Goal: Task Accomplishment & Management: Use online tool/utility

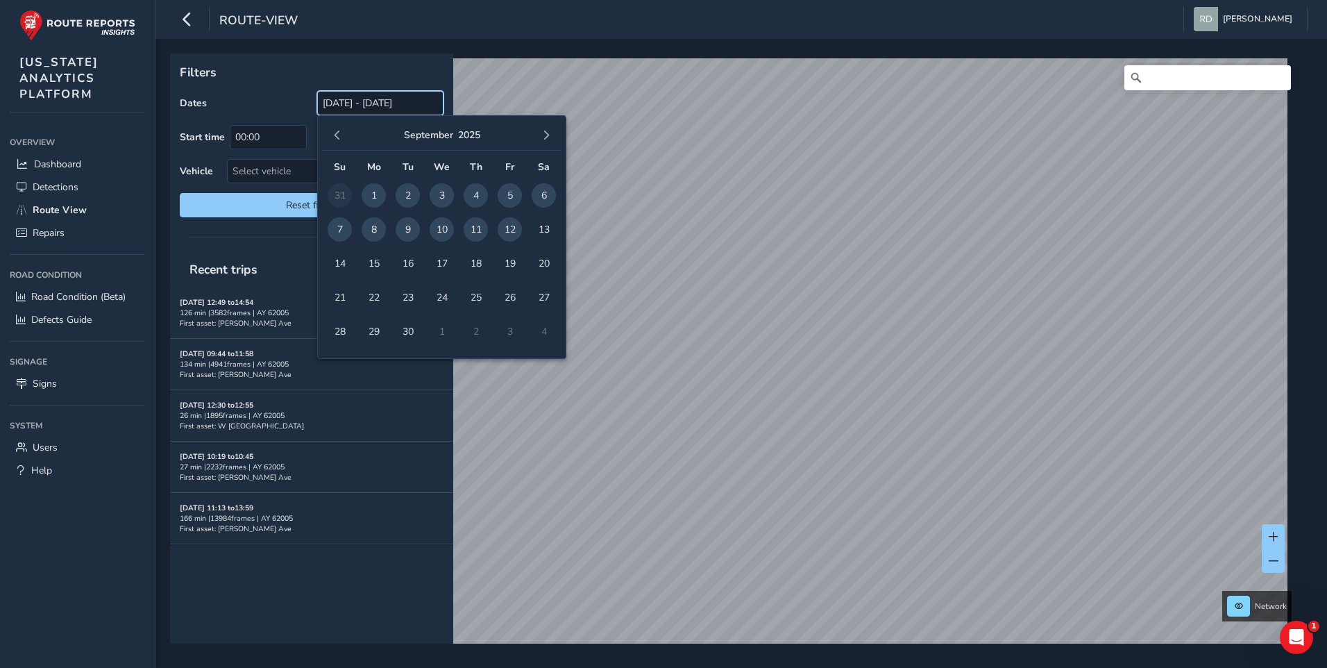
click at [350, 101] on input "[DATE] - [DATE]" at bounding box center [380, 103] width 126 height 24
click at [330, 133] on button "button" at bounding box center [337, 135] width 19 height 19
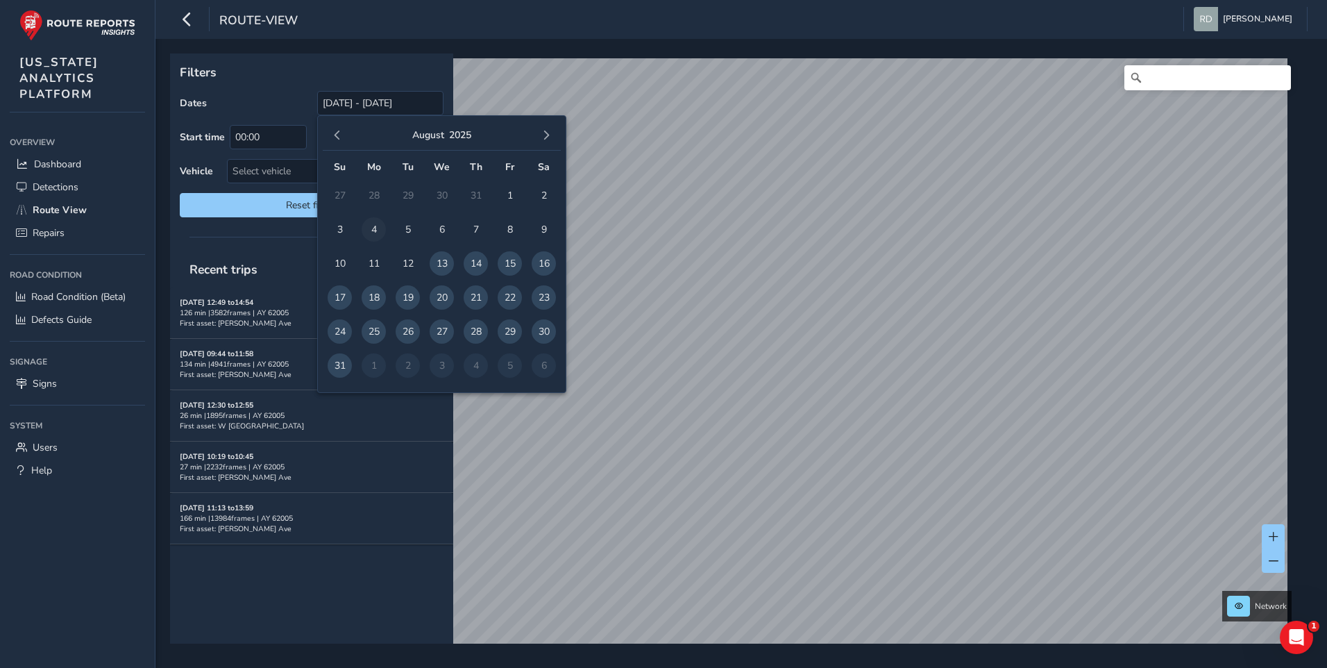
click at [368, 226] on span "4" at bounding box center [374, 229] width 24 height 24
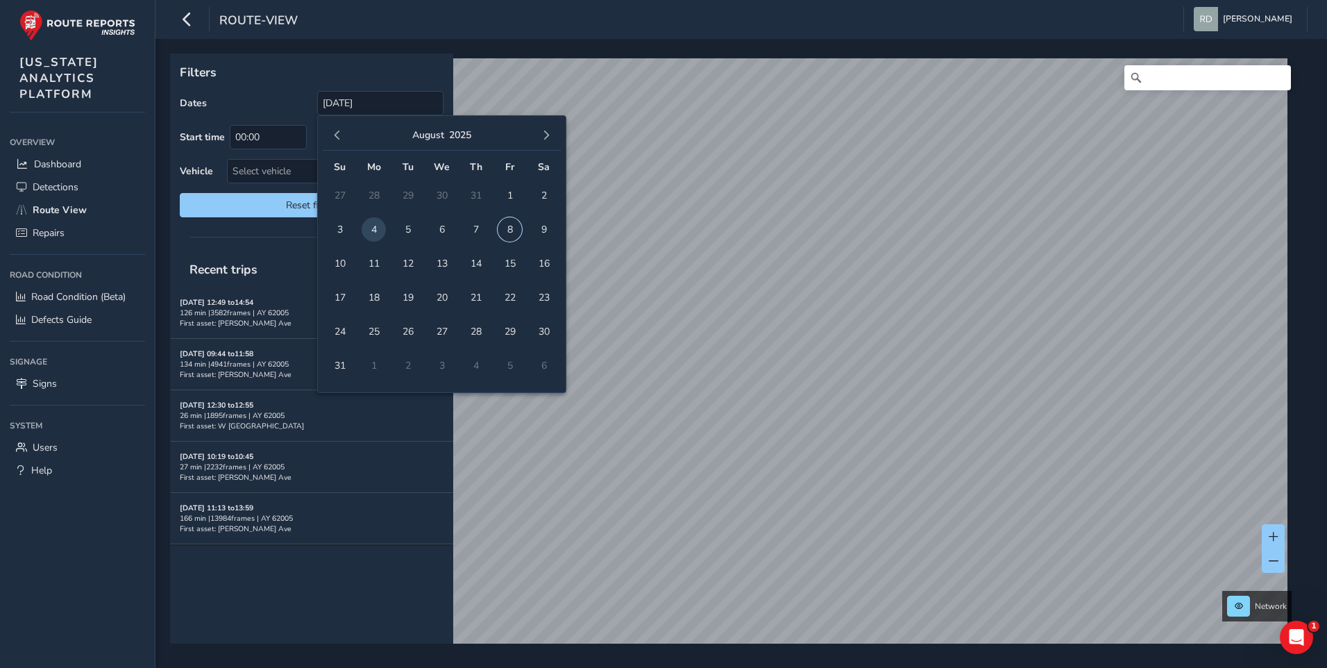
click at [510, 228] on span "8" at bounding box center [510, 229] width 24 height 24
click at [502, 228] on span "8" at bounding box center [510, 229] width 24 height 24
click at [387, 223] on td "4" at bounding box center [374, 229] width 34 height 34
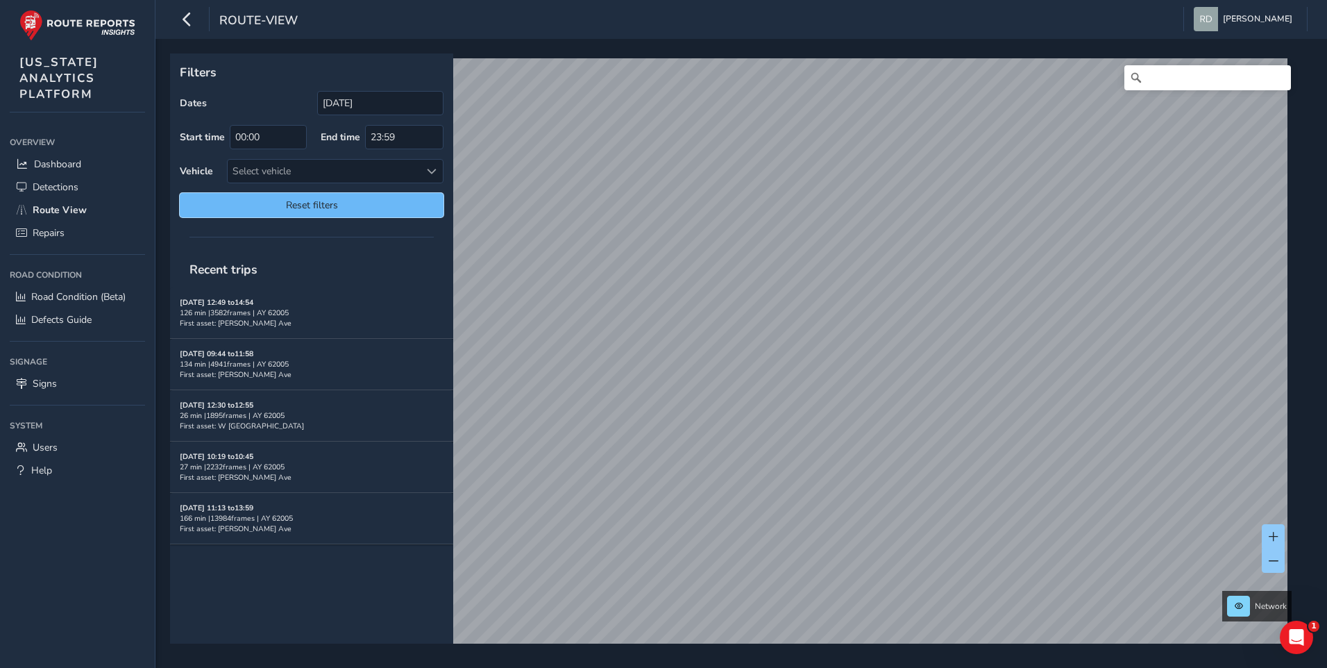
click at [350, 205] on span "Reset filters" at bounding box center [311, 204] width 243 height 13
click at [346, 96] on input "[DATE]" at bounding box center [380, 103] width 126 height 24
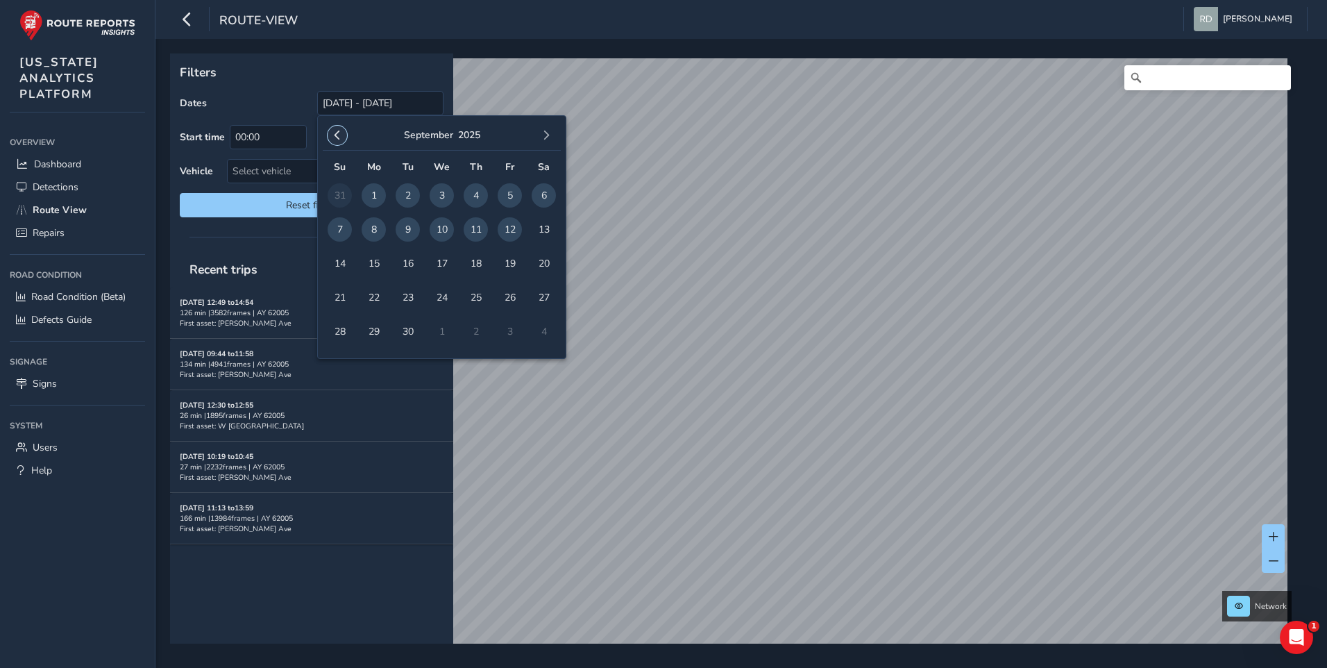
click at [335, 142] on button "button" at bounding box center [337, 135] width 19 height 19
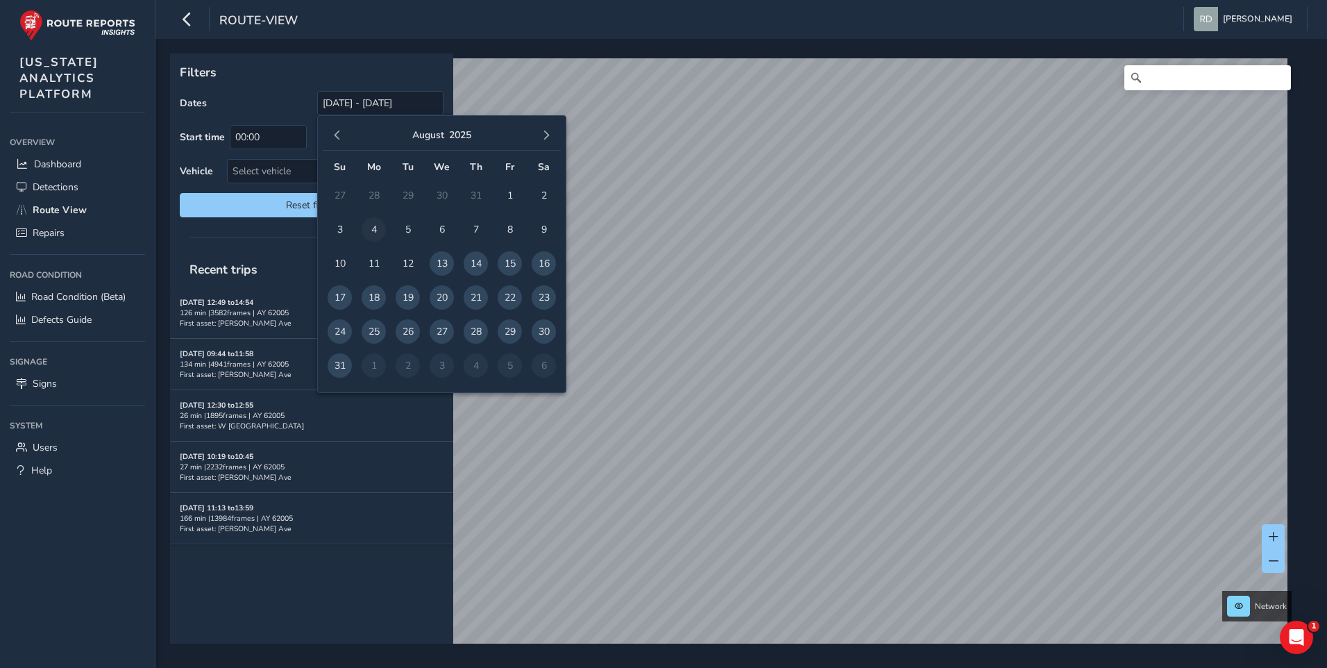
click at [379, 231] on span "4" at bounding box center [374, 229] width 24 height 24
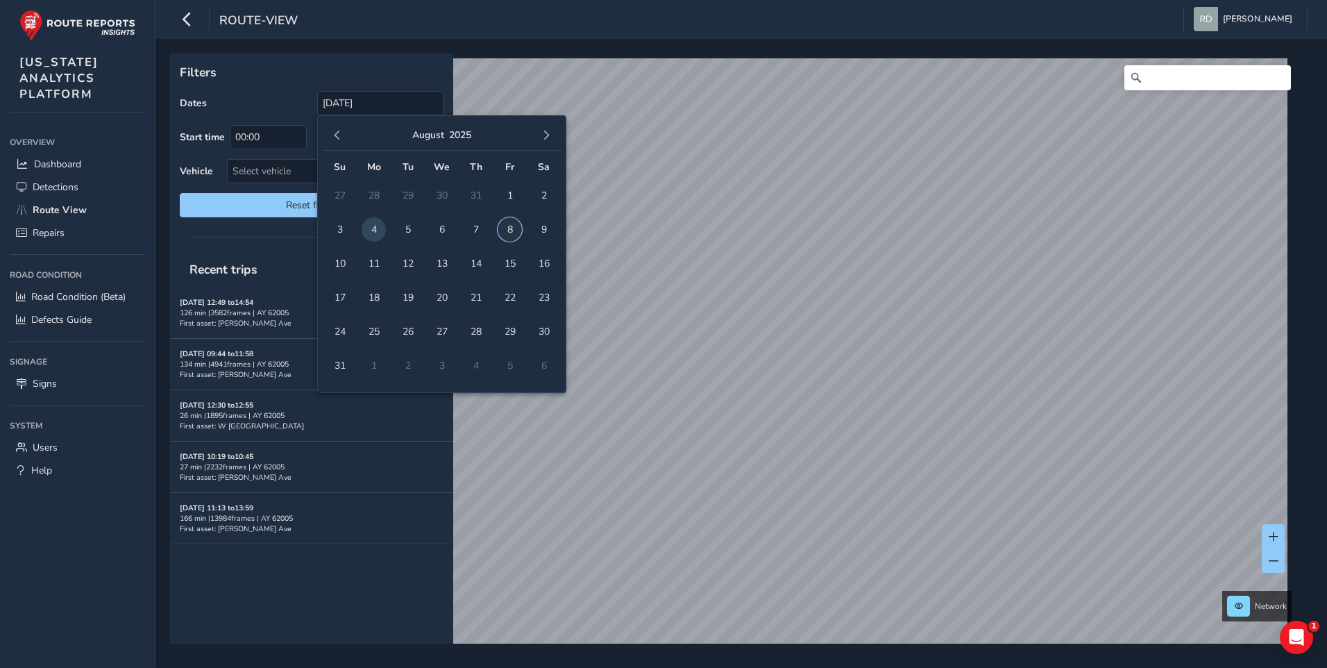
click at [500, 229] on span "8" at bounding box center [510, 229] width 24 height 24
click at [510, 225] on span "8" at bounding box center [510, 229] width 24 height 24
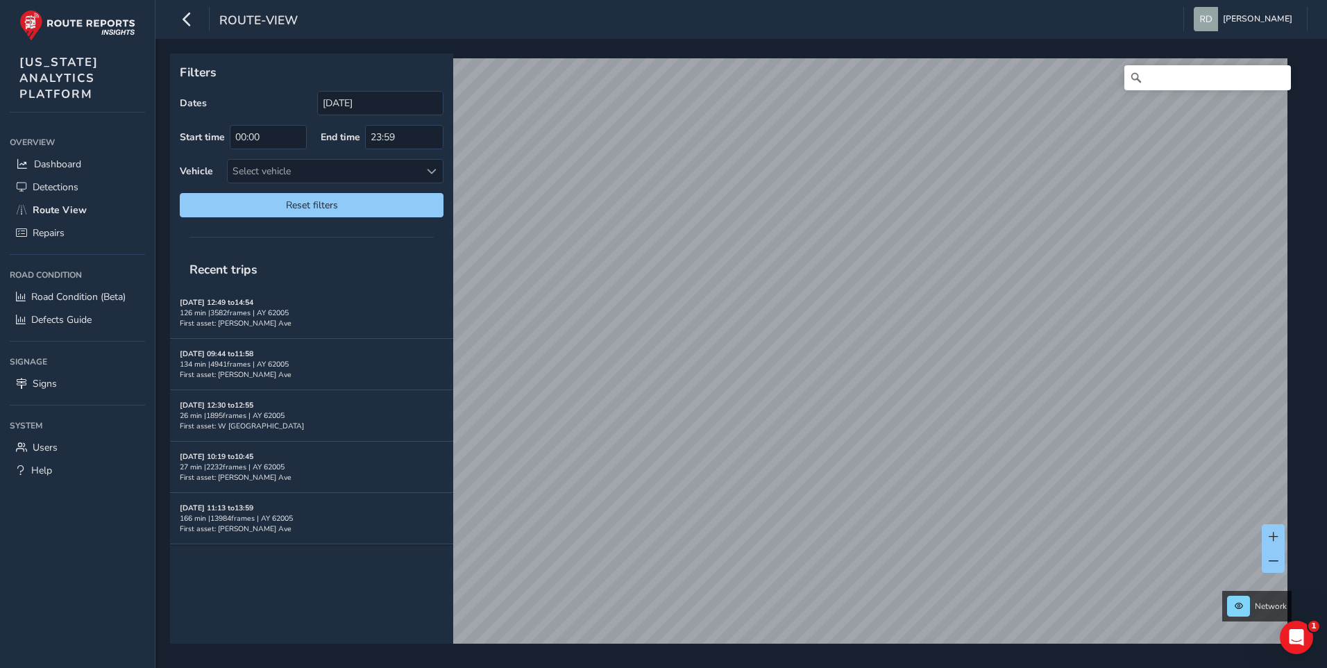
click at [1289, 510] on div "Network © Mapbox © OpenStreetMap Improve this map © Maxar" at bounding box center [736, 348] width 1133 height 590
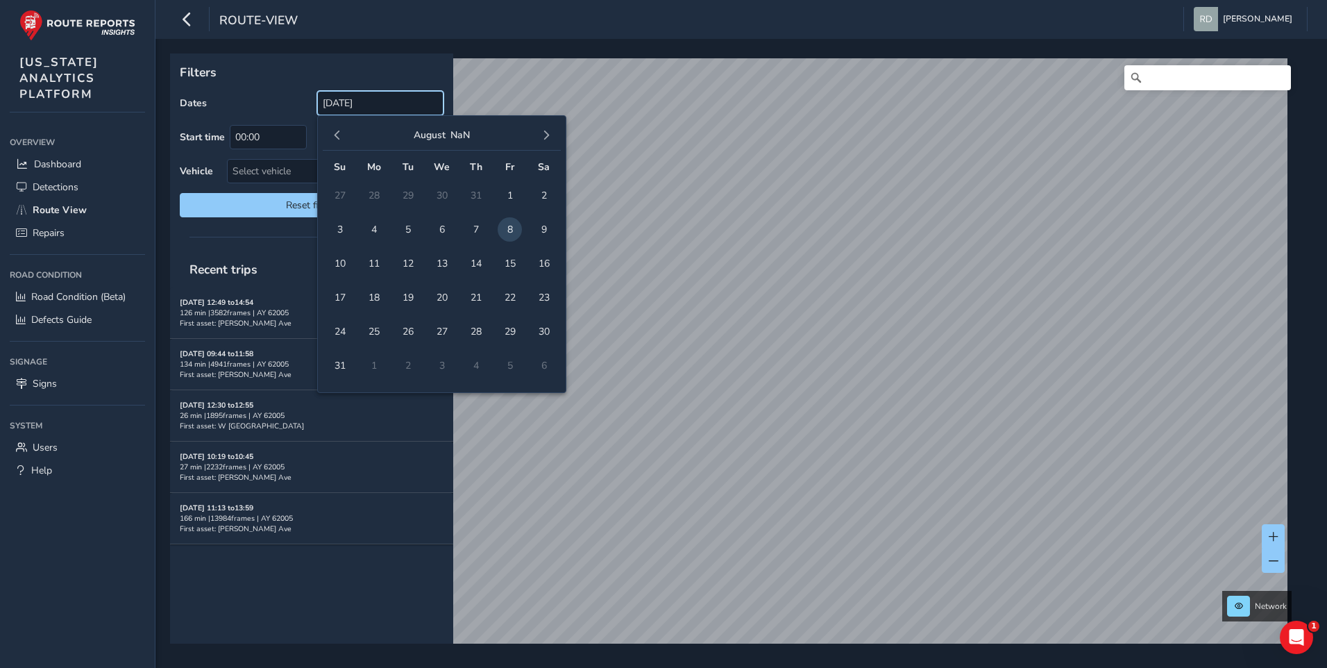
click at [396, 99] on input "[DATE]" at bounding box center [380, 103] width 126 height 24
click at [376, 235] on span "4" at bounding box center [374, 229] width 24 height 24
click at [500, 229] on span "8" at bounding box center [510, 229] width 24 height 24
click at [350, 142] on div "[PERSON_NAME]" at bounding box center [442, 136] width 238 height 30
click at [340, 133] on span "button" at bounding box center [337, 135] width 10 height 10
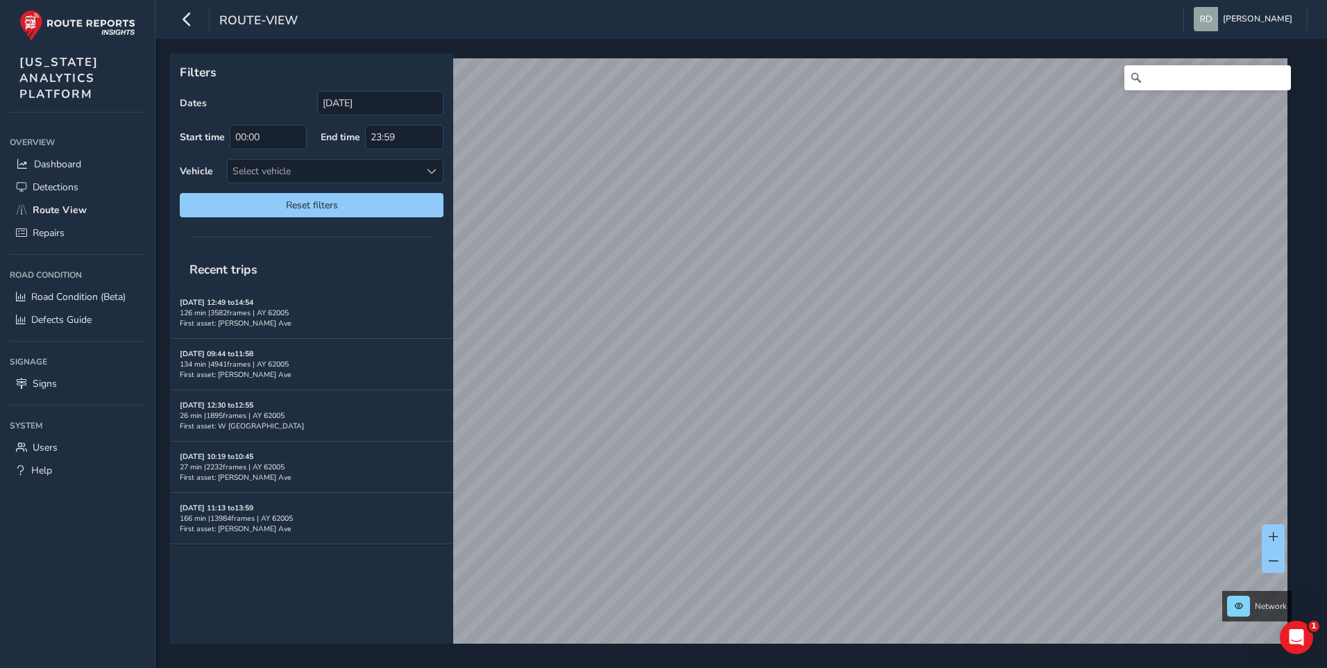
type input "[DATE]"
click at [380, 109] on input "[DATE] - [DATE]" at bounding box center [380, 103] width 126 height 24
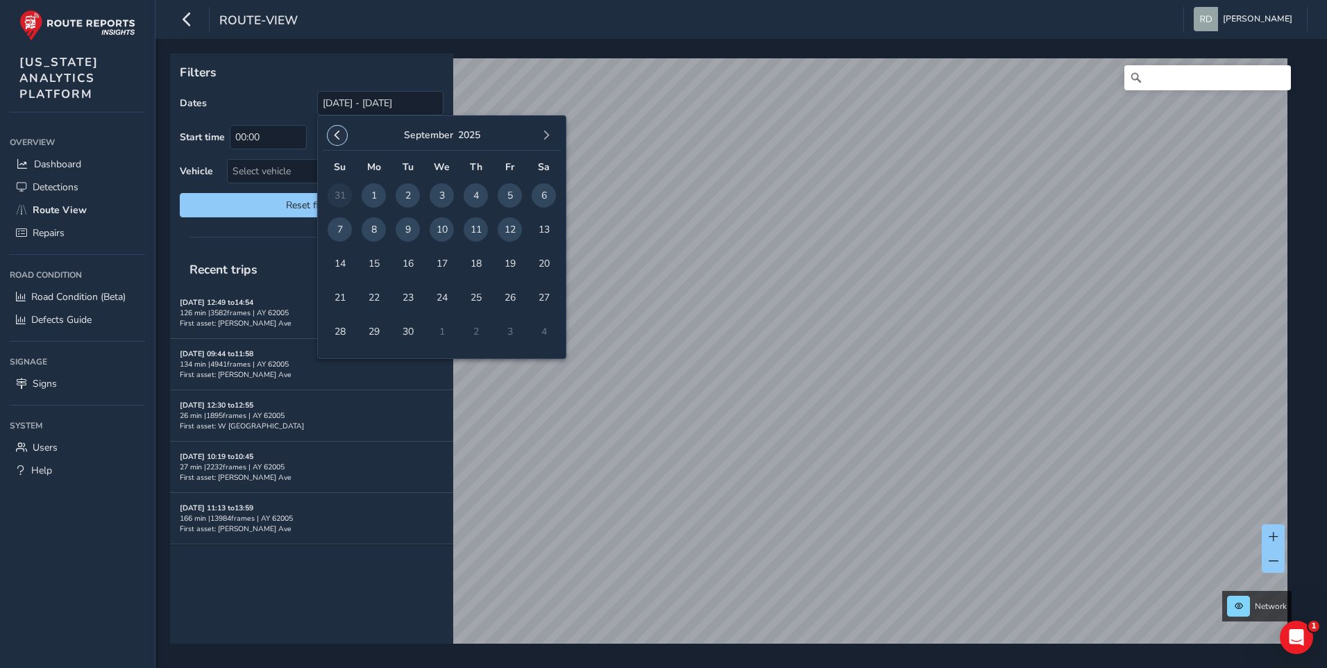
click at [342, 142] on button "button" at bounding box center [337, 135] width 19 height 19
click at [335, 136] on span "button" at bounding box center [337, 135] width 10 height 10
click at [550, 133] on span "button" at bounding box center [546, 135] width 10 height 10
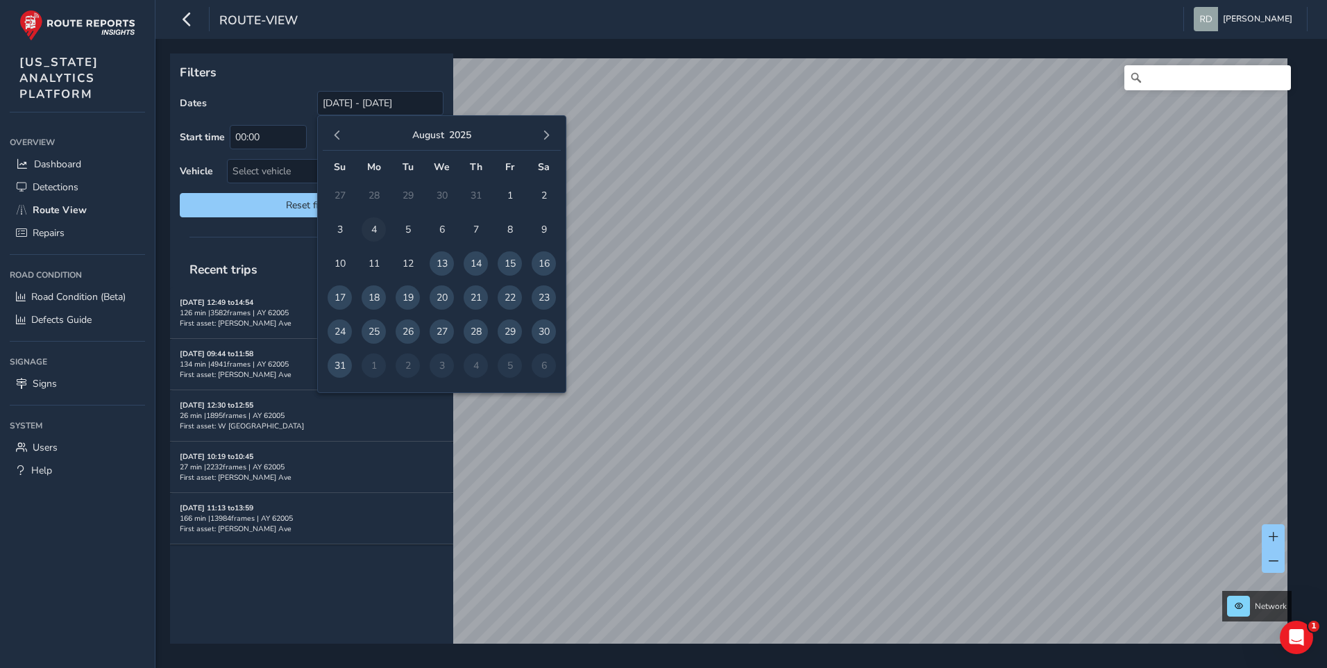
click at [382, 225] on span "4" at bounding box center [374, 229] width 24 height 24
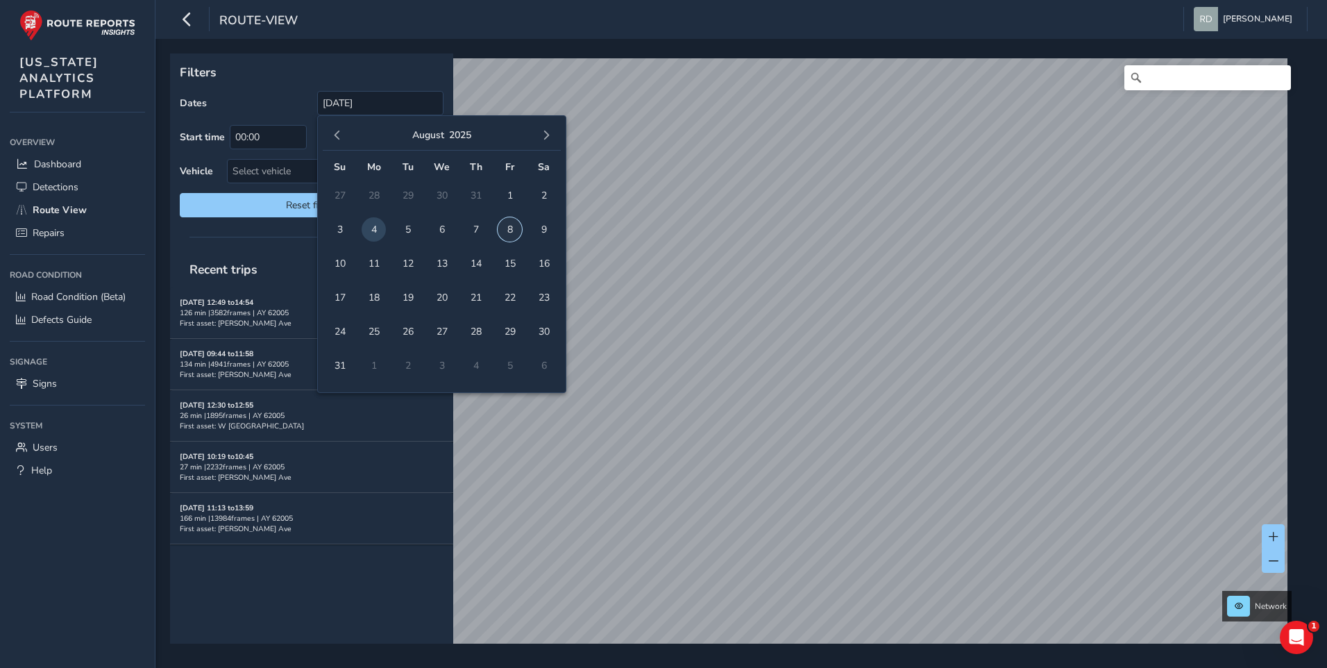
click at [505, 225] on span "8" at bounding box center [510, 229] width 24 height 24
click at [514, 231] on span "8" at bounding box center [510, 229] width 24 height 24
click at [511, 229] on span "8" at bounding box center [510, 229] width 24 height 24
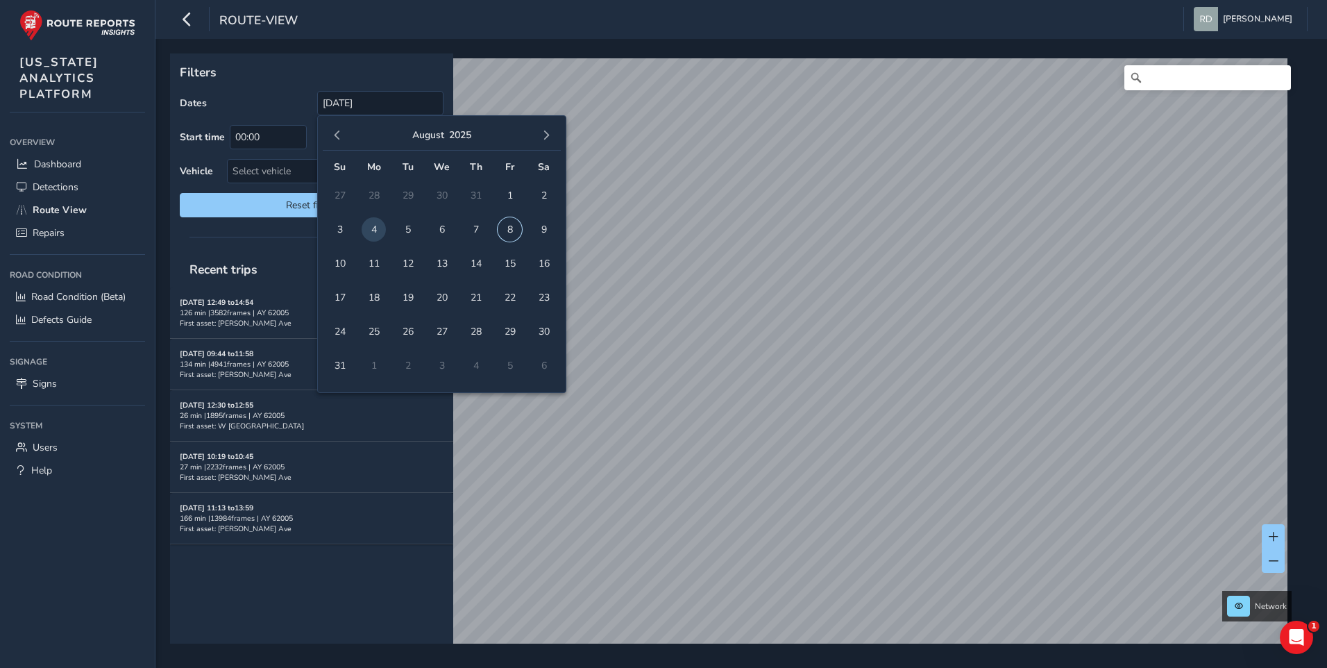
click at [511, 229] on span "8" at bounding box center [510, 229] width 24 height 24
click at [387, 95] on input "[DATE]" at bounding box center [380, 103] width 126 height 24
click at [380, 235] on span "4" at bounding box center [374, 229] width 24 height 24
click at [371, 261] on span "11" at bounding box center [374, 263] width 24 height 24
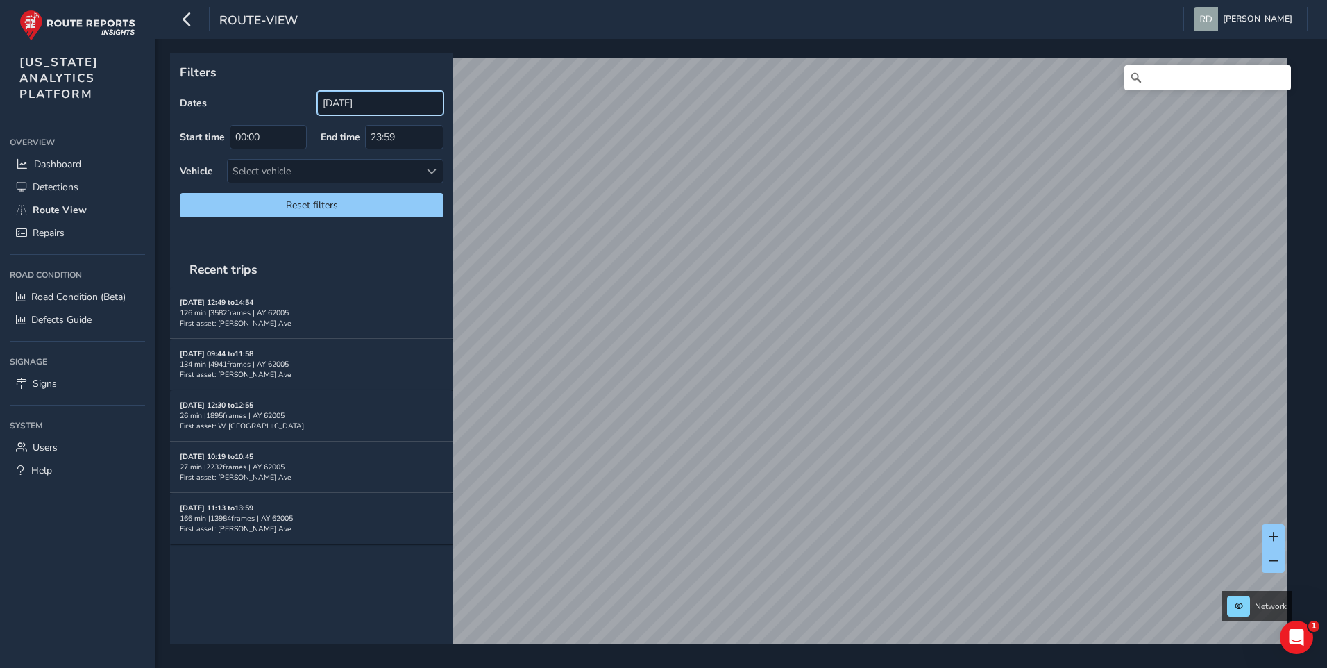
click at [366, 92] on input "08/11/2025" at bounding box center [380, 103] width 126 height 24
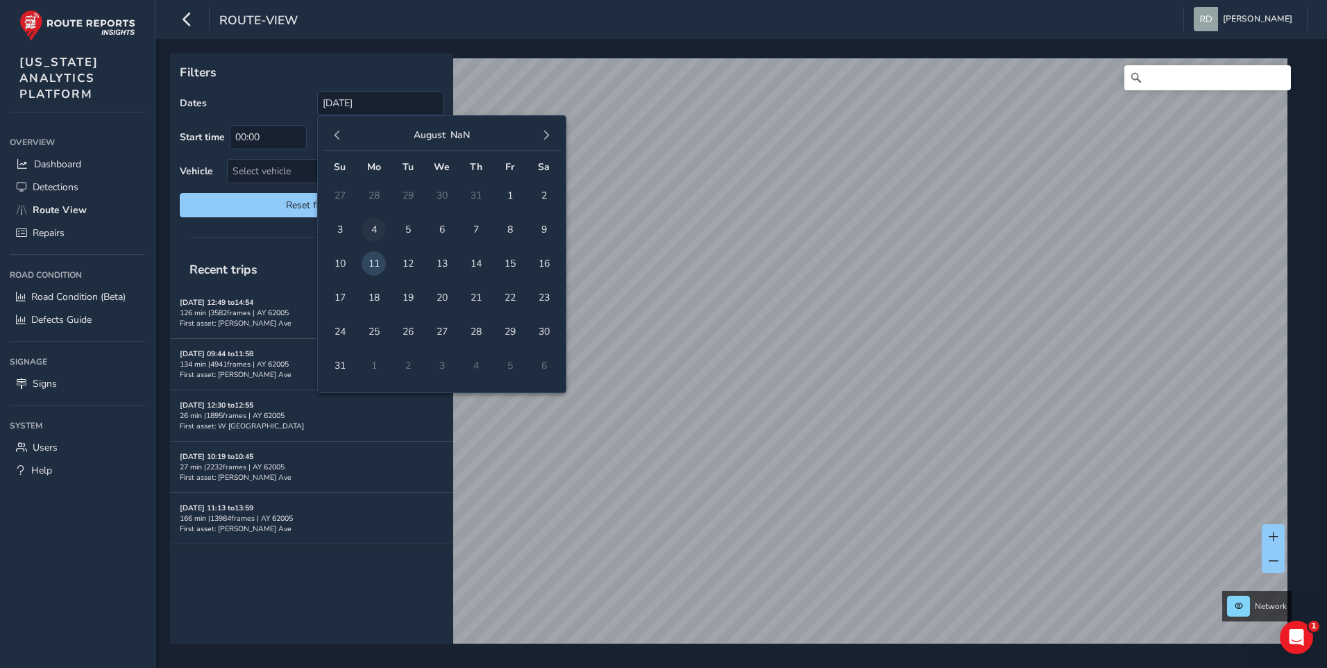
click at [368, 236] on span "4" at bounding box center [374, 229] width 24 height 24
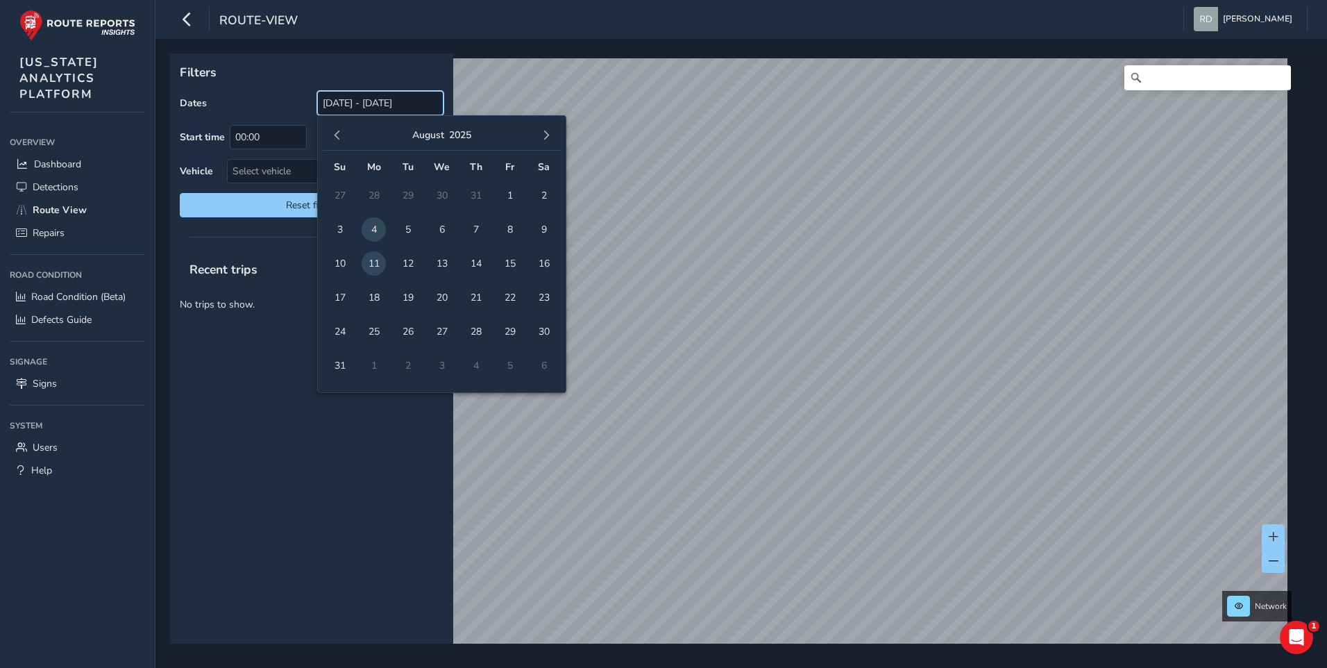
click at [345, 110] on input "08/11/2025 - 08/04/2025" at bounding box center [380, 103] width 126 height 24
click at [371, 230] on span "4" at bounding box center [374, 229] width 24 height 24
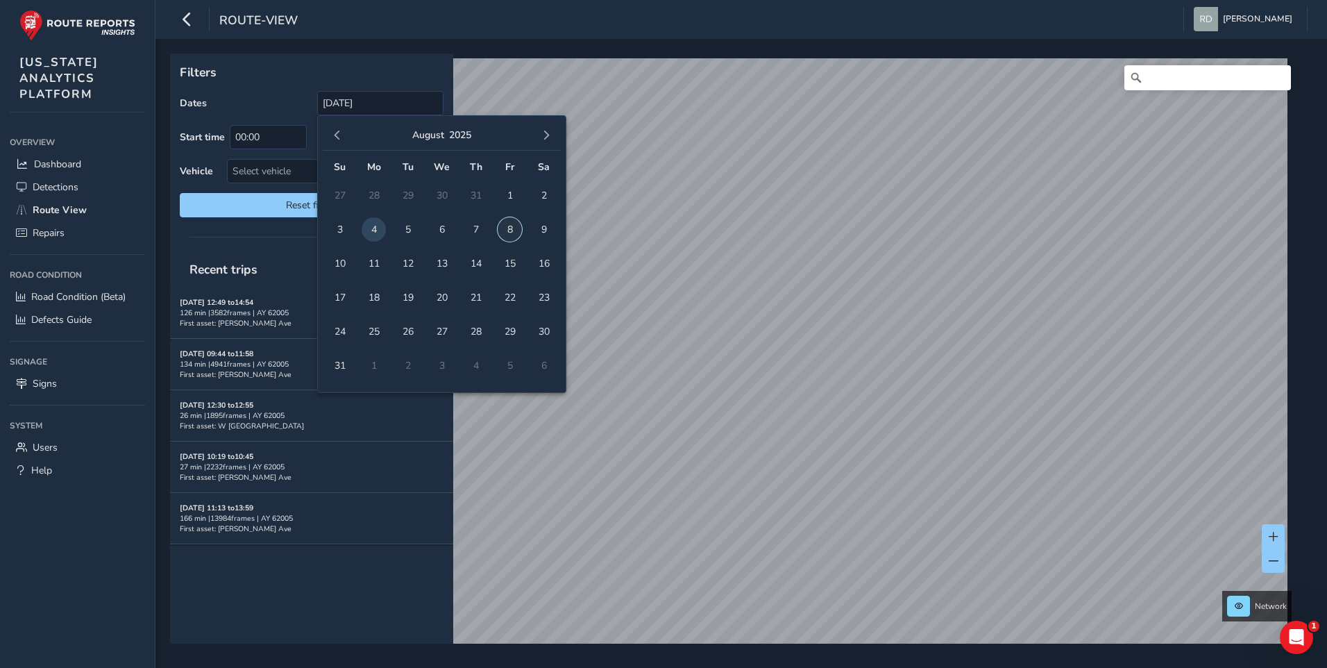
click at [503, 235] on span "8" at bounding box center [510, 229] width 24 height 24
type input "08/04/2025 - 08/08/2025"
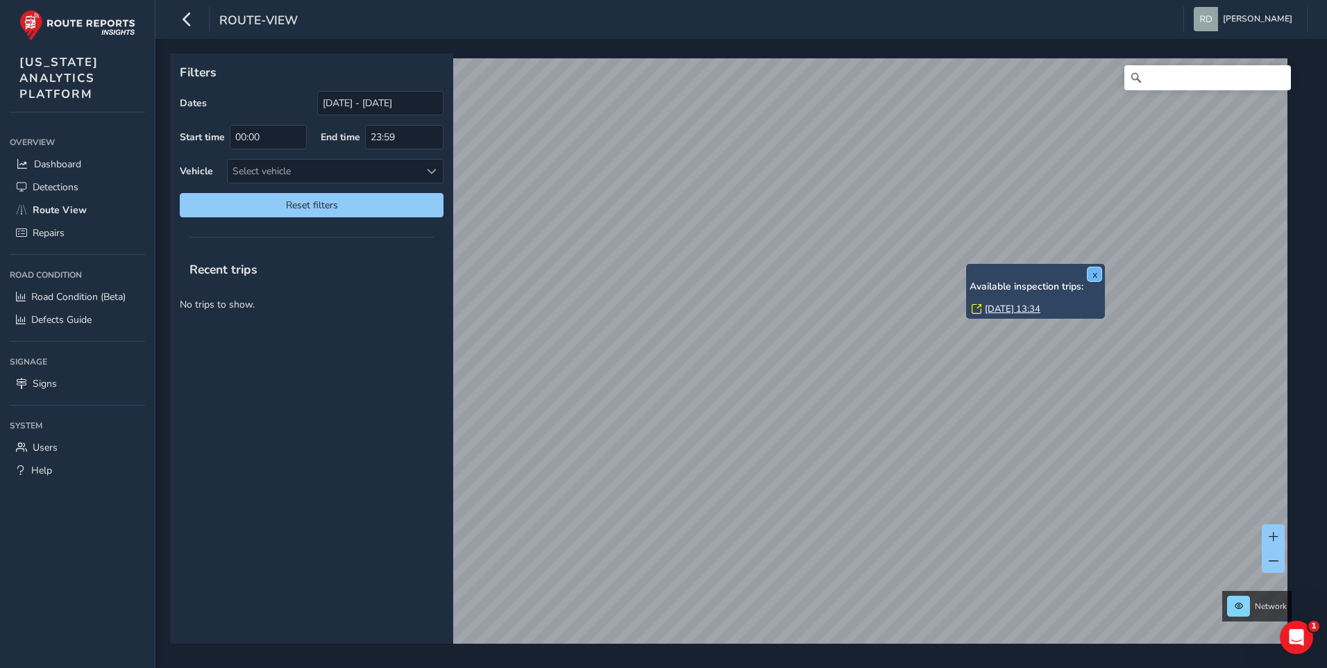
click at [1092, 271] on button "x" at bounding box center [1095, 274] width 14 height 14
click at [344, 291] on div "Filters Dates 08/04/2025 - 08/08/2025 Start time 00:00 End time 23:59 Vehicle S…" at bounding box center [736, 348] width 1133 height 590
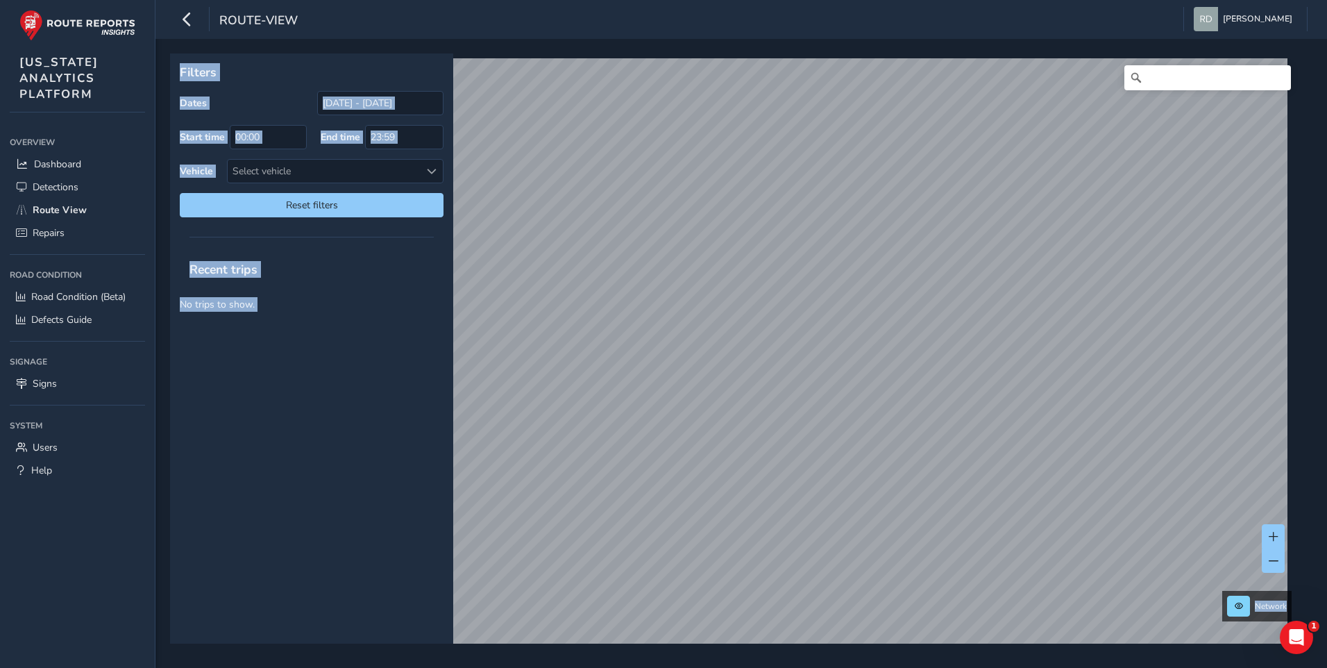
click at [409, 326] on div "Recent trips No trips to show." at bounding box center [311, 447] width 283 height 392
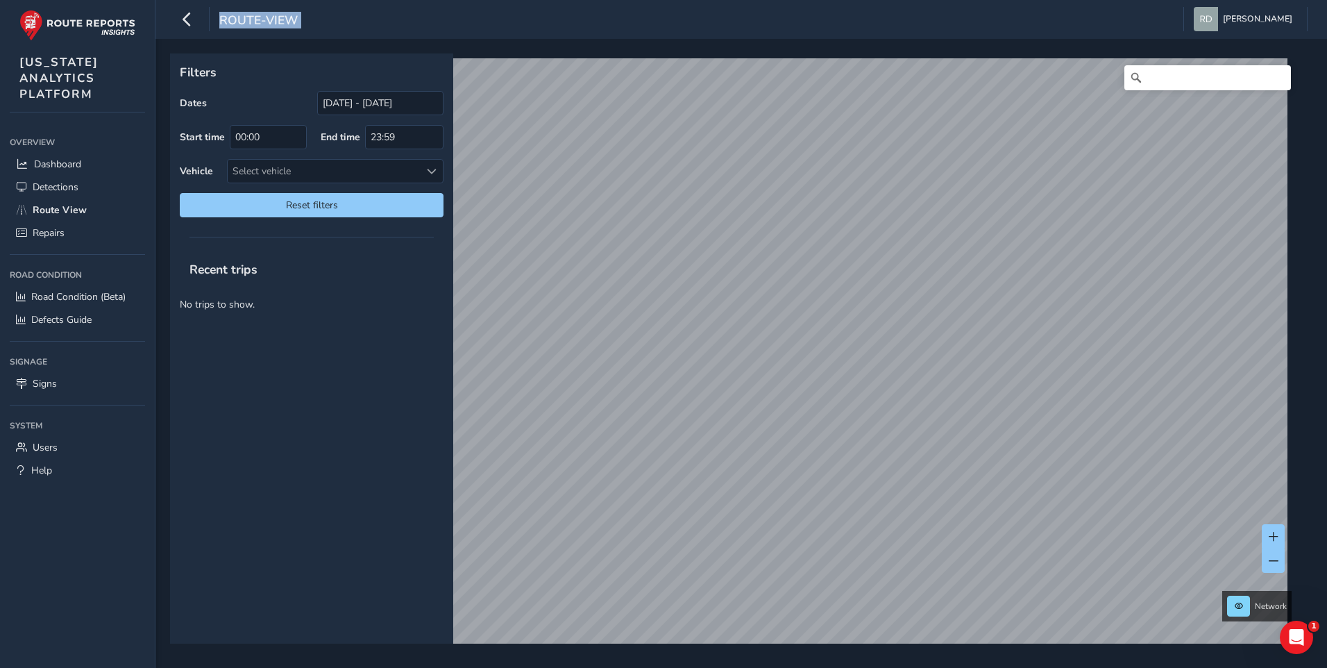
drag, startPoint x: 943, startPoint y: 409, endPoint x: 1390, endPoint y: 425, distance: 447.3
click at [418, 334] on div "Recent trips No trips to show." at bounding box center [311, 447] width 283 height 392
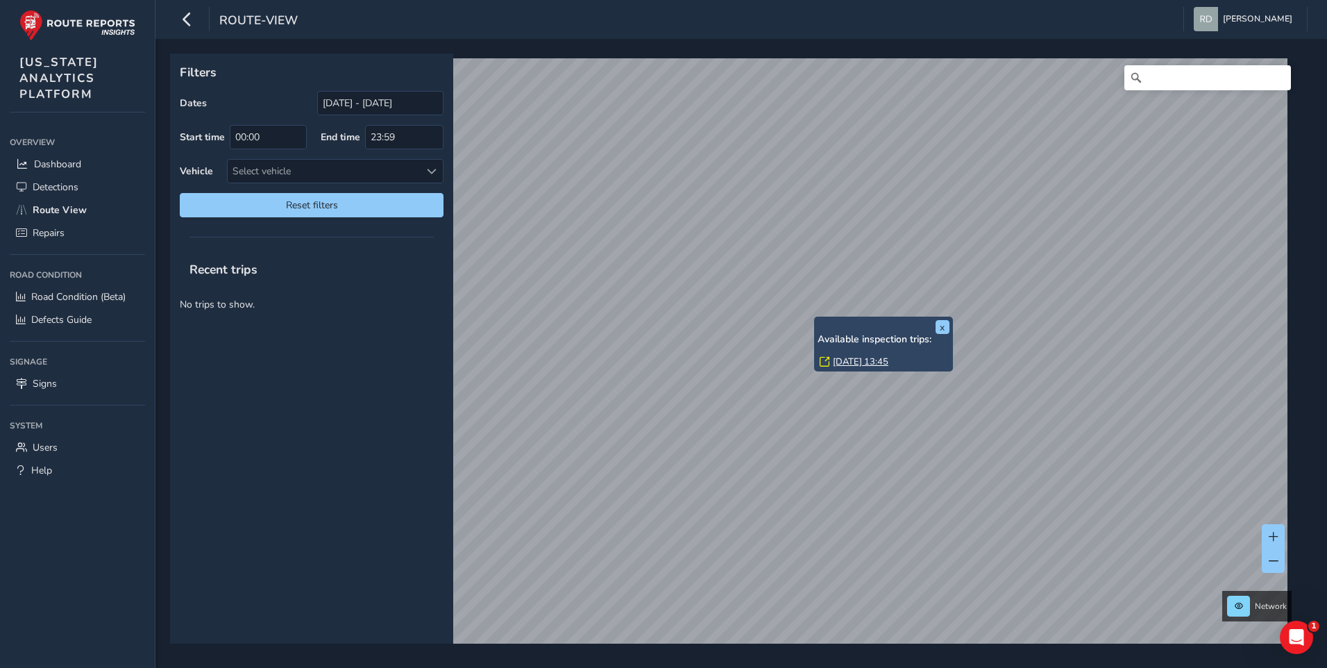
click at [815, 317] on div "x Available inspection trips: Fri, 8 Aug, 13:45" at bounding box center [883, 343] width 139 height 55
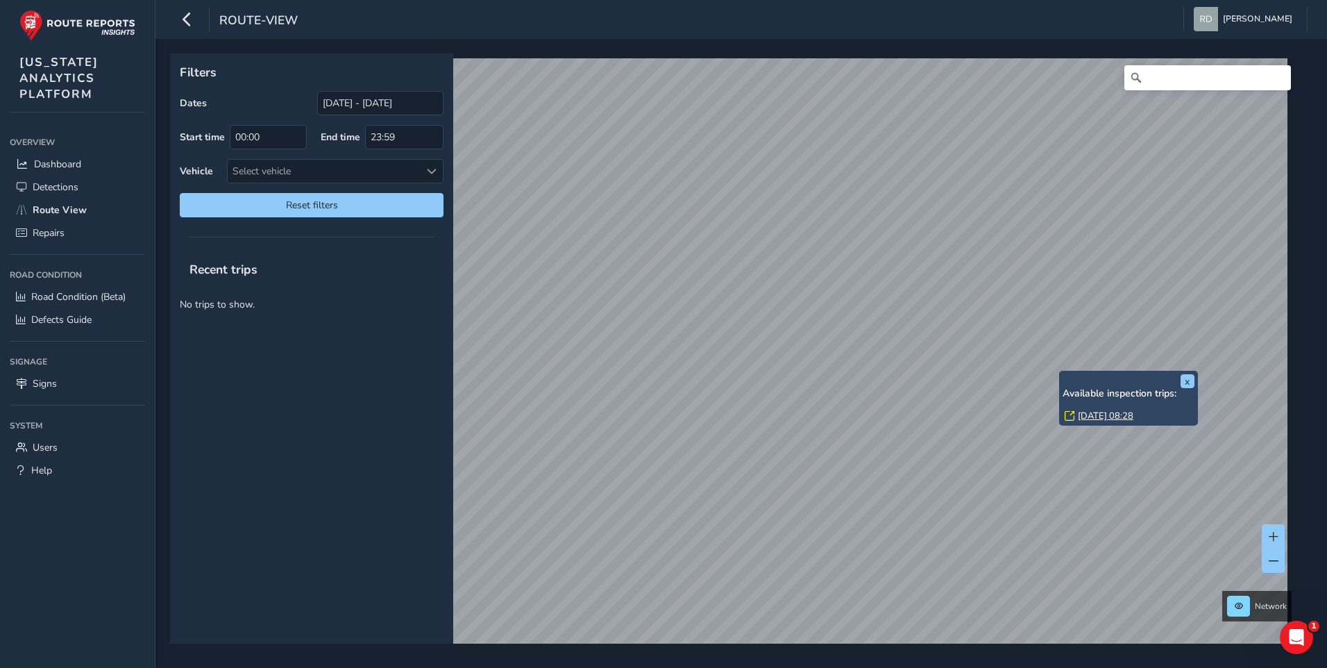
click at [1060, 371] on div "x Available inspection trips: Fri, 8 Aug, 08:28" at bounding box center [1128, 398] width 139 height 55
click at [1083, 419] on link "Fri, 8 Aug, 08:28" at bounding box center [1106, 415] width 56 height 12
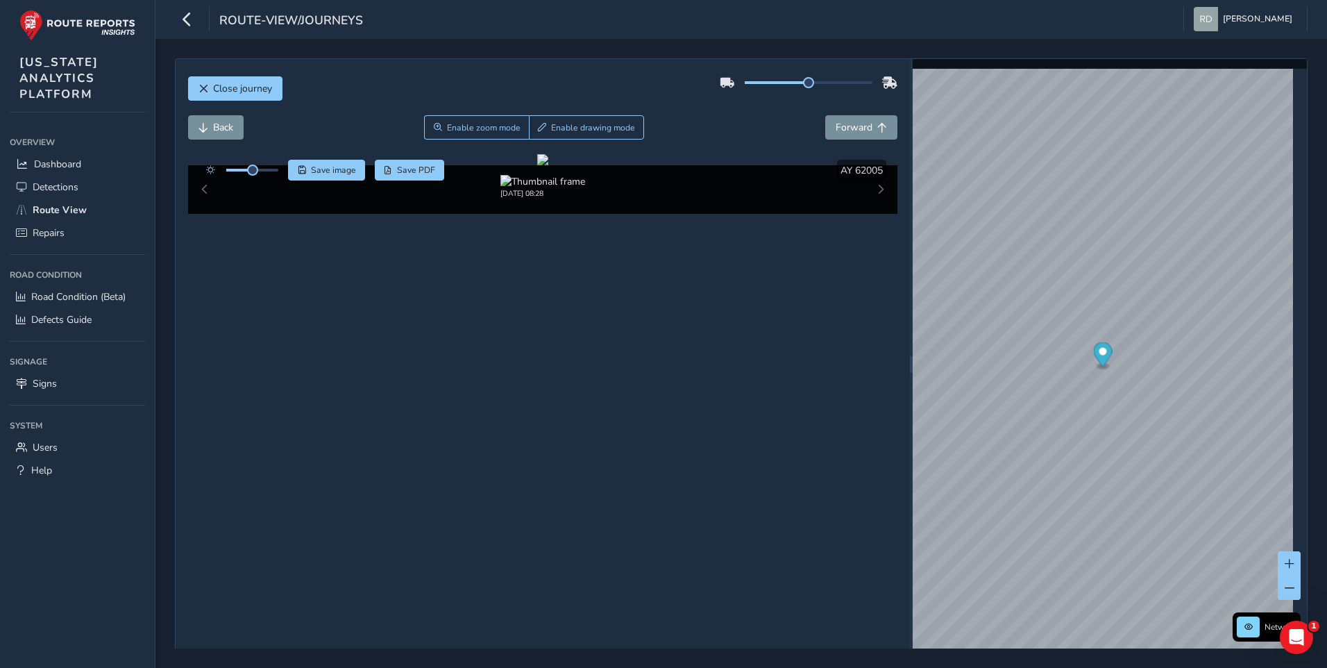
click at [577, 110] on div "Close journey" at bounding box center [543, 93] width 710 height 44
click at [581, 119] on button "Enable drawing mode" at bounding box center [587, 127] width 116 height 24
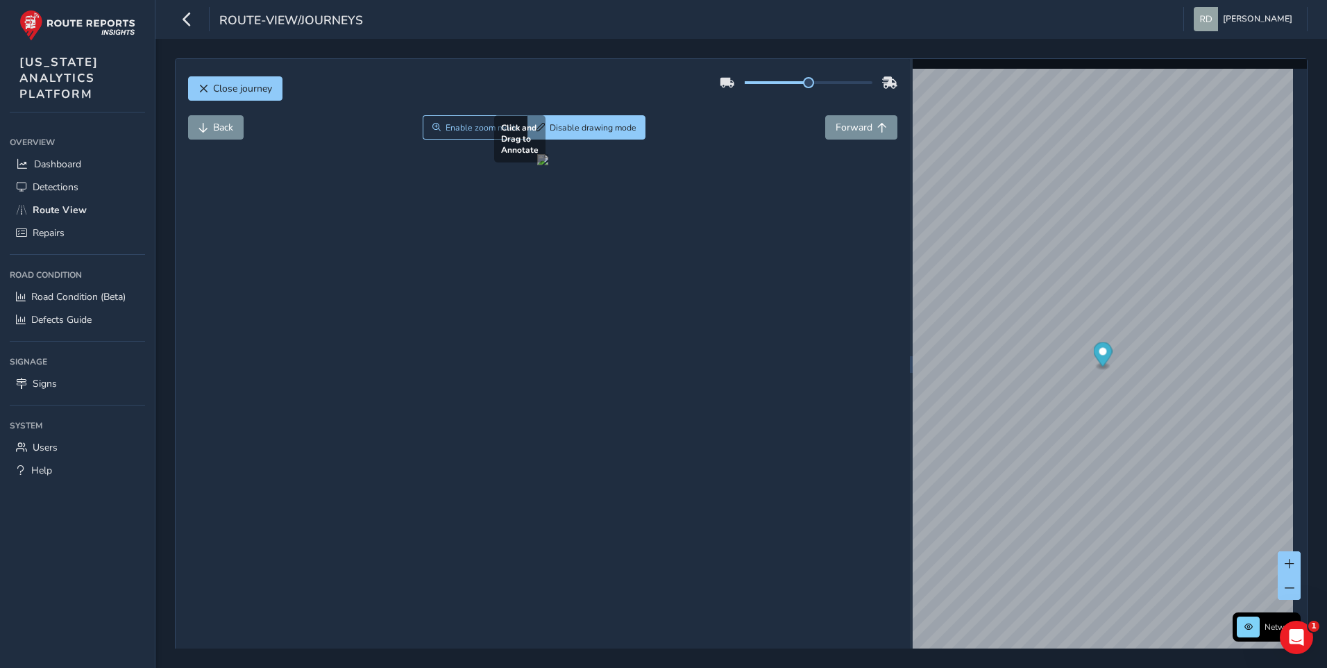
drag, startPoint x: 486, startPoint y: 404, endPoint x: 836, endPoint y: 532, distance: 372.6
click at [548, 165] on div at bounding box center [542, 159] width 11 height 11
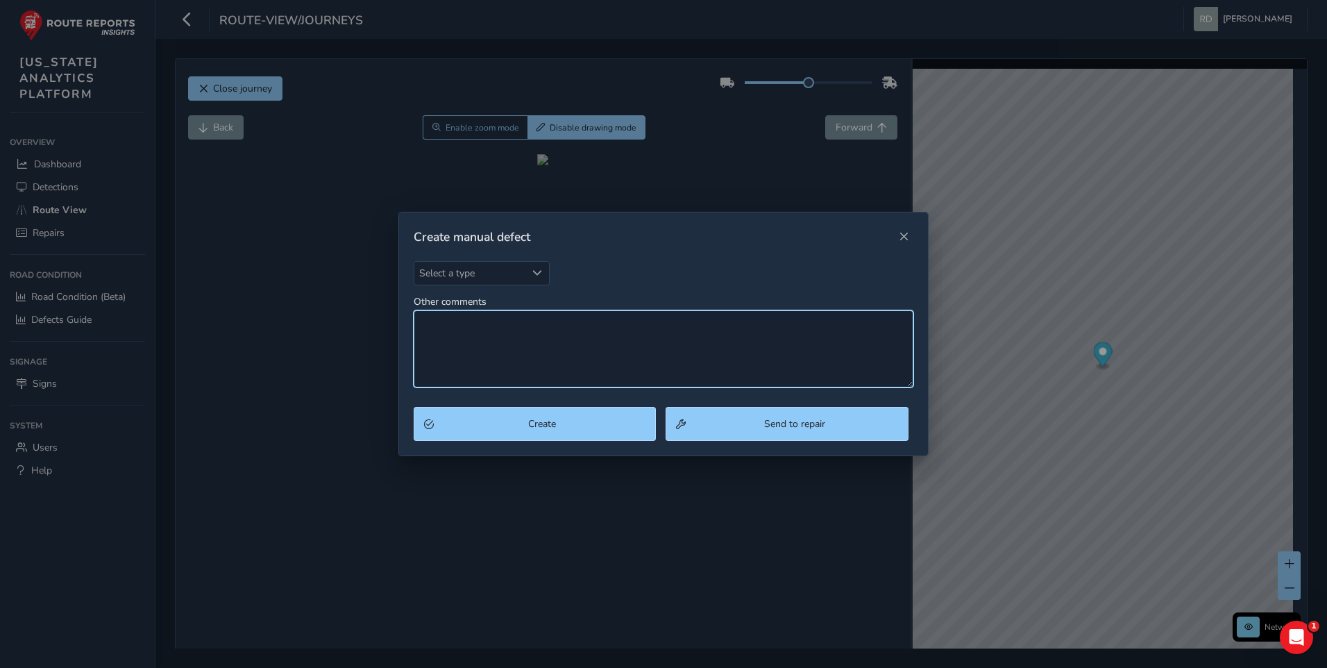
click at [677, 370] on textarea "Other comments" at bounding box center [664, 348] width 500 height 77
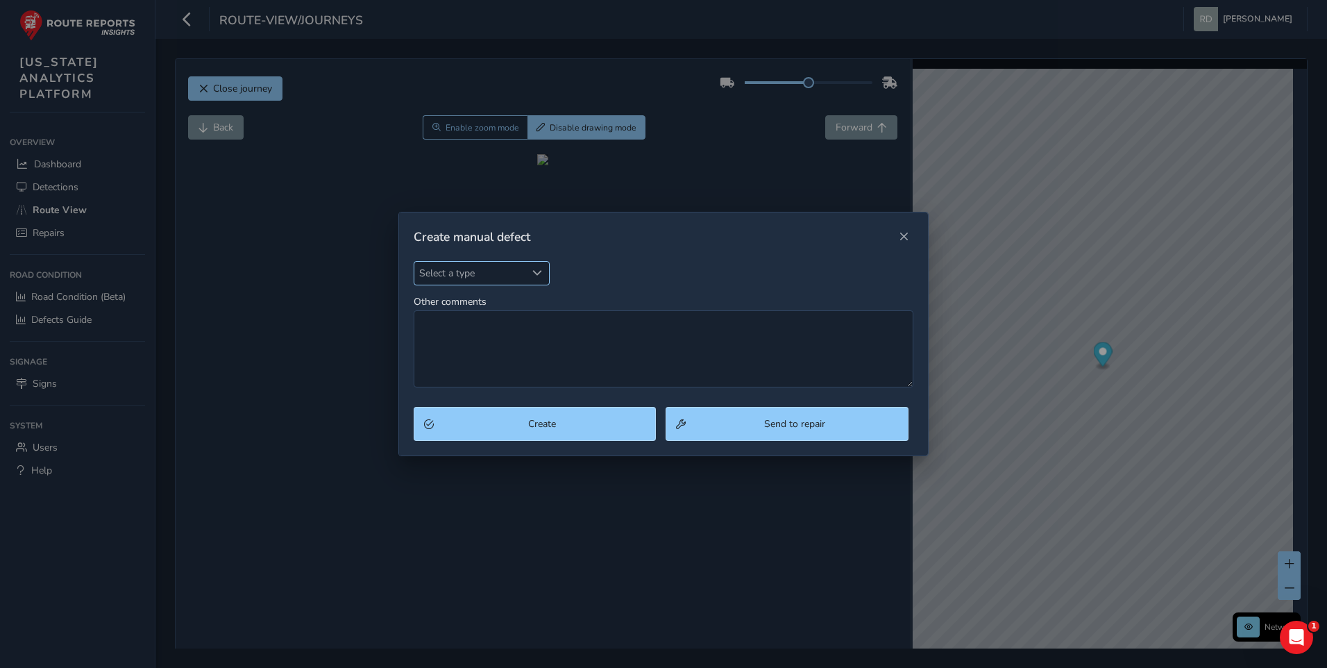
click at [471, 269] on span "Select a type" at bounding box center [470, 273] width 112 height 23
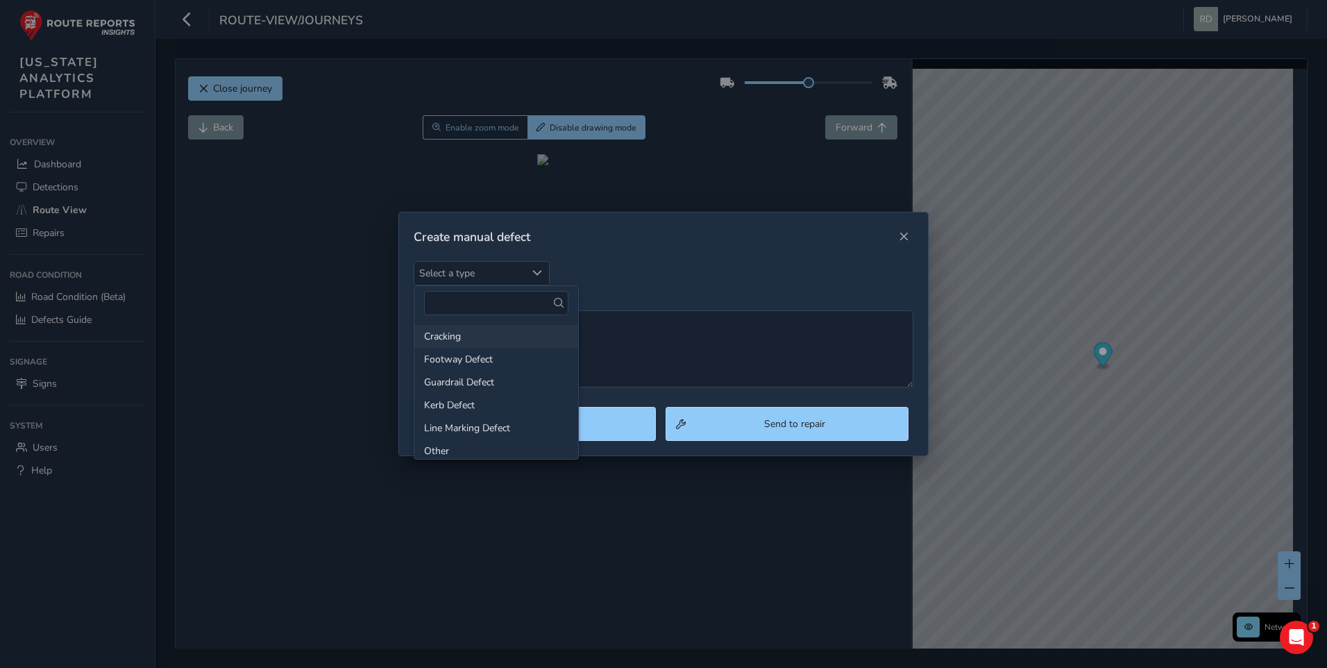
click at [499, 340] on li "Cracking" at bounding box center [496, 336] width 164 height 23
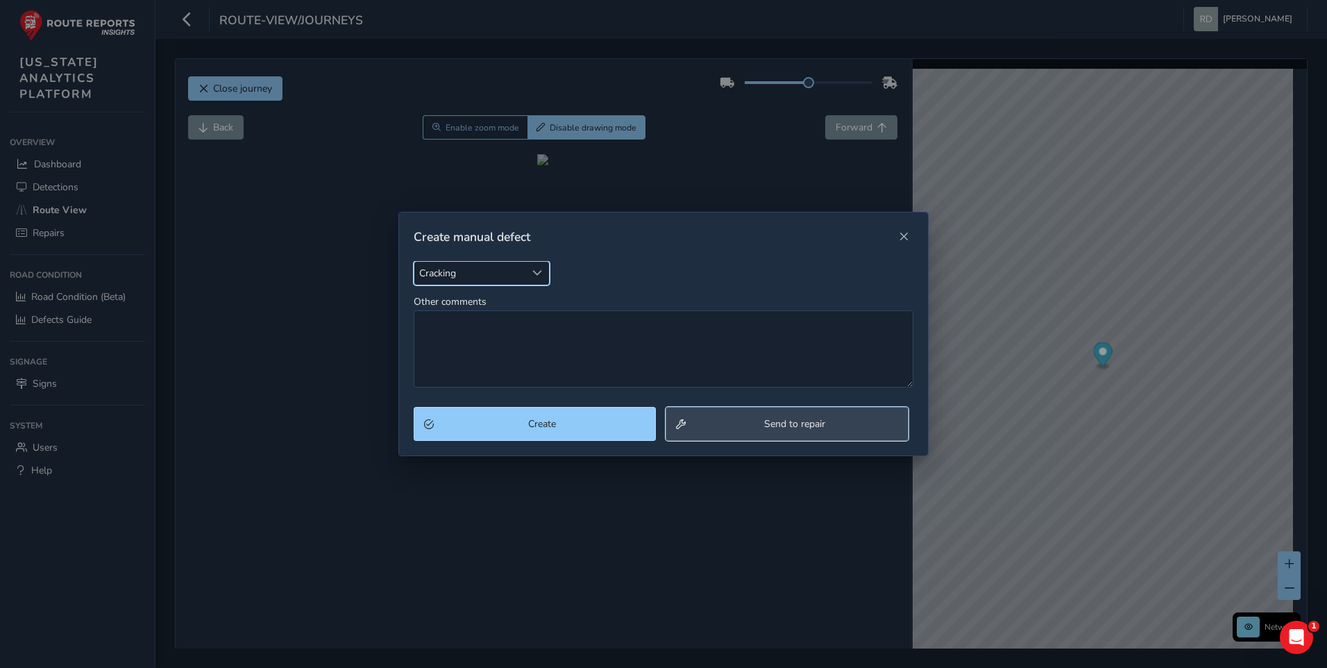
click at [828, 437] on button "Send to repair" at bounding box center [787, 424] width 243 height 34
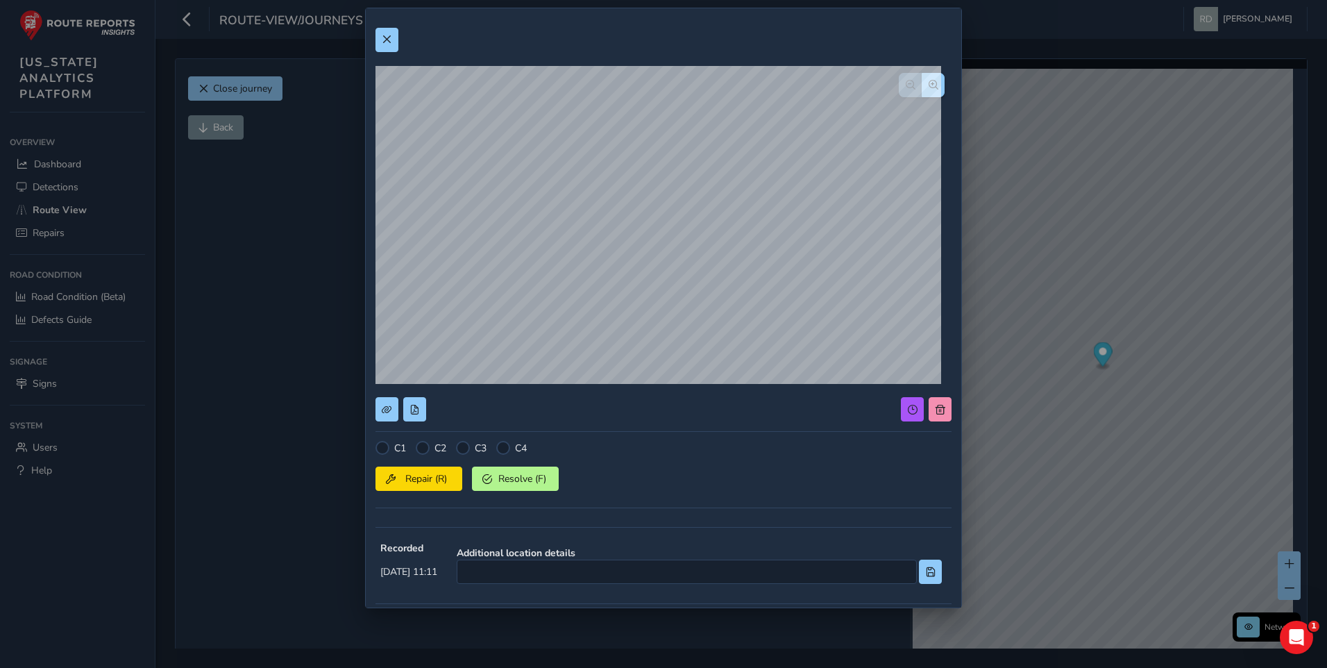
click at [430, 449] on div "C2" at bounding box center [431, 448] width 31 height 14
click at [426, 459] on div "C1 C2 C3 C4 Repair (R) Resolve (F)" at bounding box center [663, 479] width 576 height 76
click at [425, 449] on div at bounding box center [423, 448] width 14 height 14
click at [425, 480] on span "Repair (R)" at bounding box center [425, 478] width 51 height 13
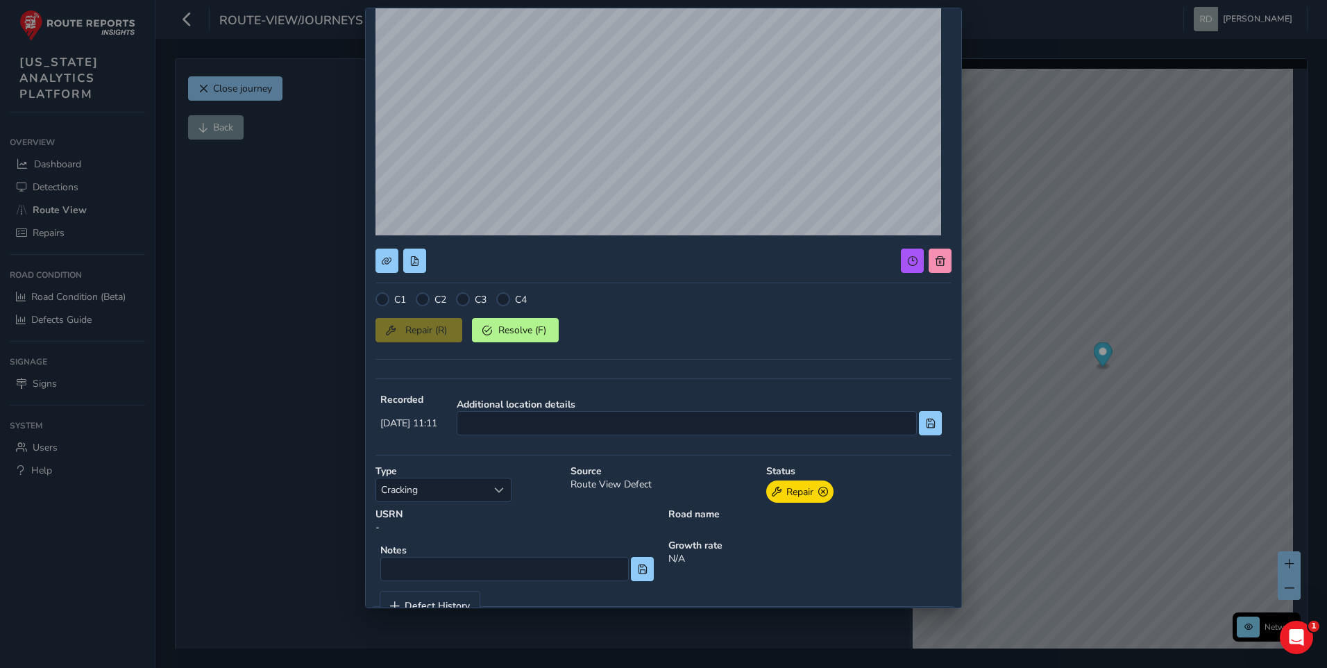
scroll to position [192, 0]
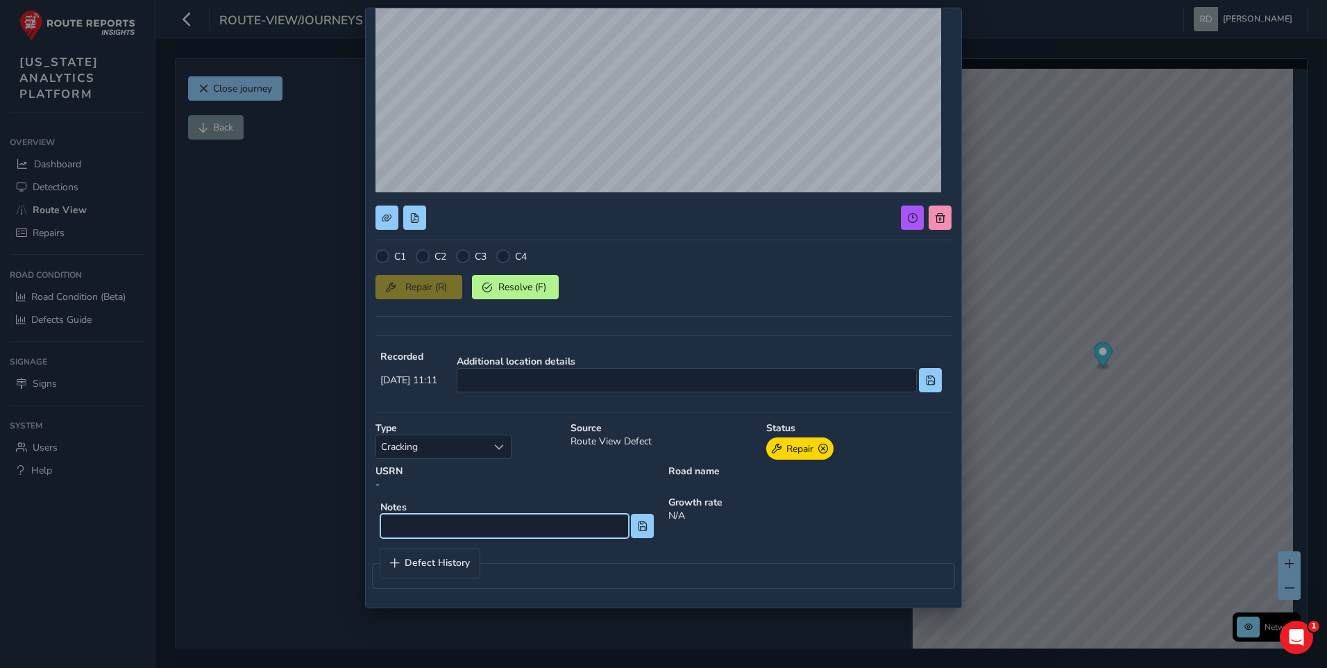
click at [579, 529] on input at bounding box center [504, 526] width 248 height 24
type input "Spalling"
click at [443, 294] on div "Repair (R) Resolve (F)" at bounding box center [663, 284] width 576 height 29
click at [425, 257] on div at bounding box center [423, 256] width 14 height 14
click at [426, 258] on div at bounding box center [423, 256] width 14 height 14
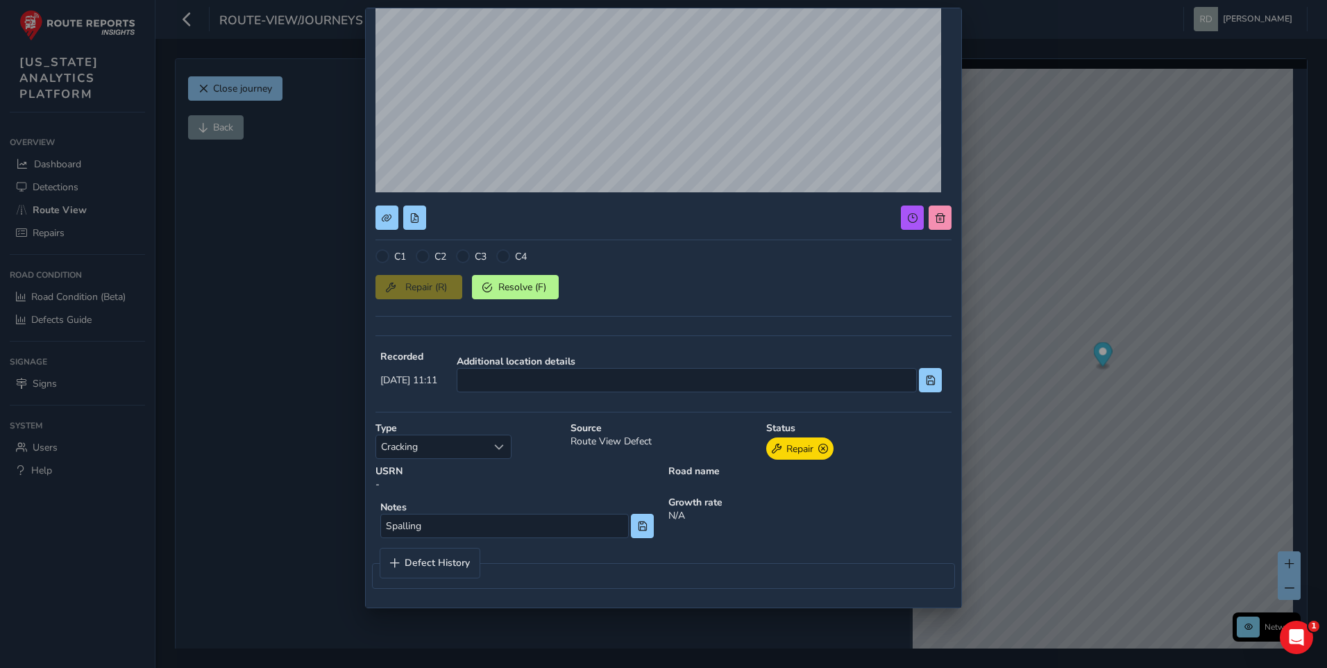
click at [426, 258] on div at bounding box center [423, 256] width 14 height 14
click at [425, 261] on div at bounding box center [423, 256] width 14 height 14
click at [425, 259] on div at bounding box center [423, 256] width 14 height 14
click at [469, 293] on div "Repair (R) Resolve (F)" at bounding box center [663, 284] width 576 height 29
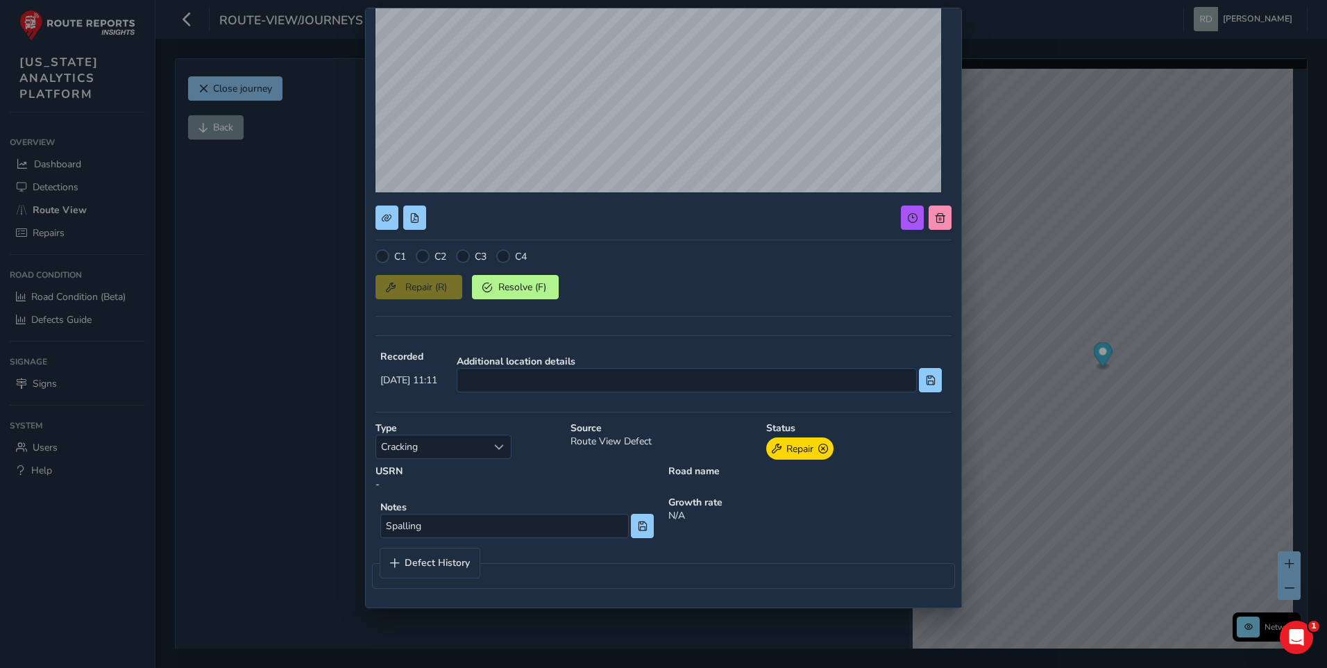
click at [446, 293] on div "Repair (R) Resolve (F)" at bounding box center [663, 284] width 576 height 29
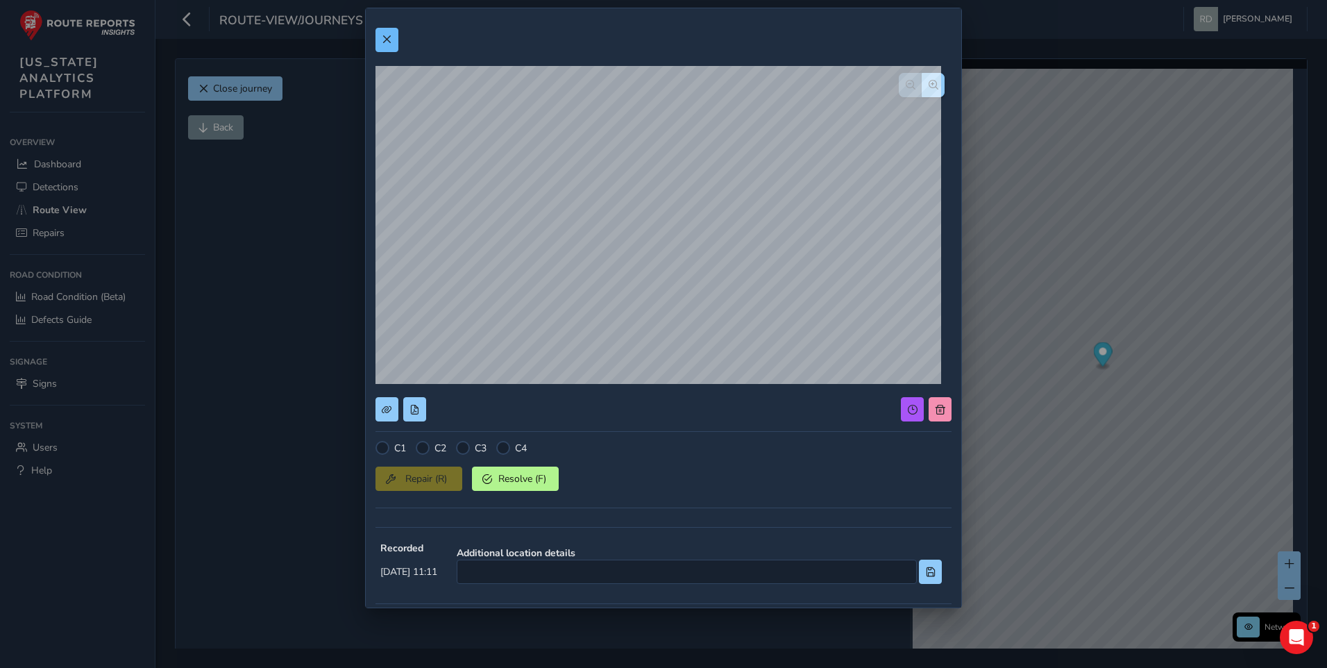
click at [397, 52] on div "C1 C2 C3 C4 Repair (R) Resolve (F) Recorded 09/12/2025, 11:11 Additional locati…" at bounding box center [663, 404] width 576 height 772
click at [393, 43] on button at bounding box center [386, 40] width 23 height 24
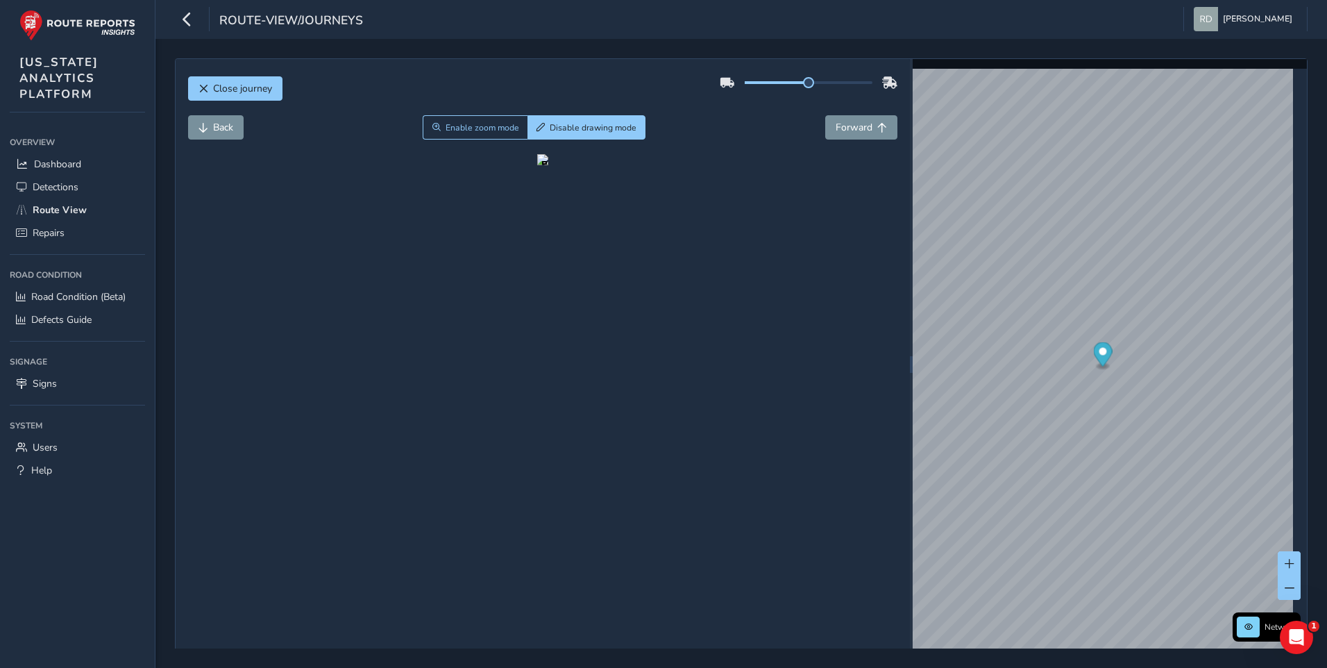
click at [575, 140] on div "Back Enable zoom mode Disable drawing mode Forward" at bounding box center [543, 134] width 710 height 39
click at [232, 102] on div "Close journey" at bounding box center [543, 93] width 710 height 44
click at [232, 99] on button "Close journey" at bounding box center [235, 88] width 94 height 24
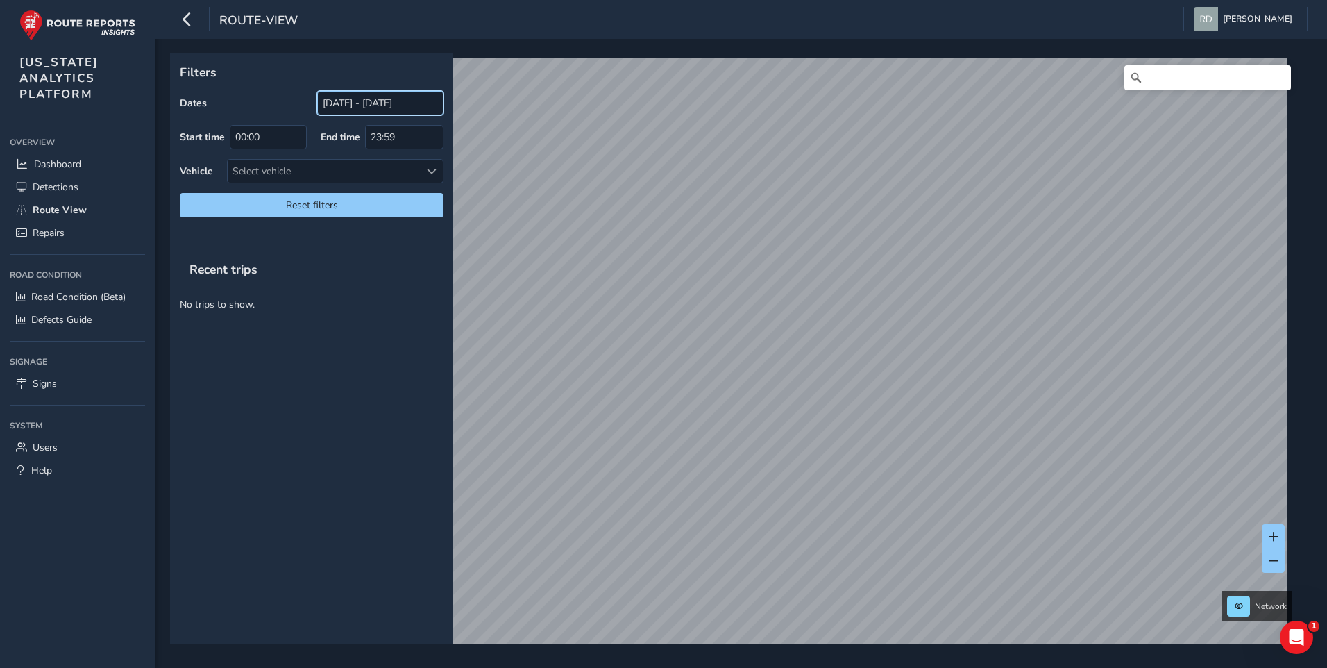
click at [379, 111] on input "08/04/2025 - 08/08/2025" at bounding box center [380, 103] width 126 height 24
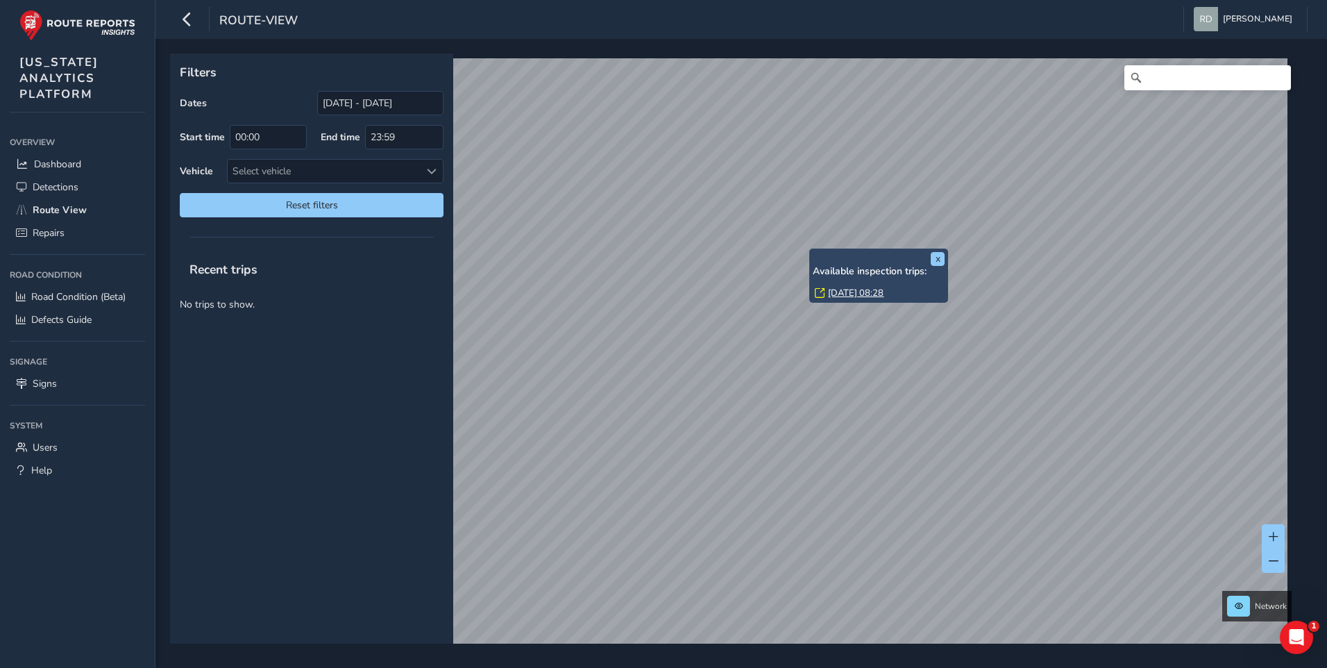
click at [813, 252] on div "x Available inspection trips: Fri, 8 Aug, 08:28" at bounding box center [879, 276] width 132 height 48
click at [833, 294] on link "Fri, 8 Aug, 08:28" at bounding box center [856, 293] width 56 height 12
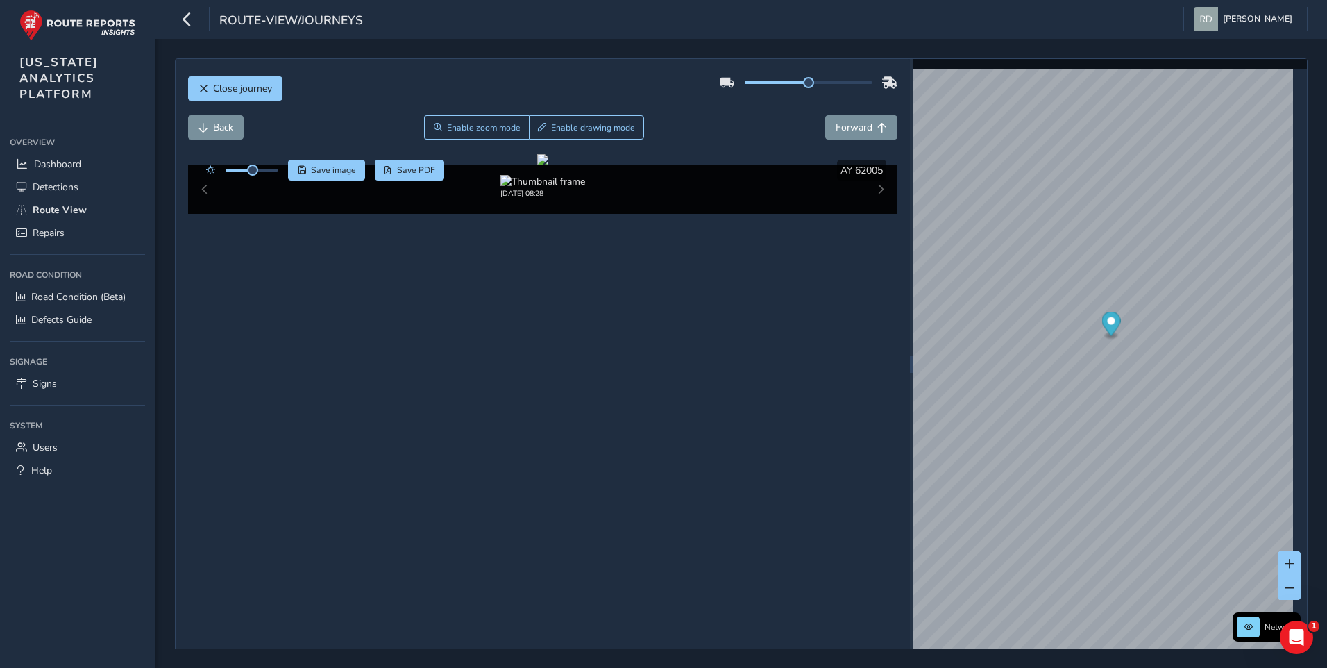
click at [881, 214] on div "08/08/2025, 08:28" at bounding box center [543, 189] width 710 height 49
click at [875, 214] on div "08/08/2025, 08:28" at bounding box center [543, 189] width 710 height 49
click at [590, 124] on span "Enable drawing mode" at bounding box center [593, 127] width 84 height 11
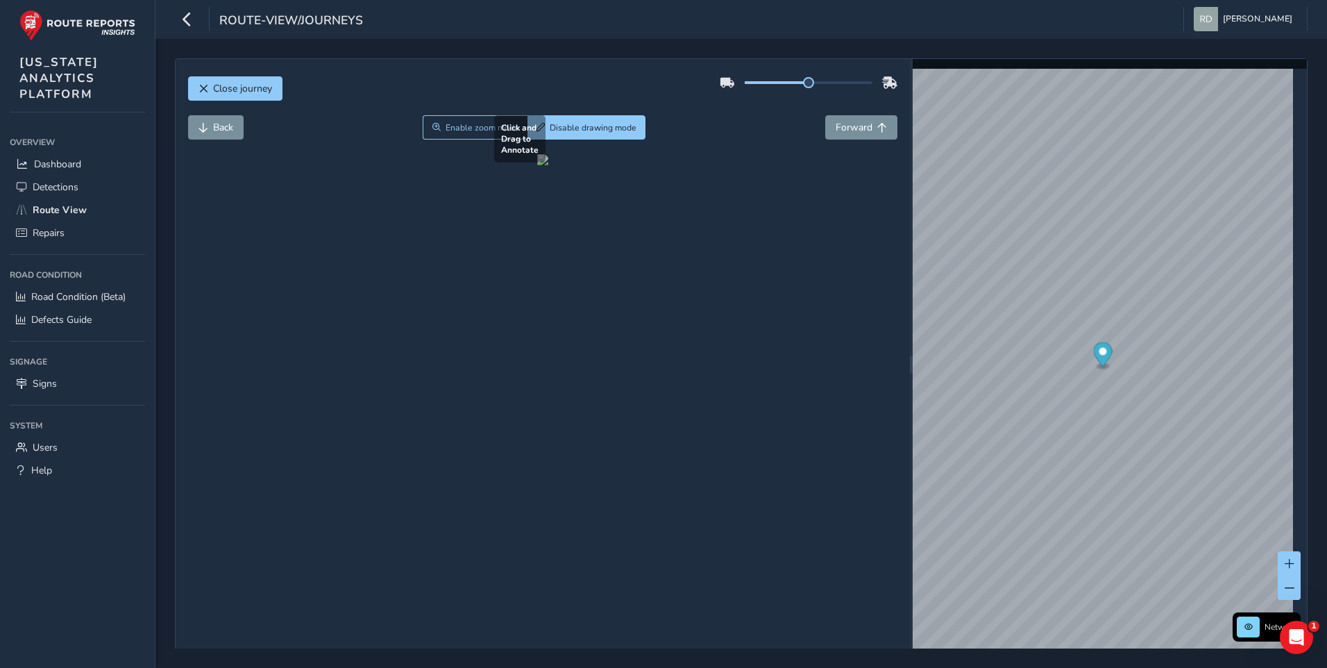
drag, startPoint x: 287, startPoint y: 396, endPoint x: 761, endPoint y: 521, distance: 489.4
click at [548, 165] on div at bounding box center [542, 159] width 11 height 11
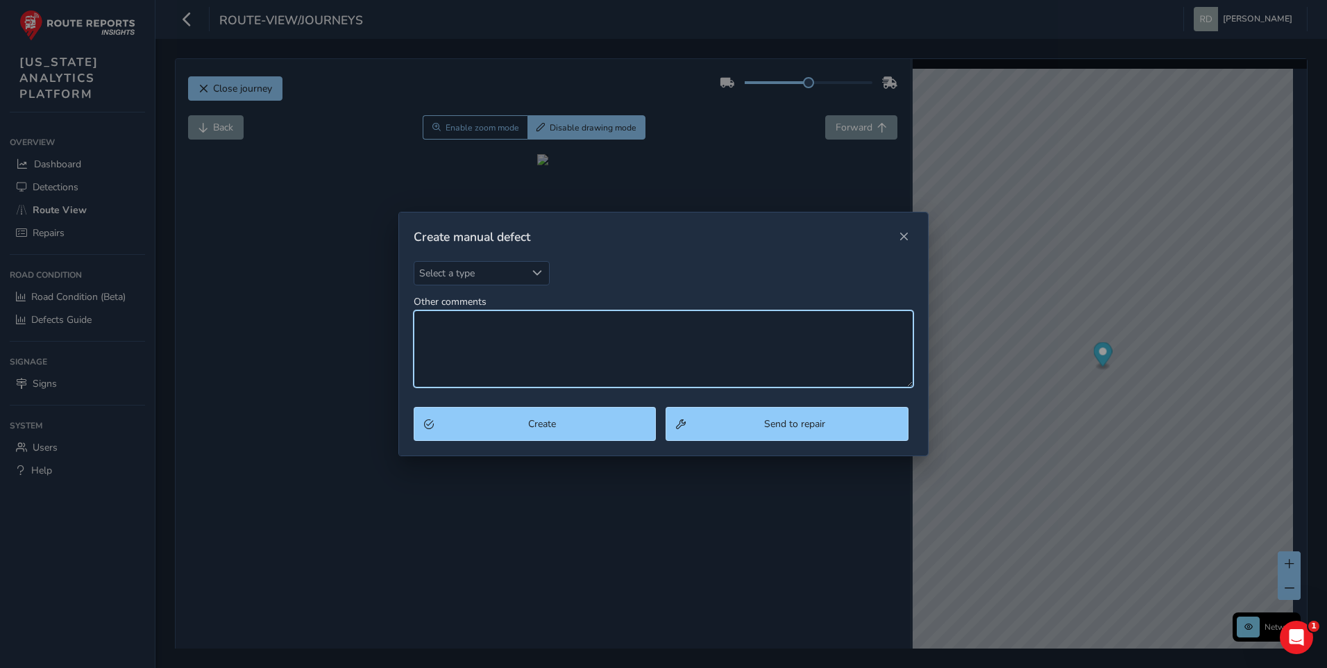
click at [598, 352] on textarea "Other comments" at bounding box center [664, 348] width 500 height 77
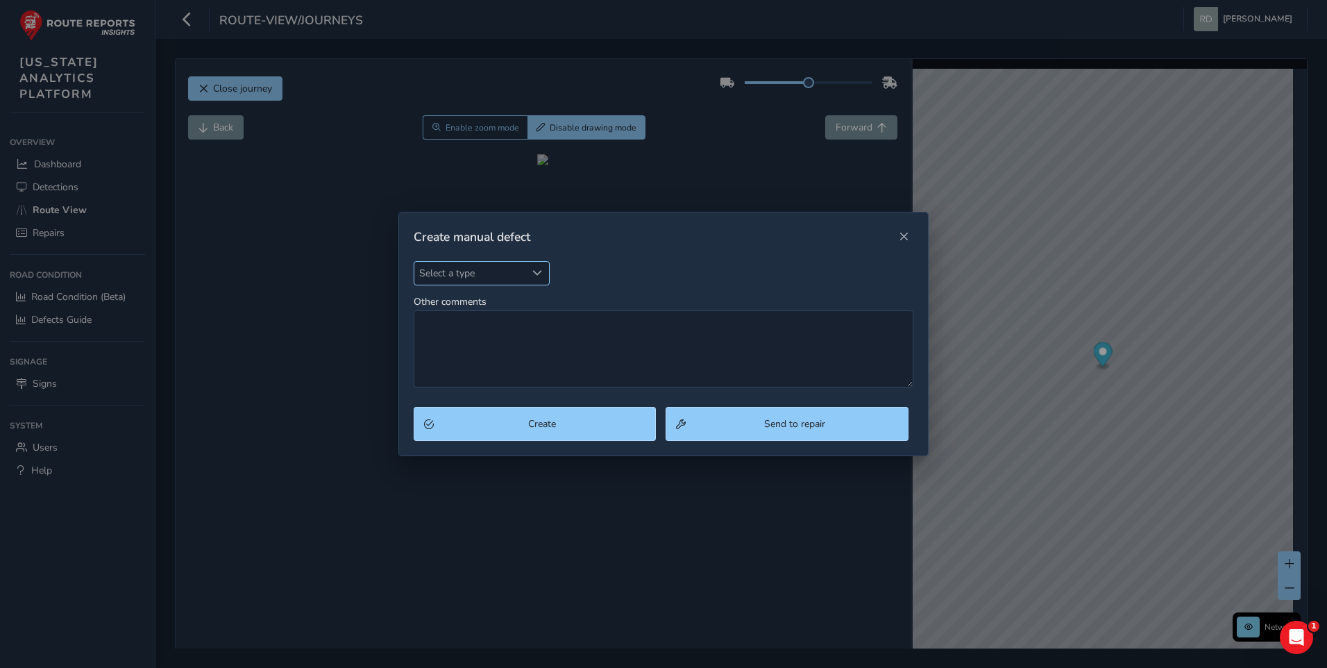
click at [541, 276] on span "Select a type" at bounding box center [537, 273] width 10 height 10
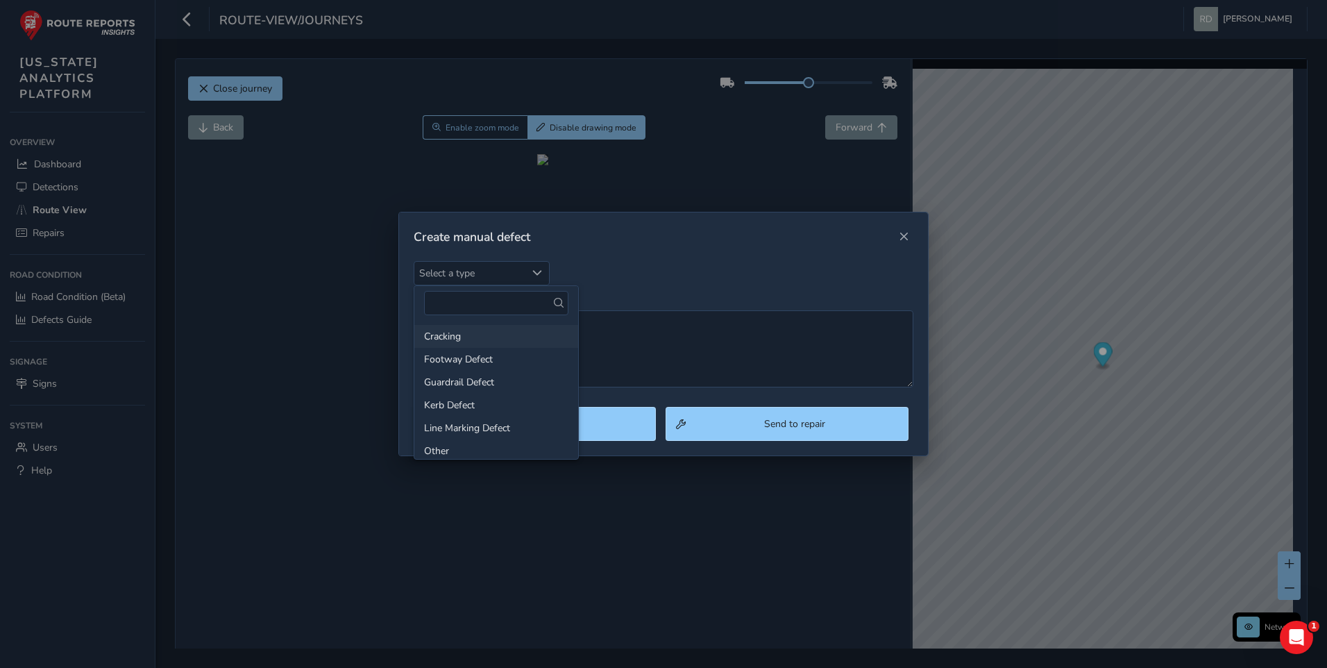
click at [487, 344] on li "Cracking" at bounding box center [496, 336] width 164 height 23
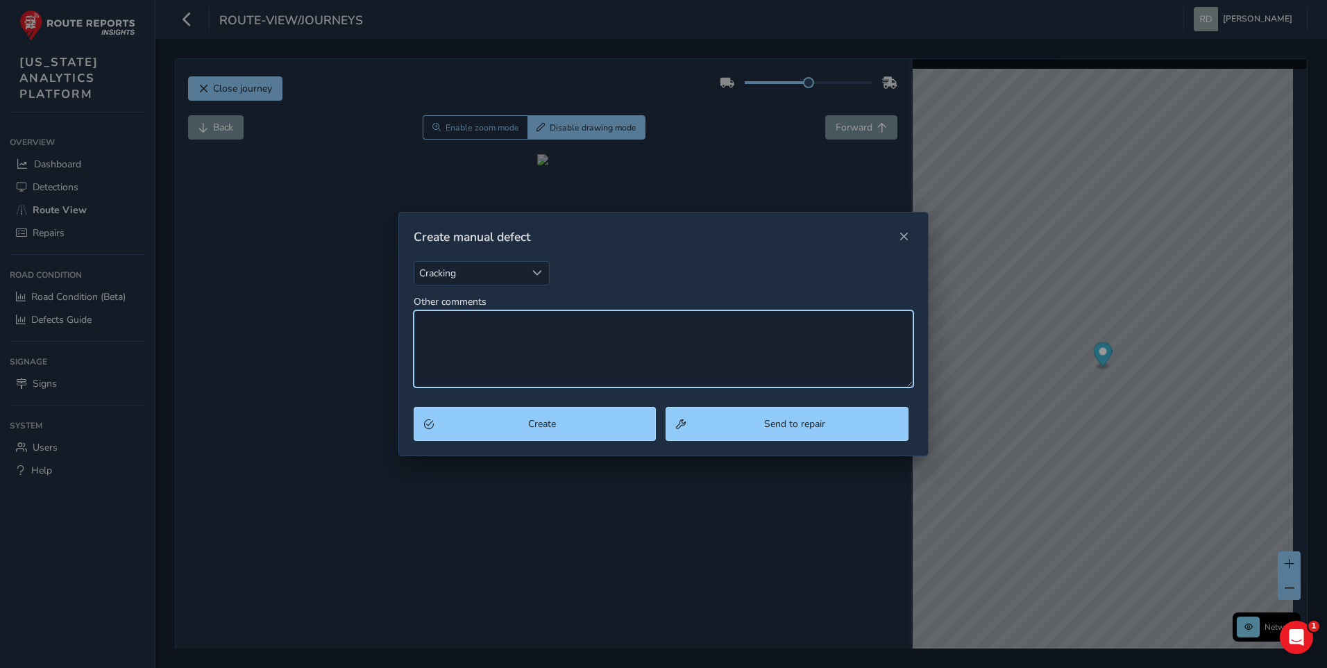
click at [730, 361] on textarea "Other comments" at bounding box center [664, 348] width 500 height 77
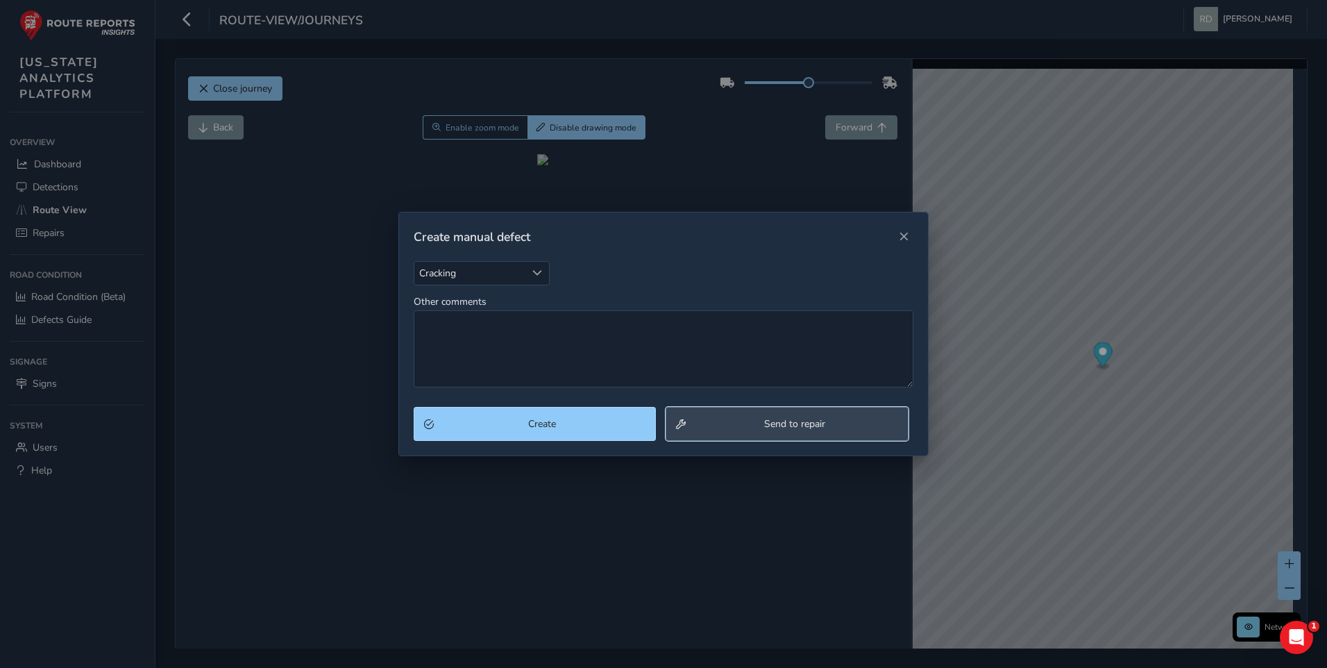
click at [802, 434] on button "Send to repair" at bounding box center [787, 424] width 243 height 34
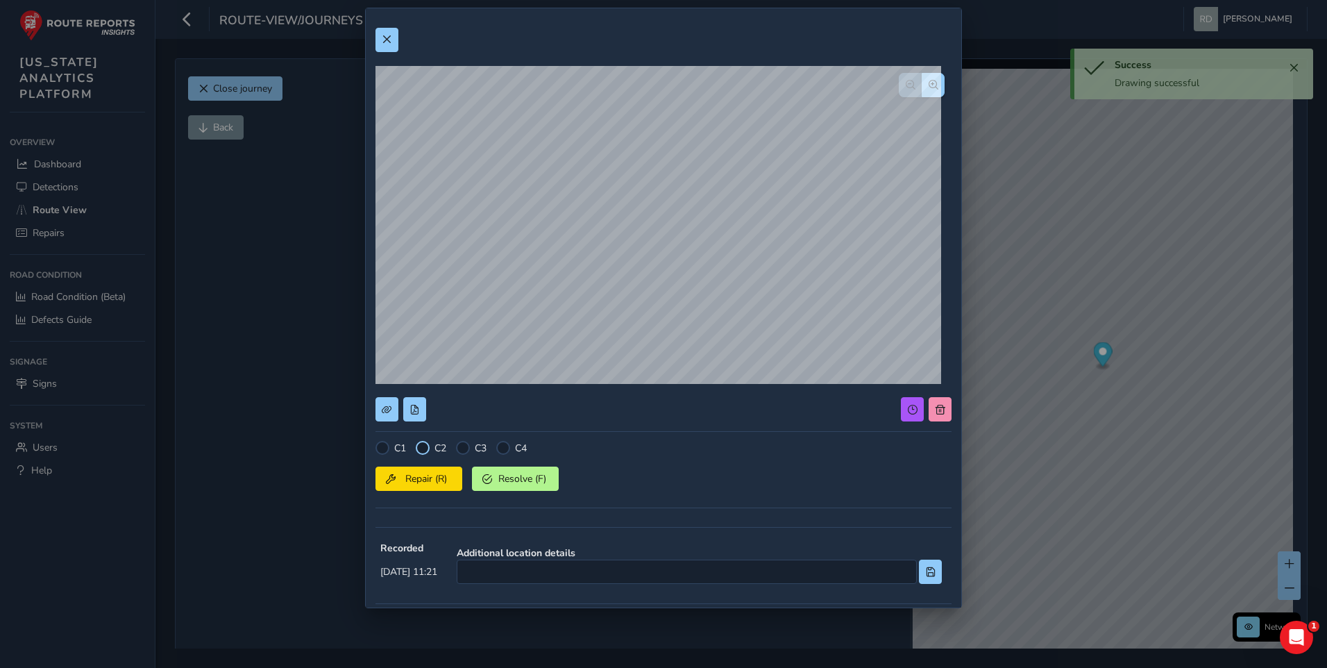
click at [429, 446] on div at bounding box center [423, 448] width 14 height 14
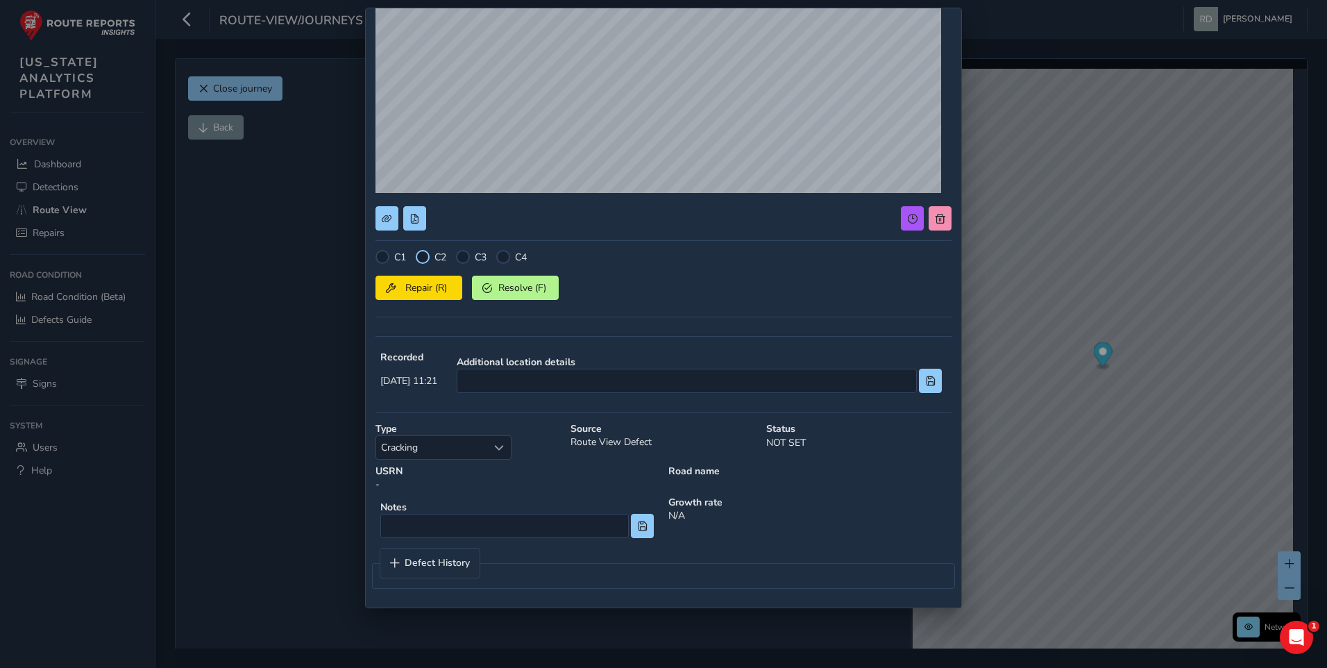
click at [422, 255] on div at bounding box center [423, 257] width 14 height 14
click at [418, 259] on div at bounding box center [423, 257] width 14 height 14
click at [472, 525] on input at bounding box center [504, 526] width 248 height 24
type input "S"
type input "T"
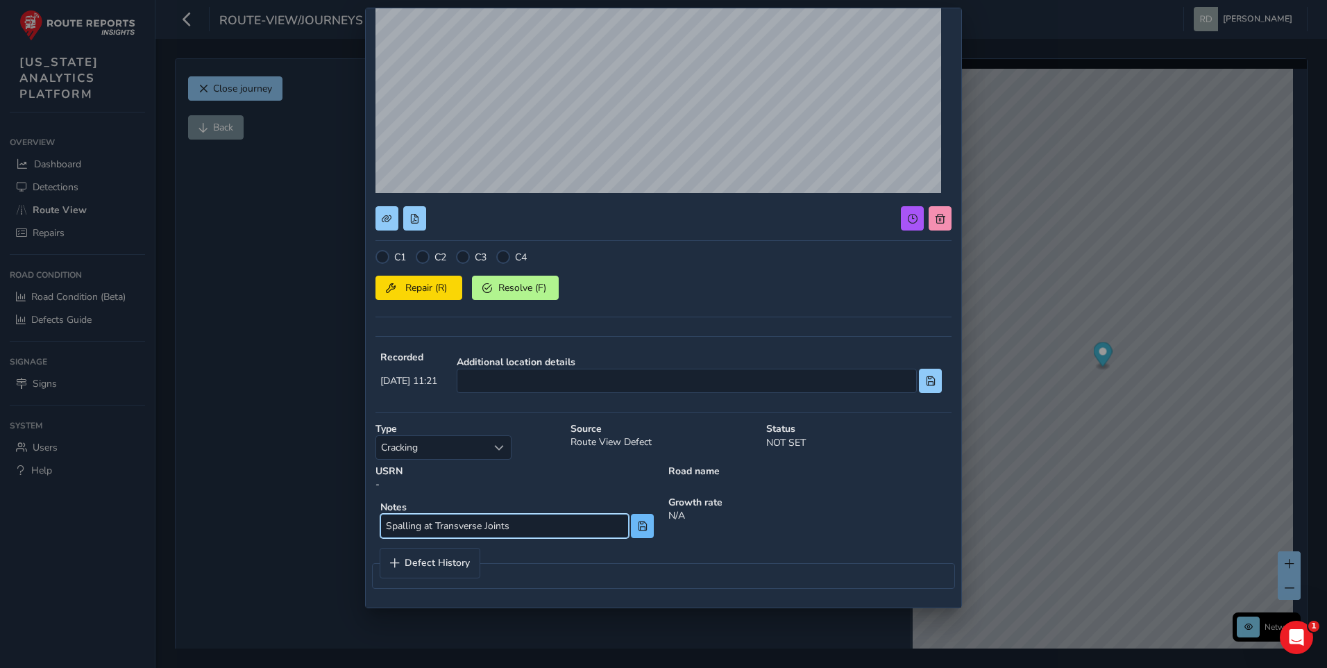
type input "Spalling at Transverse Joints"
click at [638, 521] on span at bounding box center [643, 526] width 10 height 10
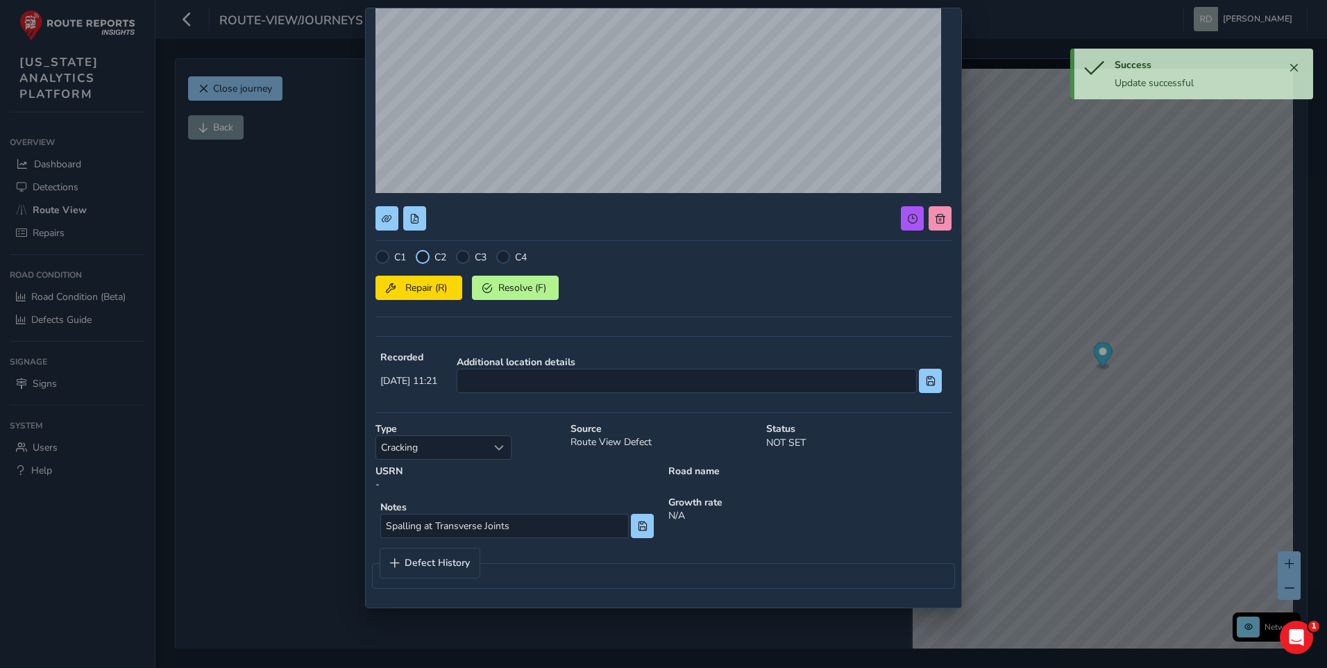
click at [424, 253] on div at bounding box center [423, 257] width 14 height 14
click at [428, 286] on span "Repair (R)" at bounding box center [425, 287] width 51 height 13
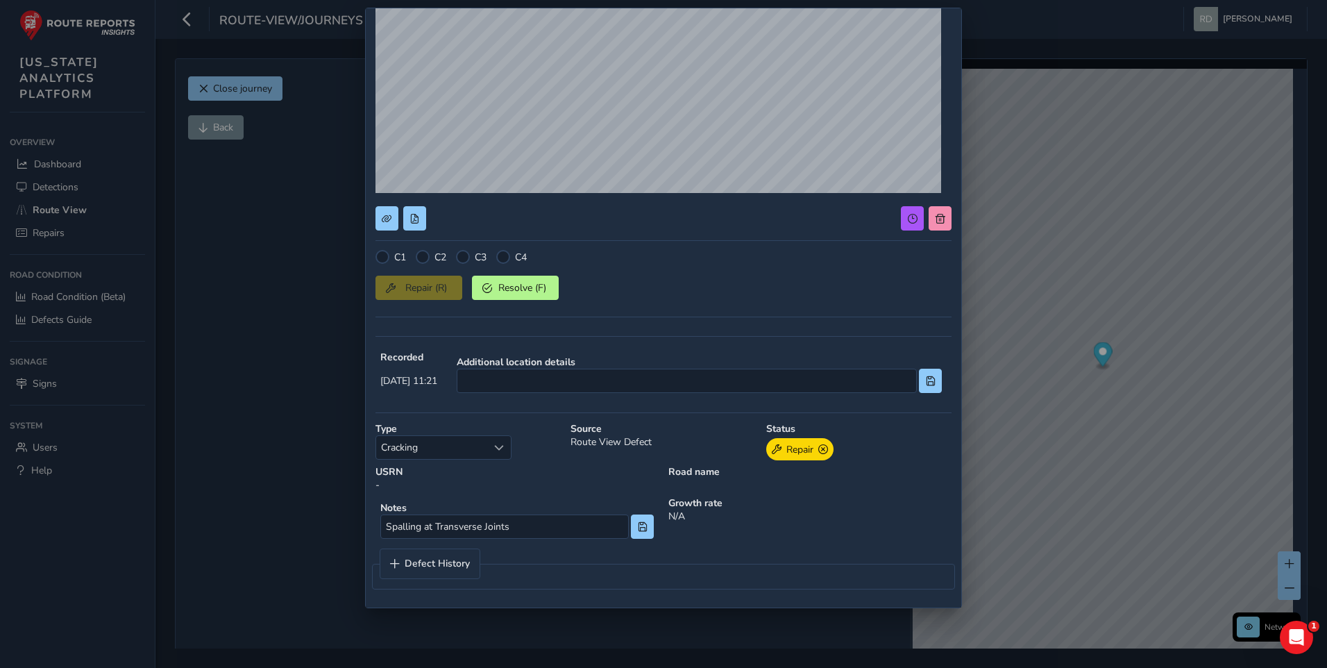
scroll to position [0, 0]
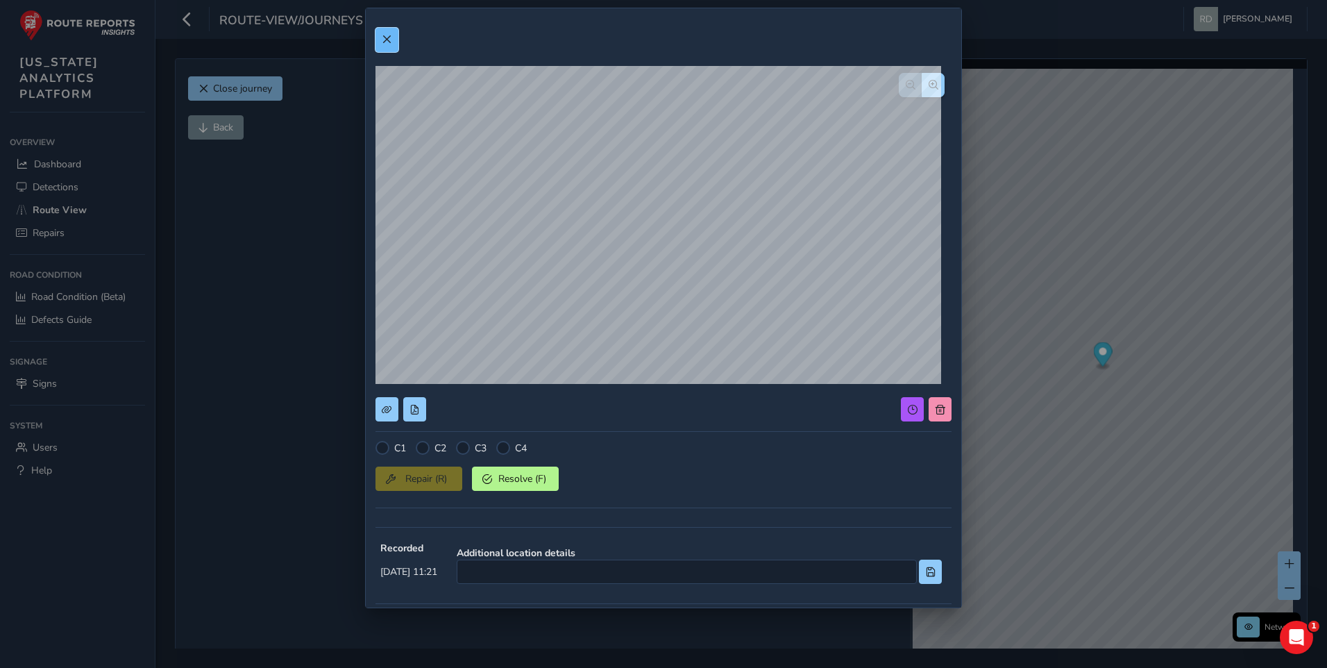
click at [383, 45] on button at bounding box center [386, 40] width 23 height 24
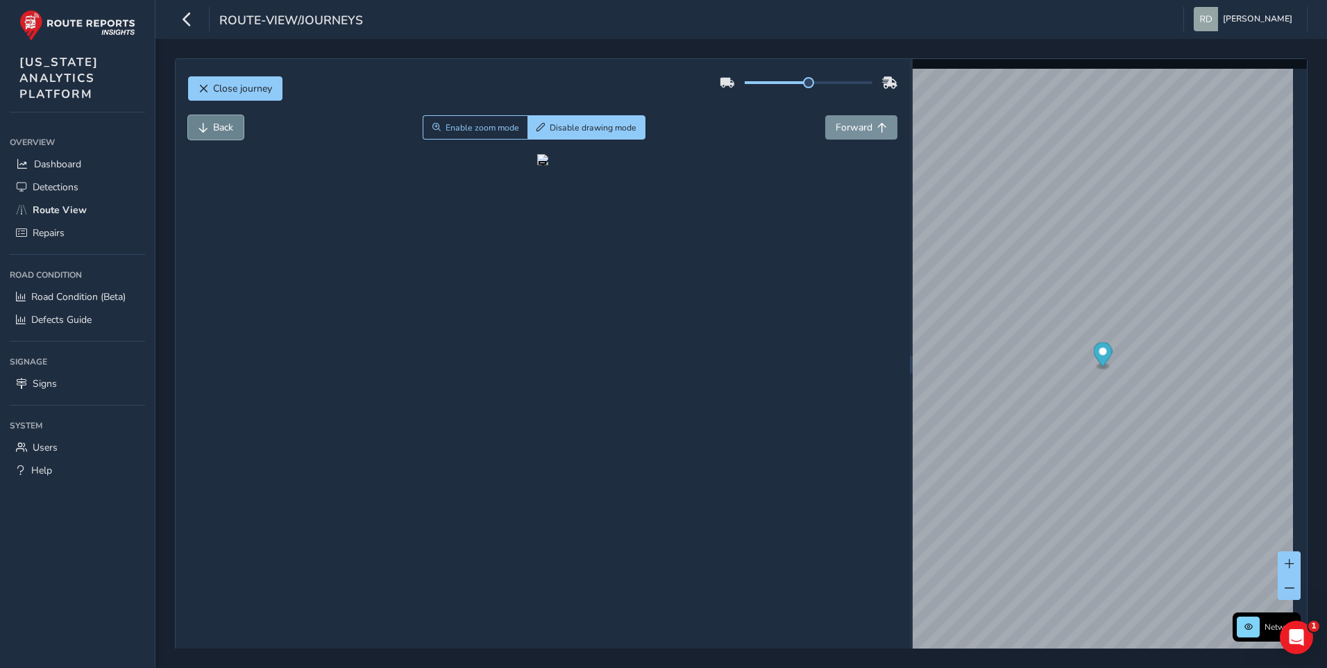
click at [220, 127] on span "Back" at bounding box center [223, 127] width 20 height 13
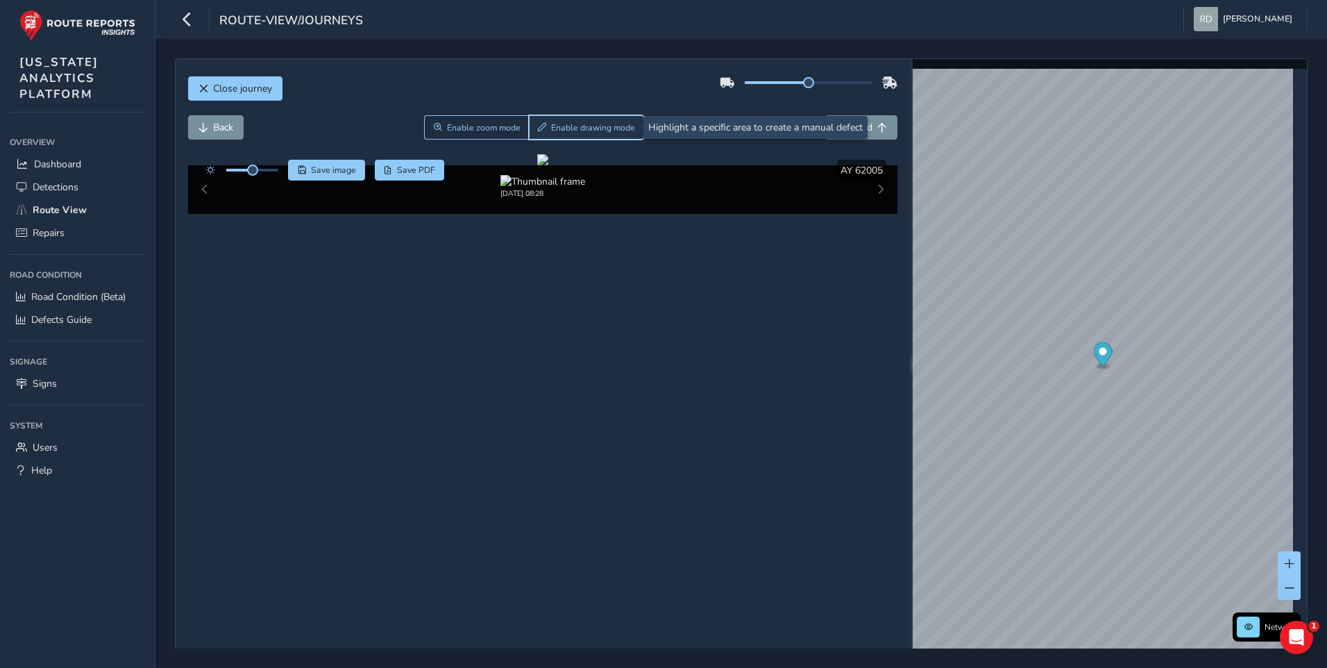
click at [564, 126] on span "Enable drawing mode" at bounding box center [593, 127] width 84 height 11
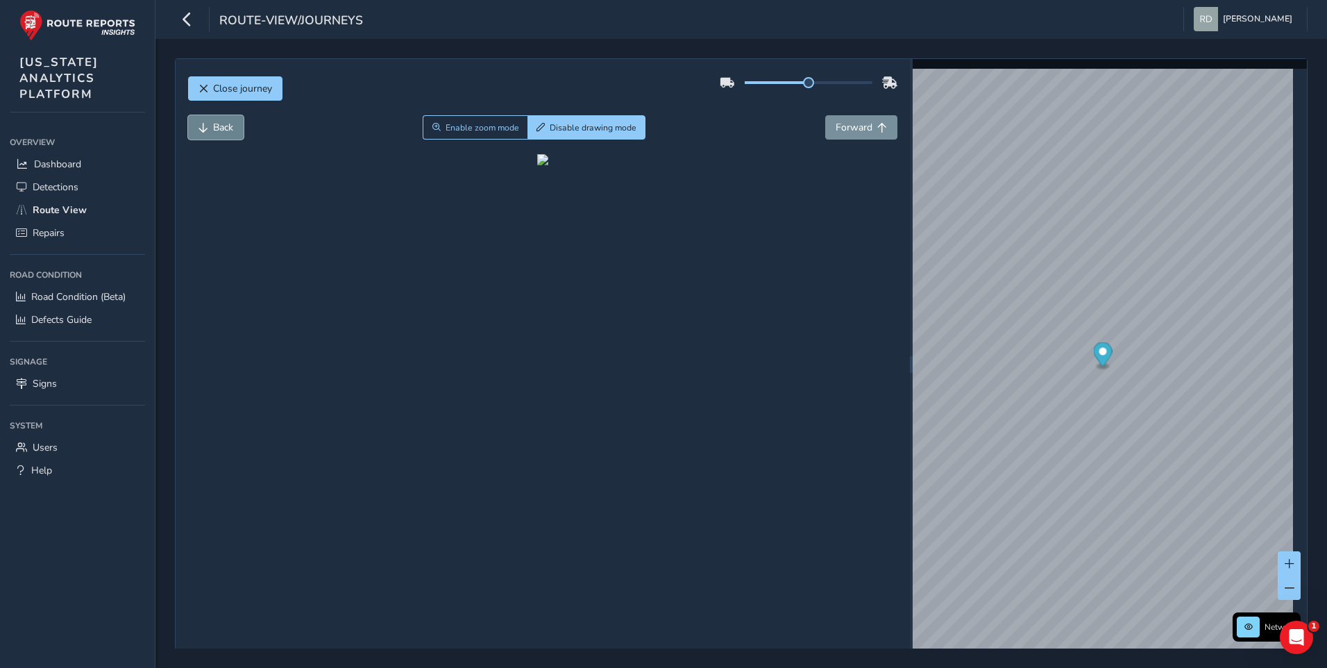
click at [196, 120] on button "Back" at bounding box center [216, 127] width 56 height 24
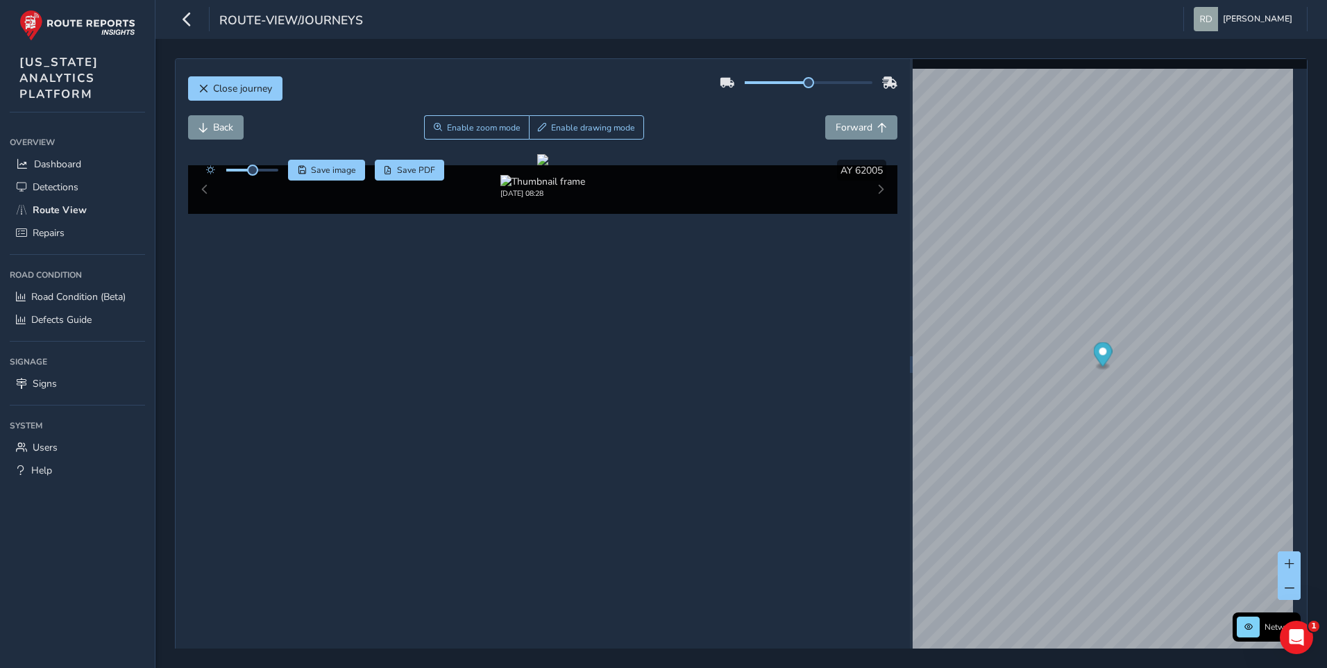
click at [575, 70] on div "Close journey Back Enable zoom mode Enable drawing mode Forward Click and Drag …" at bounding box center [543, 364] width 734 height 611
click at [547, 121] on button "Enable drawing mode" at bounding box center [587, 127] width 116 height 24
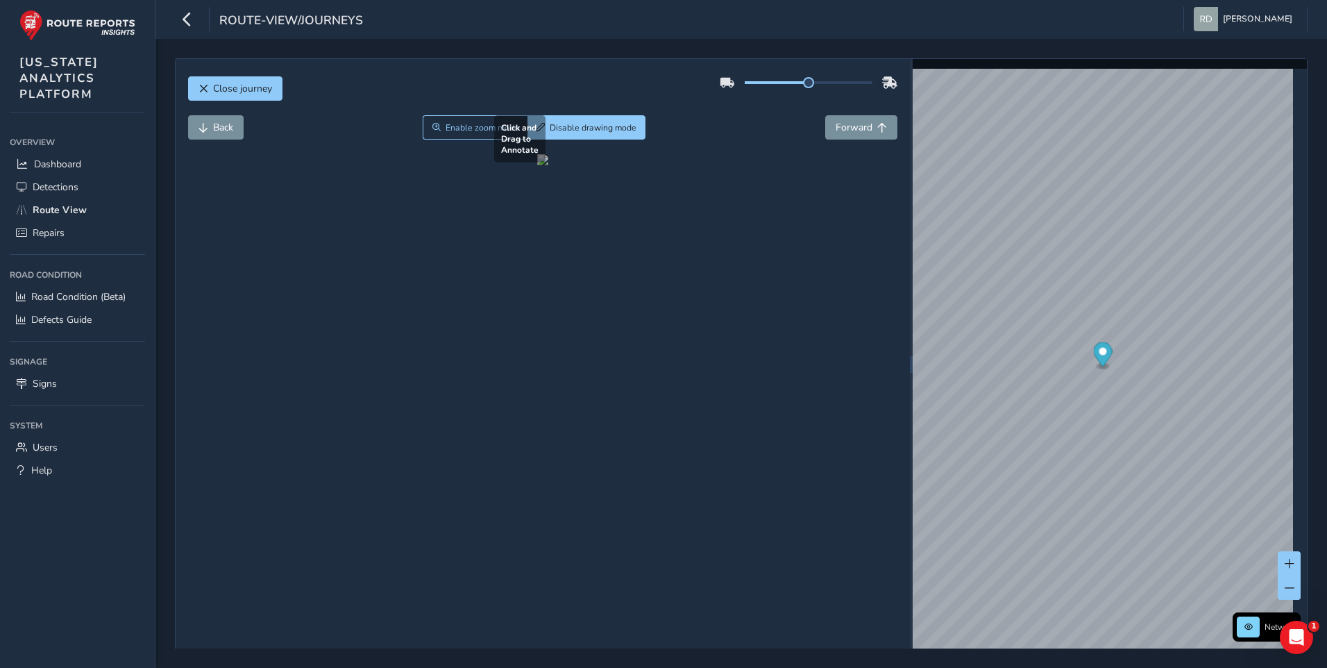
drag, startPoint x: 423, startPoint y: 399, endPoint x: 422, endPoint y: 383, distance: 16.0
click at [537, 165] on div at bounding box center [542, 159] width 11 height 11
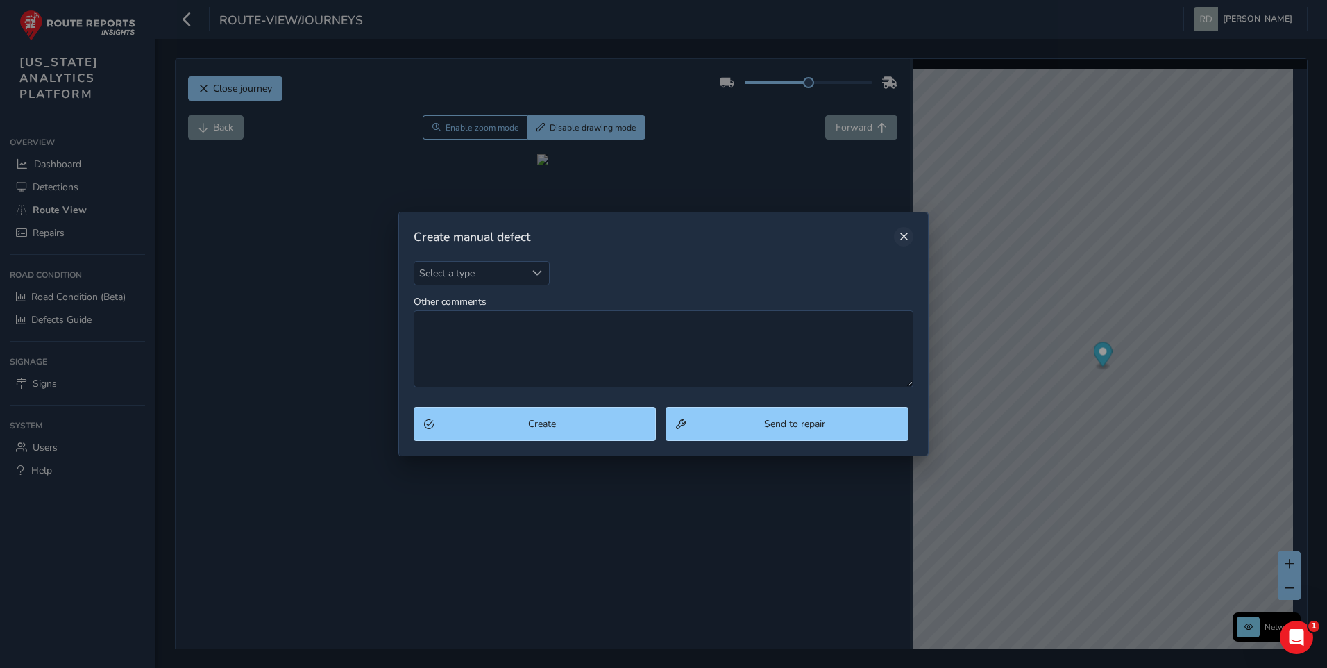
click at [904, 236] on span "Close" at bounding box center [904, 237] width 10 height 10
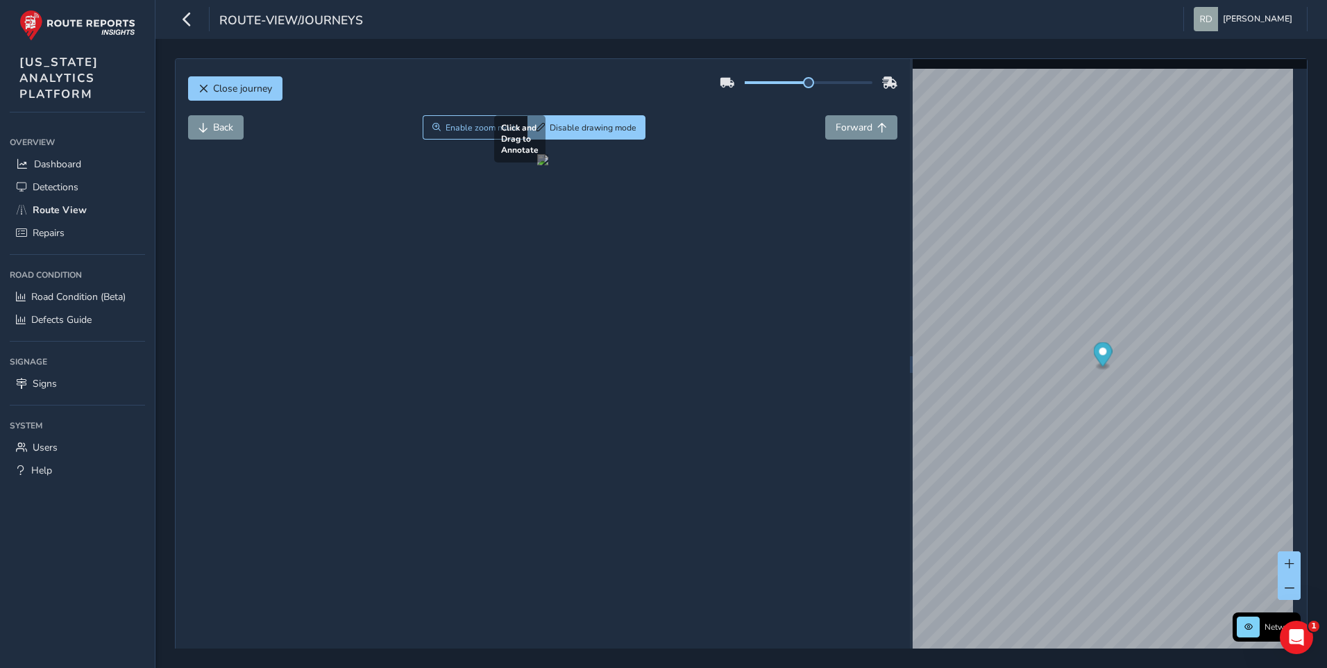
drag, startPoint x: 365, startPoint y: 394, endPoint x: 536, endPoint y: 548, distance: 230.0
click at [537, 165] on div at bounding box center [542, 159] width 11 height 11
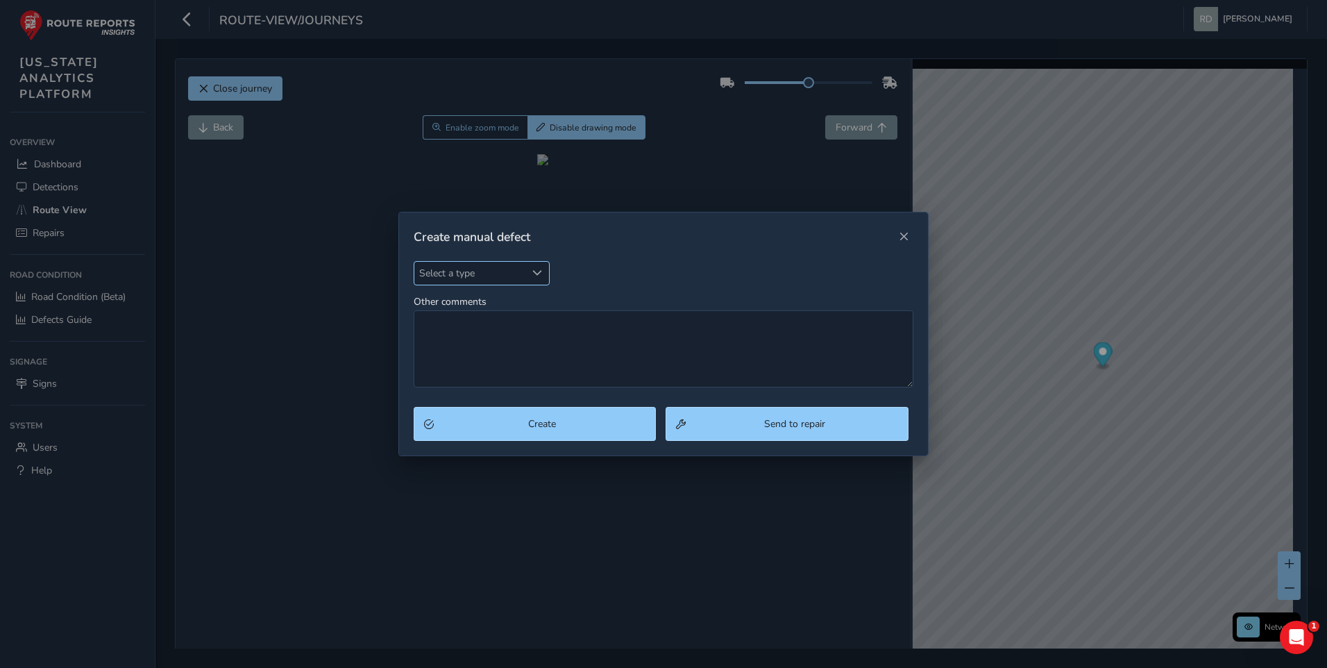
click at [508, 277] on span "Select a type" at bounding box center [470, 273] width 112 height 23
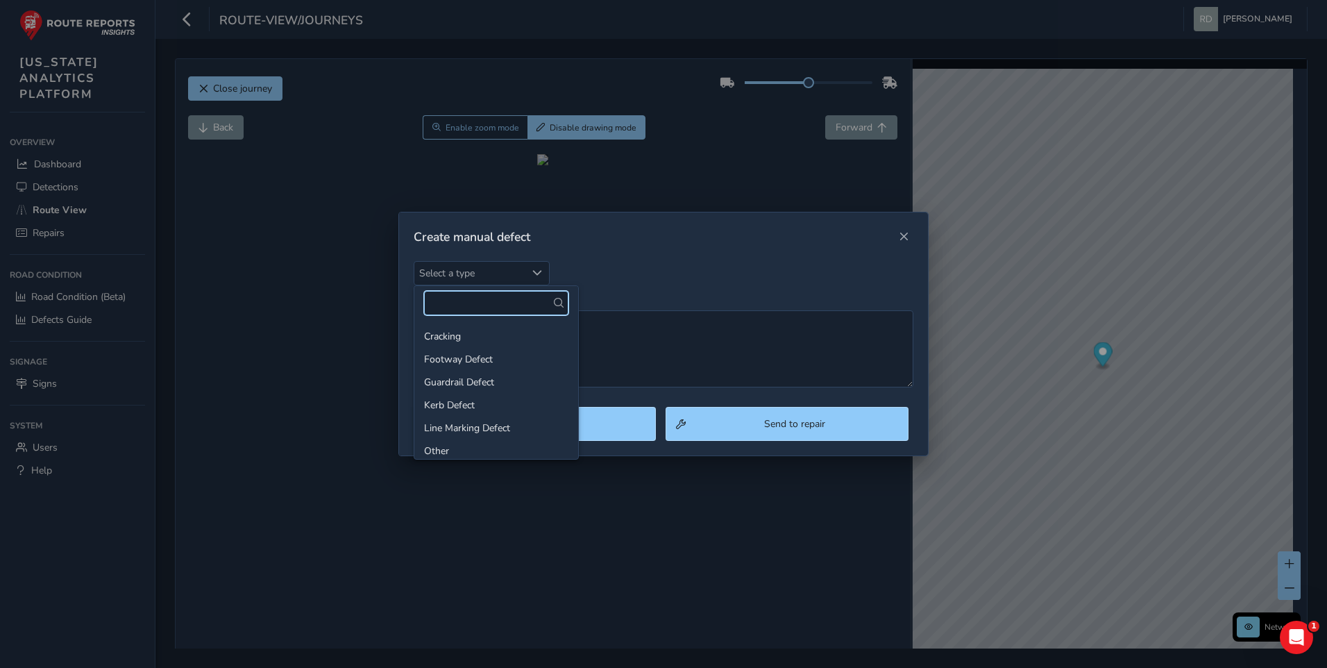
scroll to position [214, 0]
click at [531, 330] on li "Shoulder Rutting" at bounding box center [496, 327] width 164 height 23
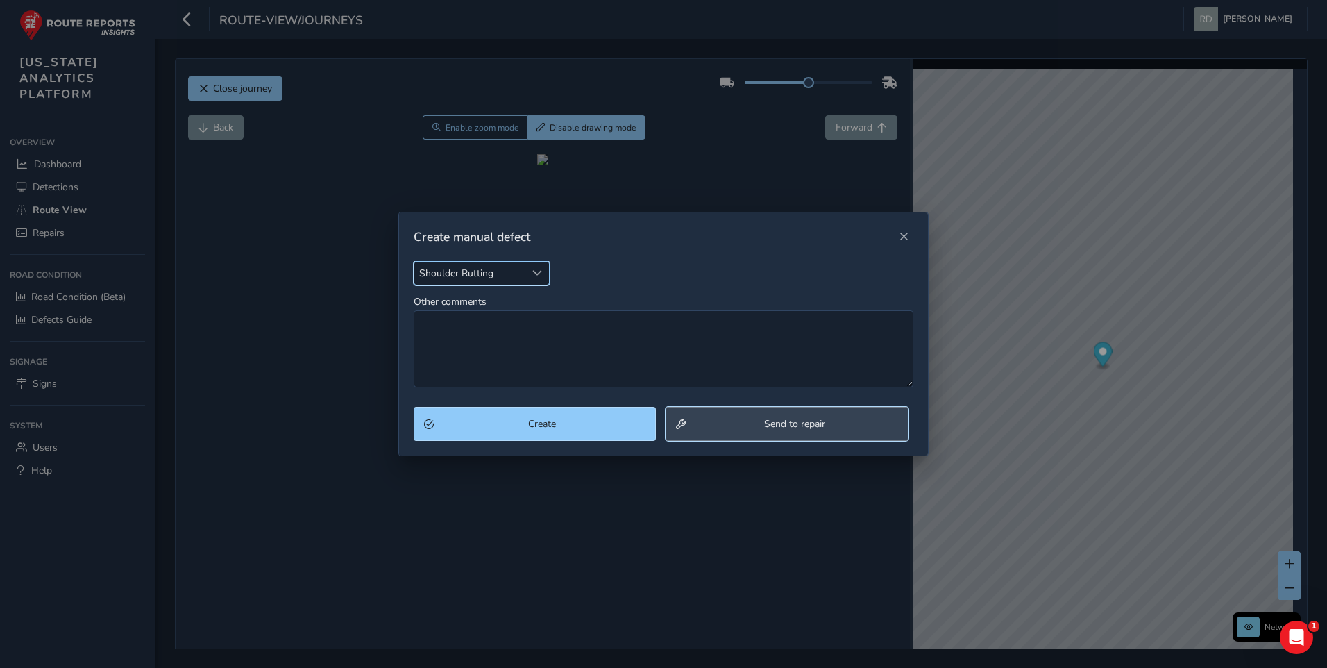
click at [784, 433] on button "Send to repair" at bounding box center [787, 424] width 243 height 34
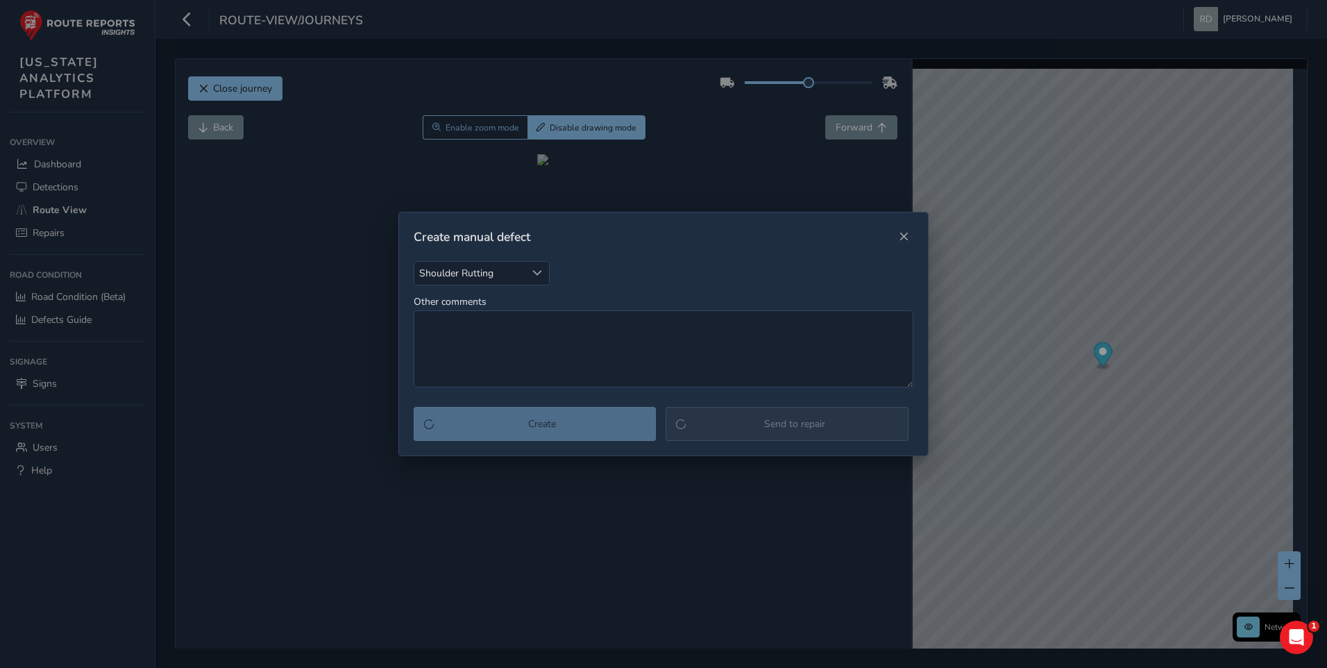
click at [784, 433] on div "Create Send to repair" at bounding box center [664, 424] width 500 height 34
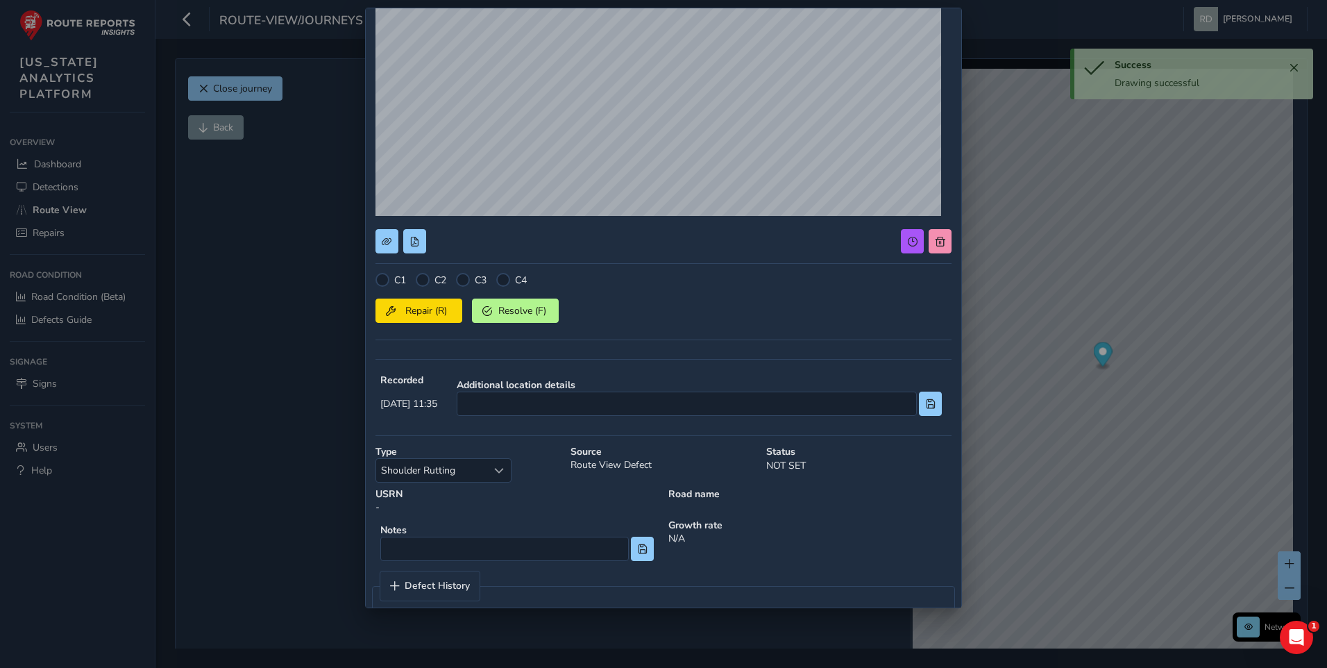
scroll to position [191, 0]
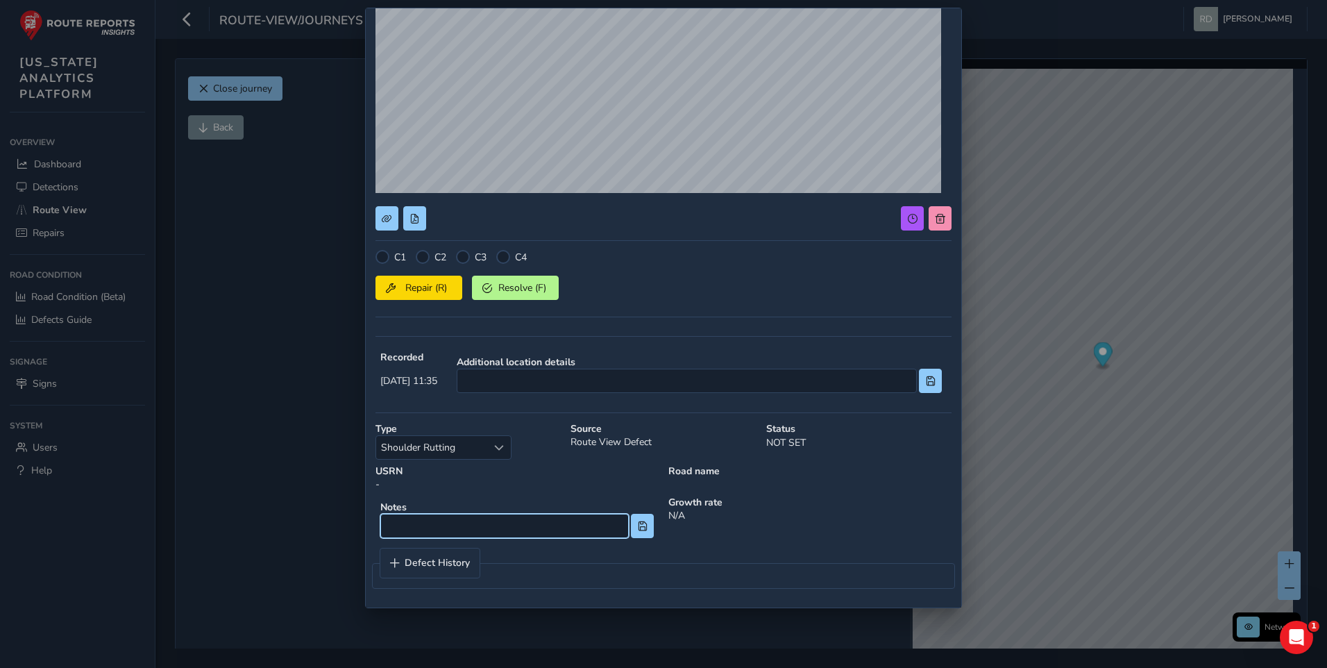
click at [464, 529] on input at bounding box center [504, 526] width 248 height 24
click at [493, 452] on div "Select a type" at bounding box center [499, 447] width 23 height 23
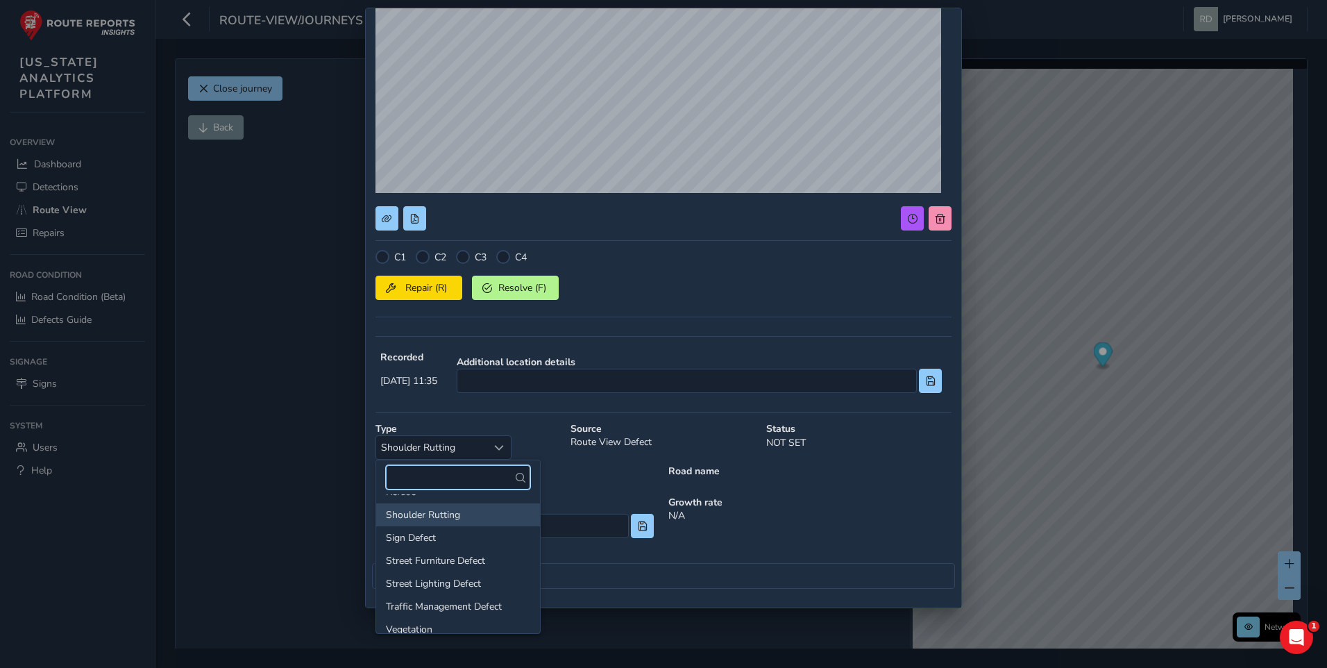
scroll to position [214, 0]
click at [565, 489] on div "USRN -" at bounding box center [517, 477] width 293 height 36
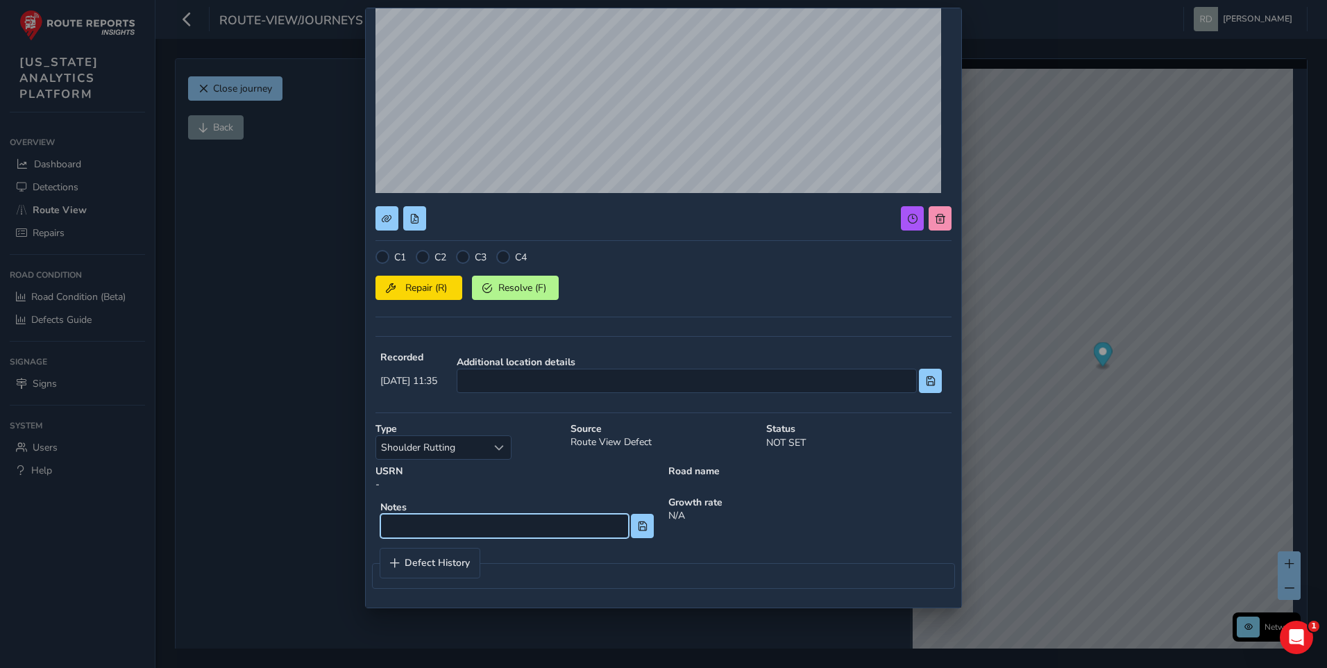
click at [527, 533] on input at bounding box center [504, 526] width 248 height 24
type input "A"
type input "U"
type input "Shoulder Joint Deterioration"
click at [427, 260] on div at bounding box center [423, 257] width 14 height 14
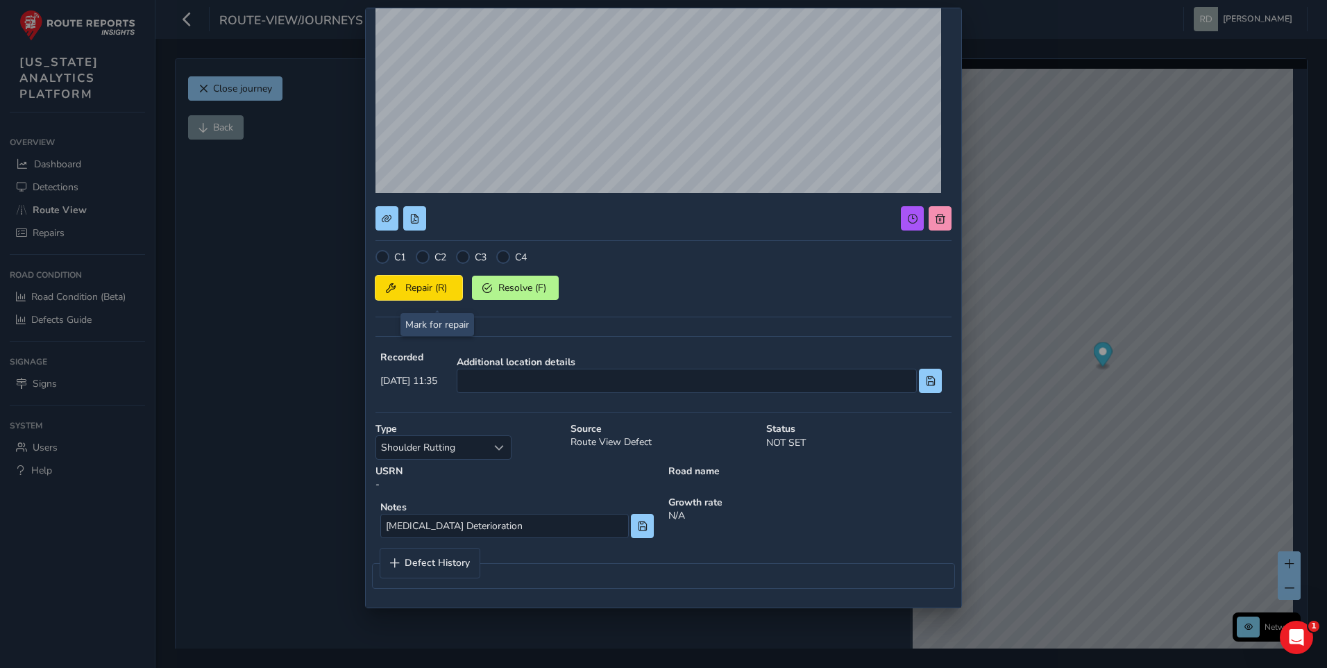
click at [434, 296] on button "Repair (R)" at bounding box center [418, 288] width 87 height 24
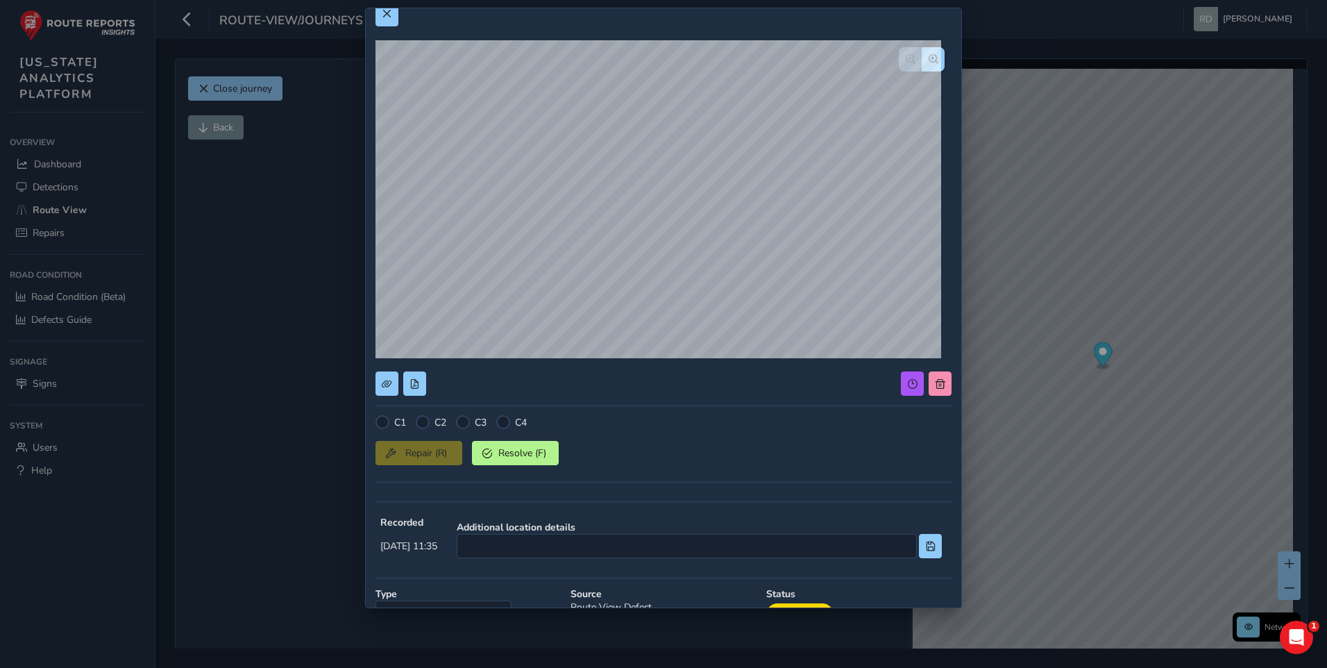
scroll to position [0, 0]
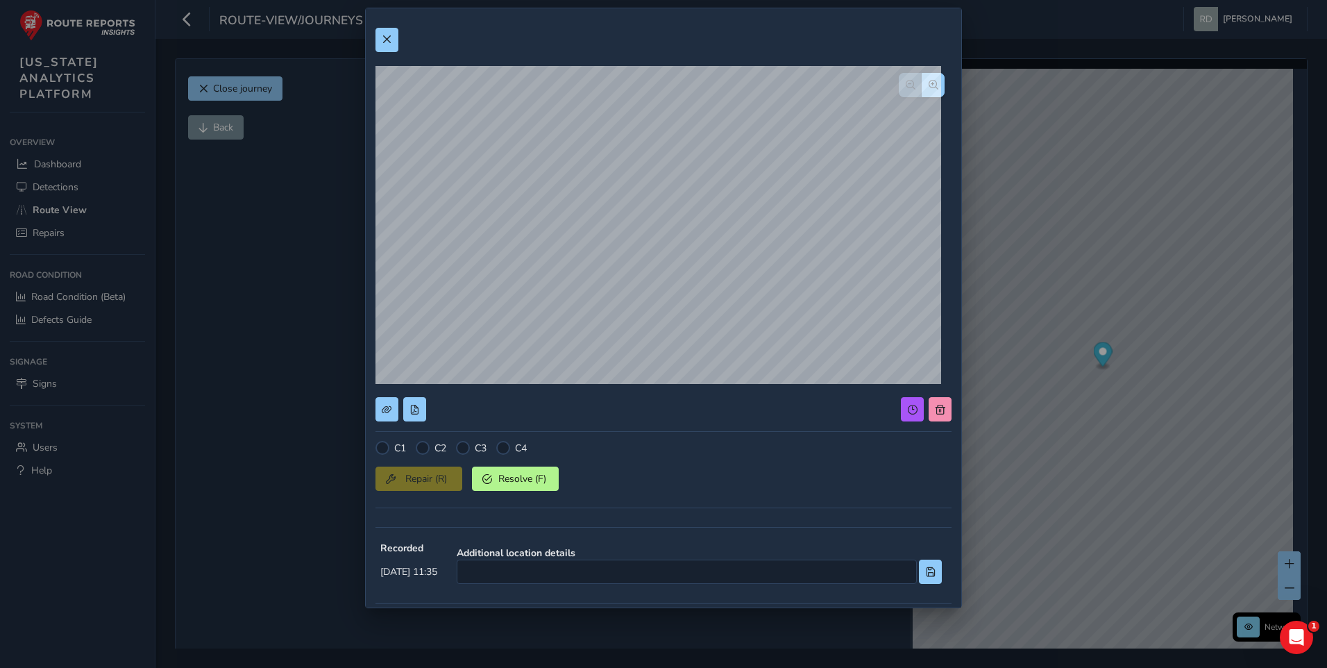
click at [399, 39] on div at bounding box center [663, 40] width 576 height 24
click at [396, 38] on button at bounding box center [386, 40] width 23 height 24
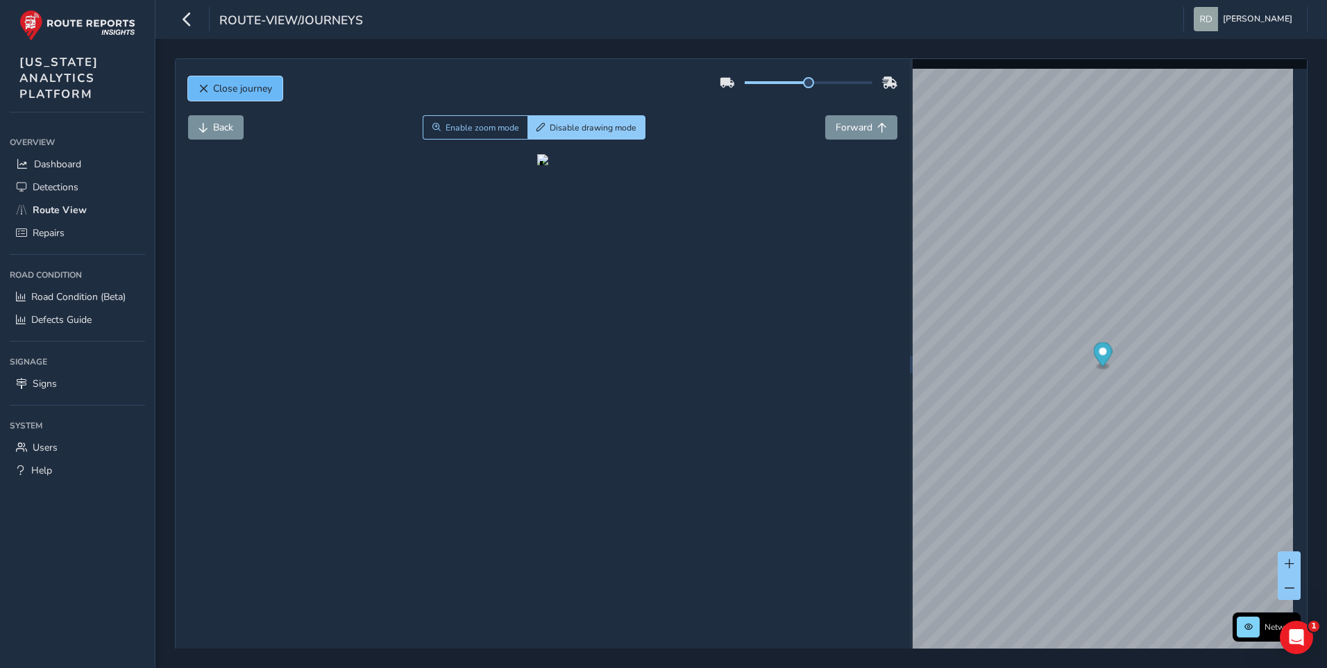
click at [235, 92] on span "Close journey" at bounding box center [242, 88] width 59 height 13
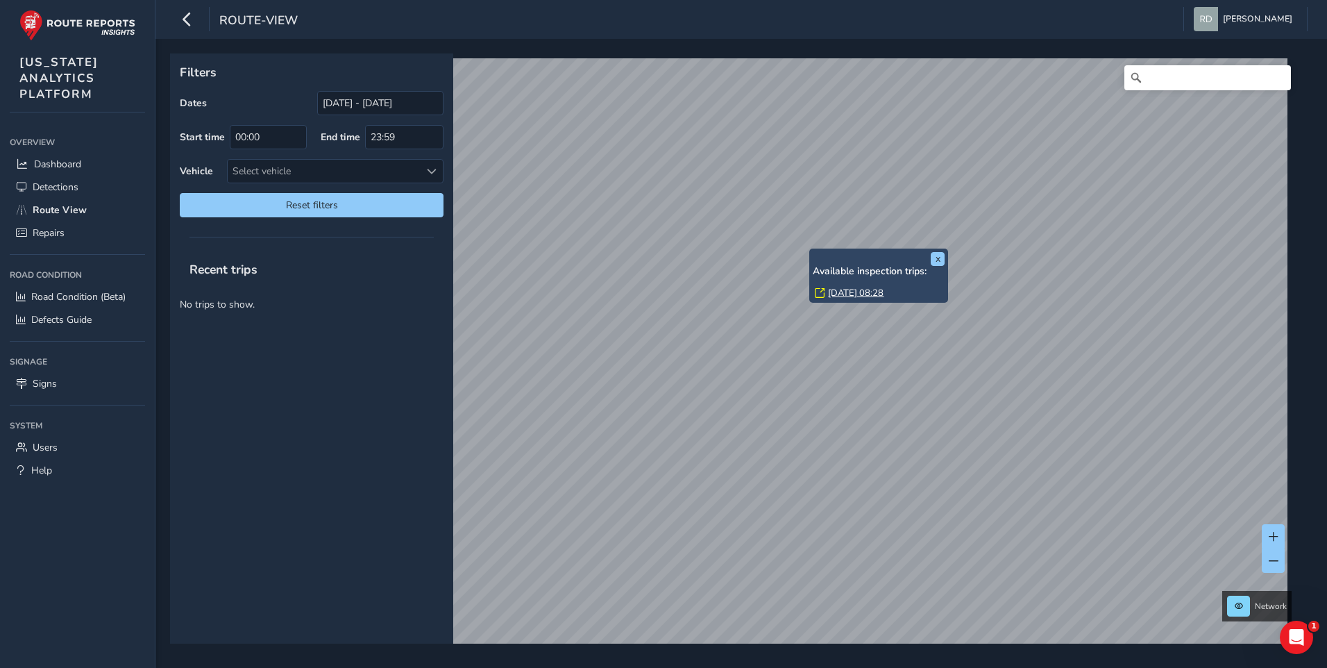
click at [813, 252] on div "x Available inspection trips: Fri, 8 Aug, 08:28" at bounding box center [879, 276] width 132 height 48
click at [865, 283] on div "Available inspection trips: Fri, 8 Aug, 08:28" at bounding box center [879, 284] width 132 height 36
click at [865, 287] on link "Fri, 8 Aug, 08:28" at bounding box center [856, 293] width 56 height 12
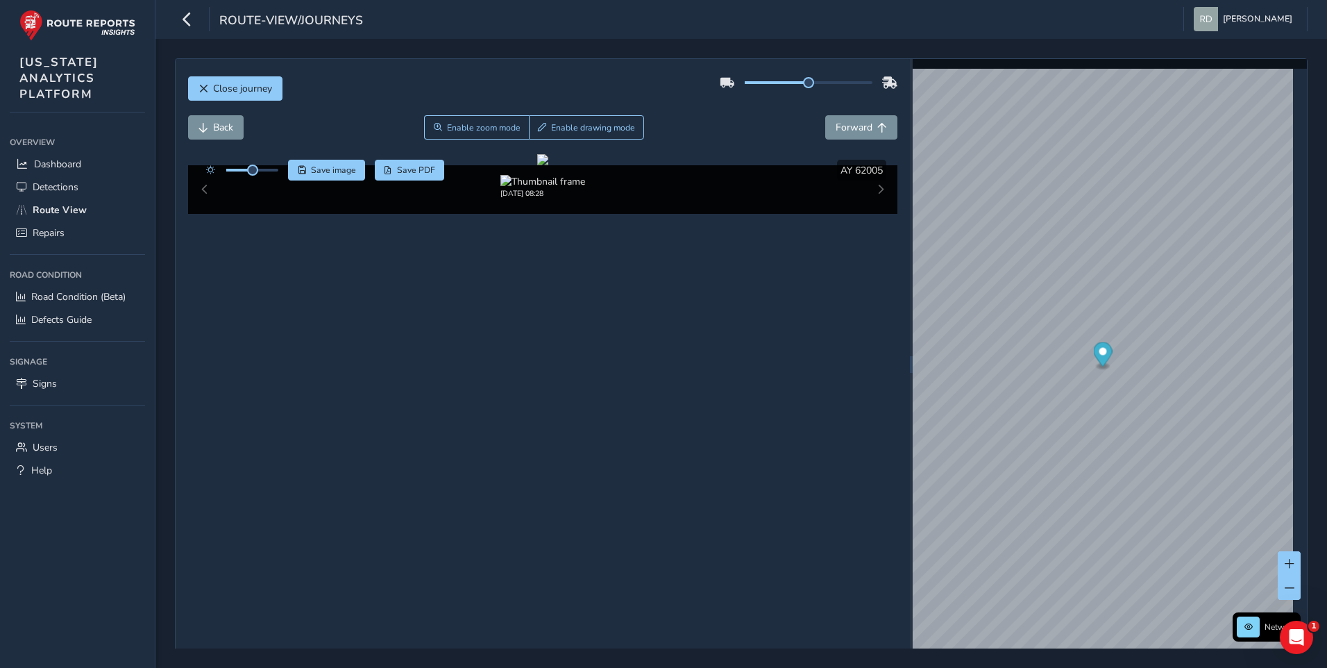
click at [342, 109] on div "Close journey" at bounding box center [543, 93] width 710 height 44
click at [349, 106] on div "Close journey" at bounding box center [543, 93] width 710 height 44
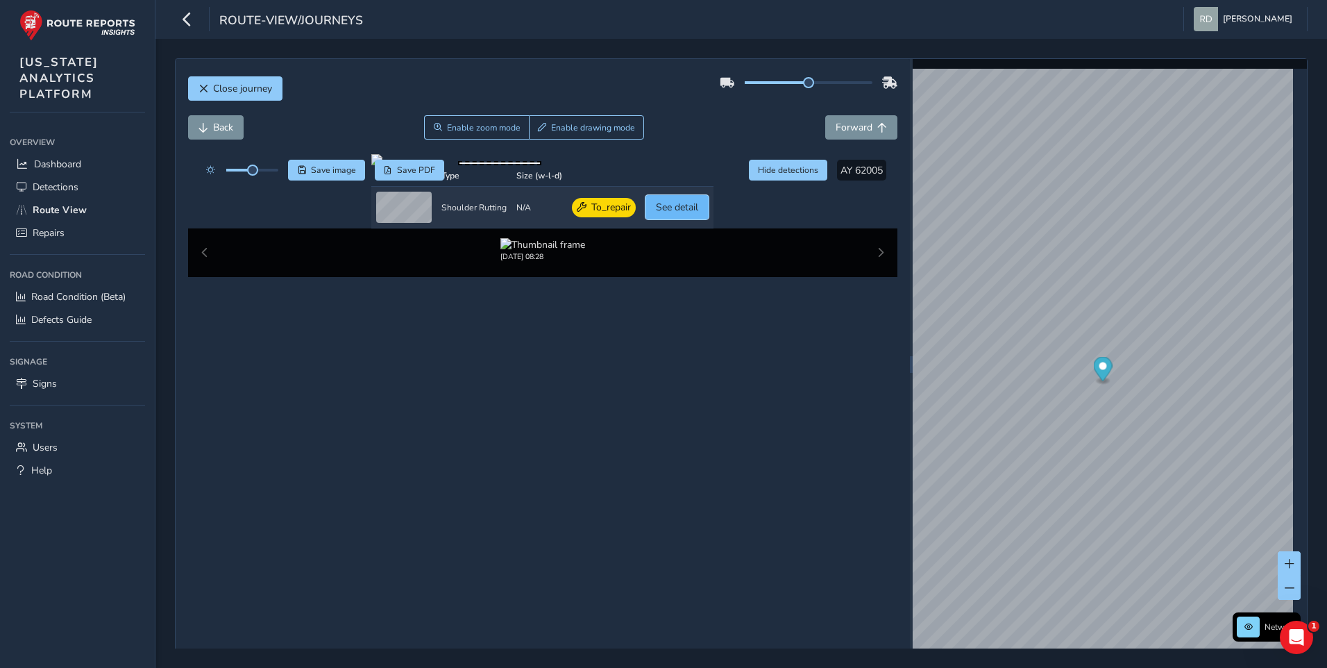
click at [698, 214] on span "See detail" at bounding box center [677, 207] width 42 height 13
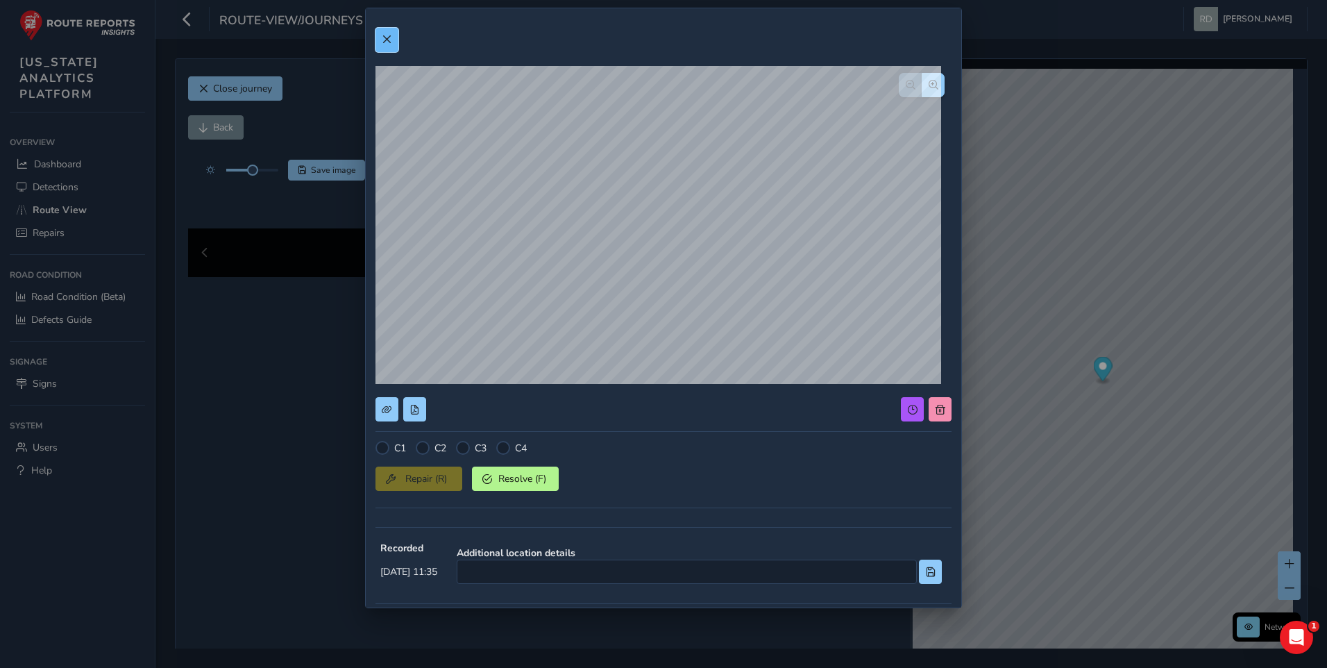
click at [378, 44] on button at bounding box center [386, 40] width 23 height 24
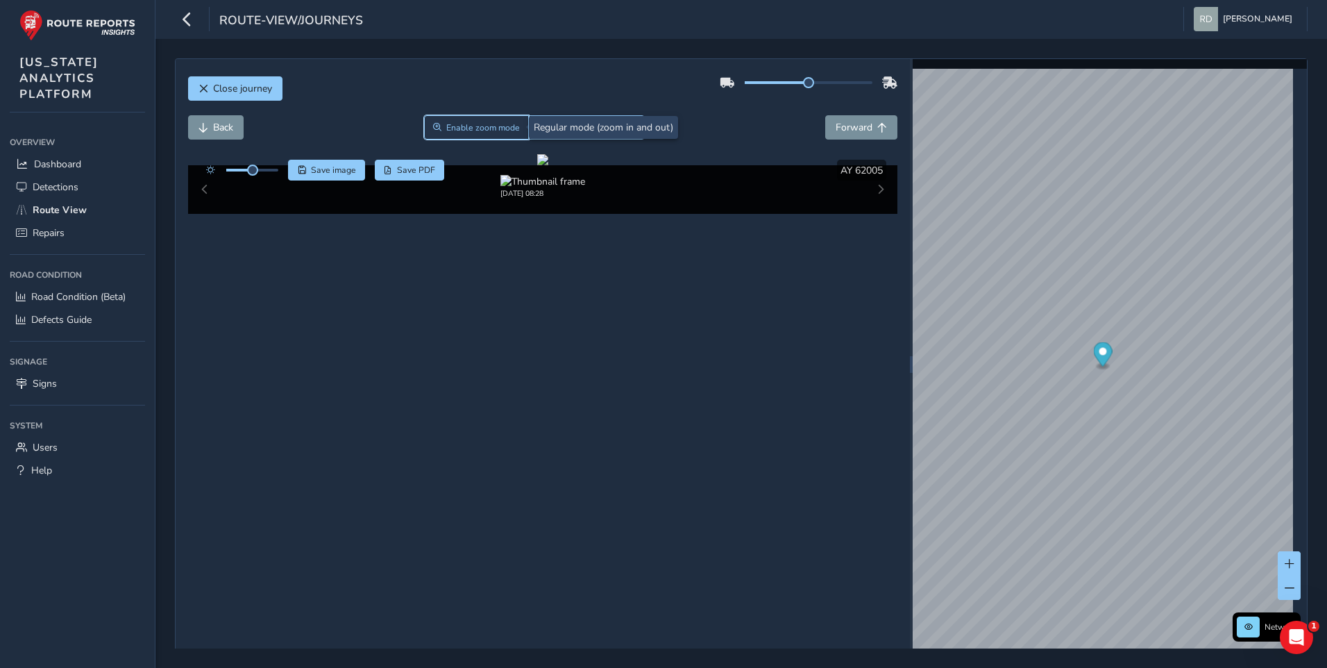
click at [515, 128] on span "Enable zoom mode" at bounding box center [483, 127] width 74 height 11
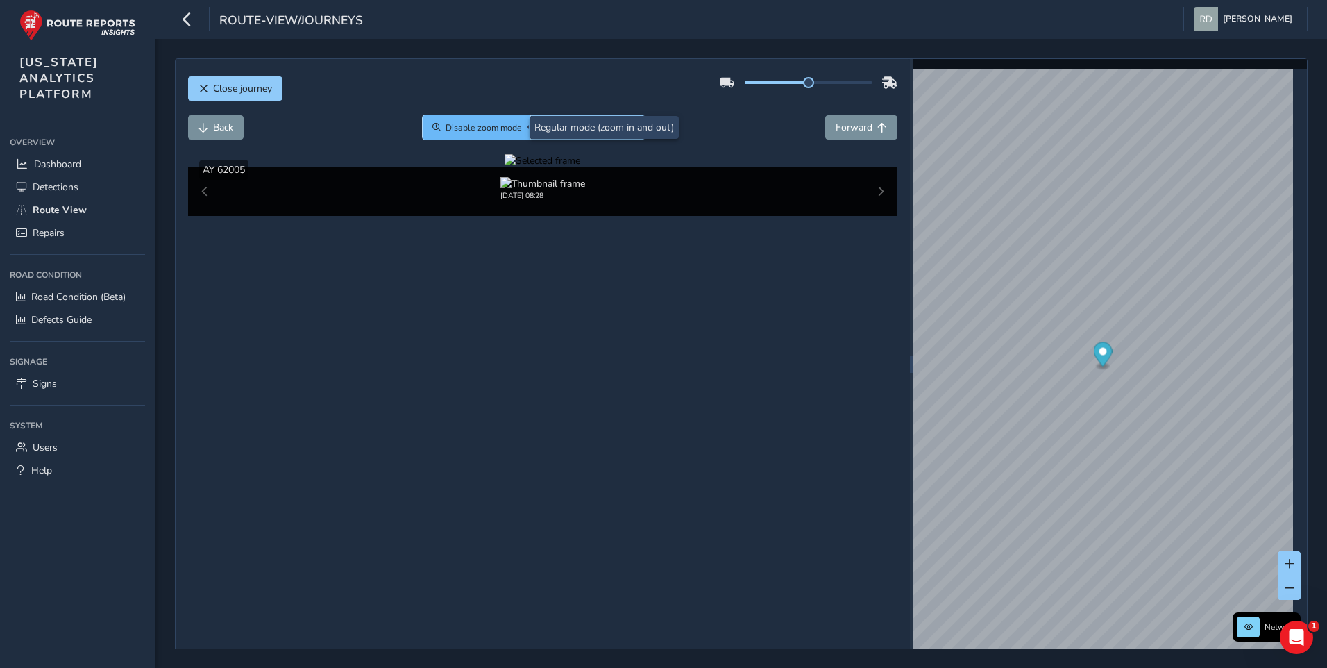
click at [514, 137] on button "Disable zoom mode" at bounding box center [477, 127] width 108 height 24
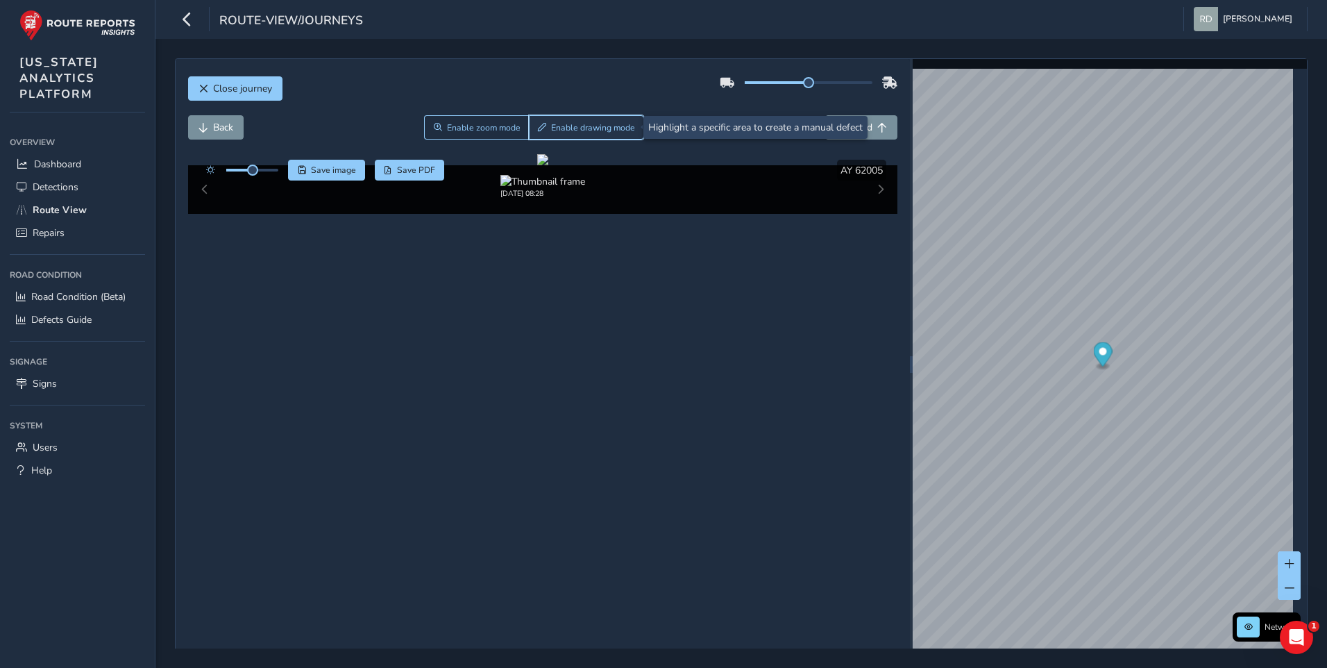
click at [551, 127] on span "Enable drawing mode" at bounding box center [593, 127] width 84 height 11
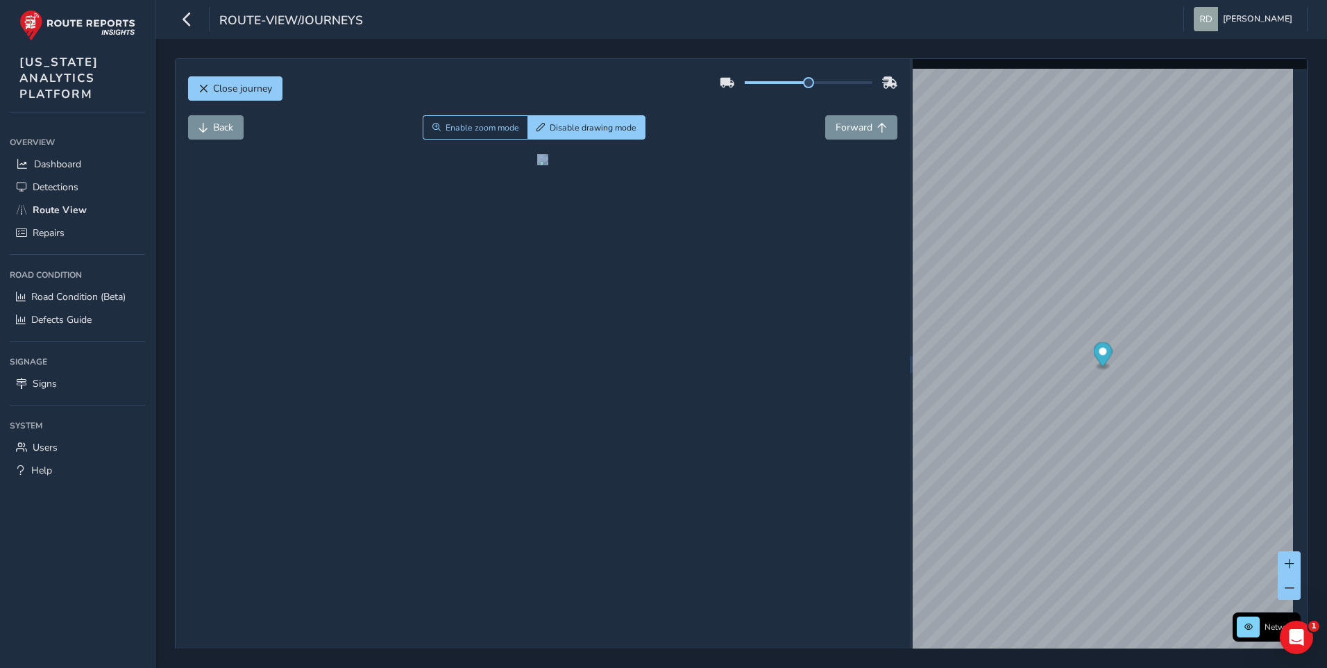
drag, startPoint x: 404, startPoint y: 423, endPoint x: 566, endPoint y: 562, distance: 214.1
click at [566, 562] on div "Close journey Back Enable zoom mode Disable drawing mode Forward Click and Drag…" at bounding box center [543, 364] width 734 height 611
drag, startPoint x: 566, startPoint y: 562, endPoint x: 559, endPoint y: 528, distance: 34.7
click at [548, 165] on div at bounding box center [542, 159] width 11 height 11
drag, startPoint x: 427, startPoint y: 447, endPoint x: 550, endPoint y: 548, distance: 158.8
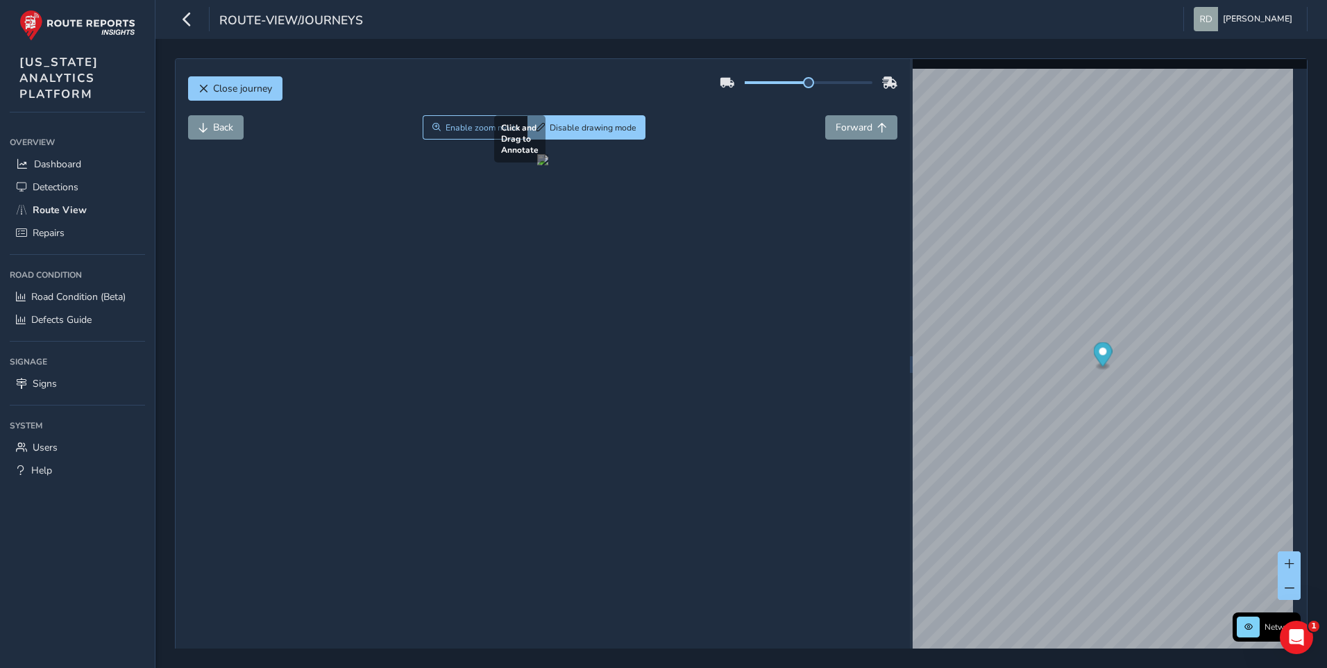
click at [548, 165] on div at bounding box center [542, 159] width 11 height 11
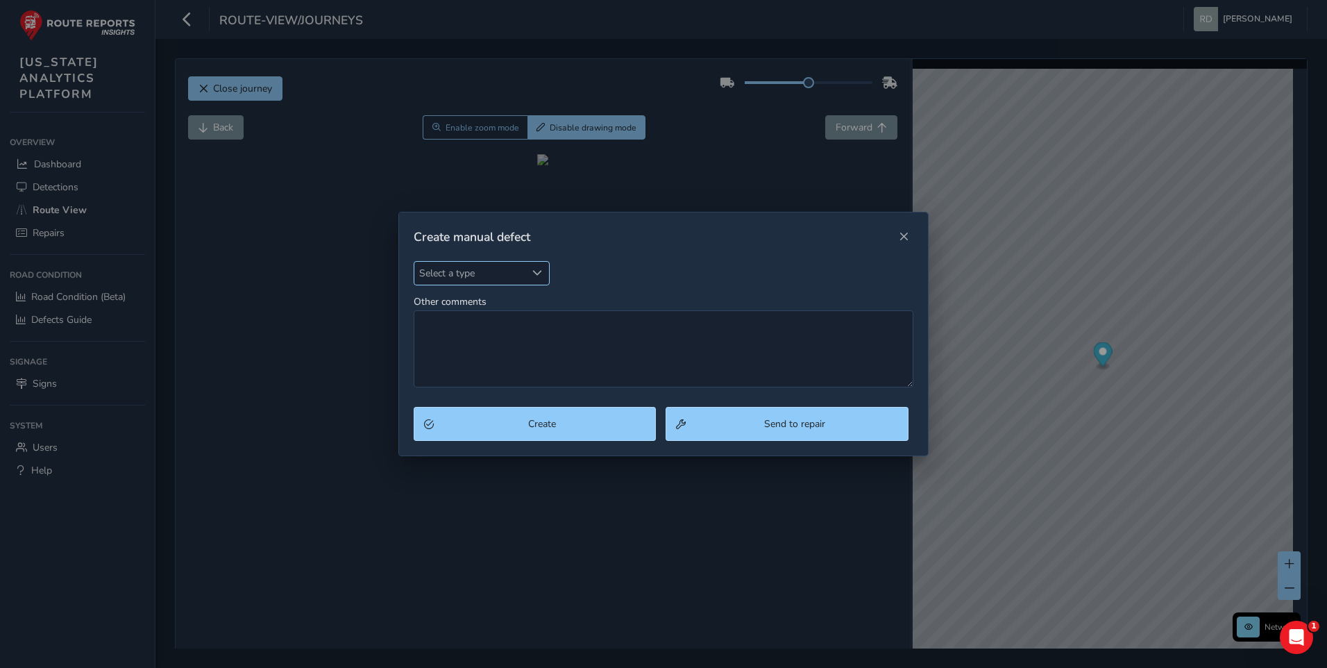
click at [527, 278] on div "Select a type" at bounding box center [537, 273] width 23 height 23
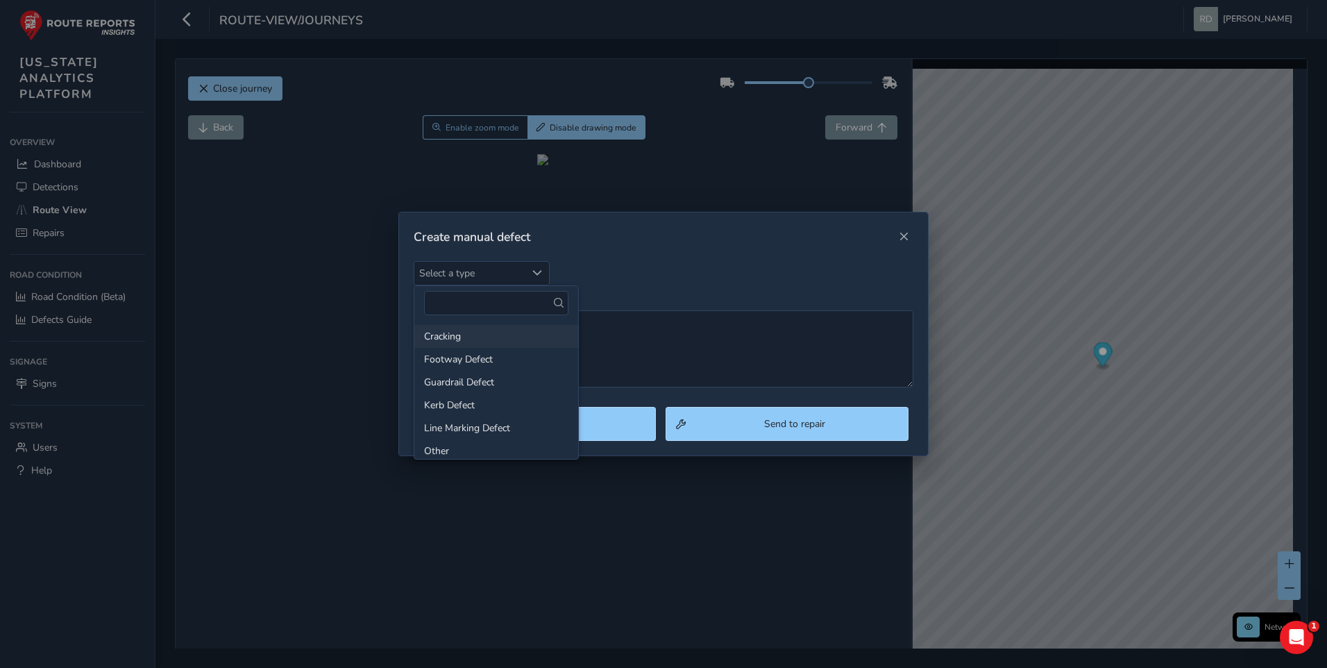
click at [496, 336] on li "Cracking" at bounding box center [496, 336] width 164 height 23
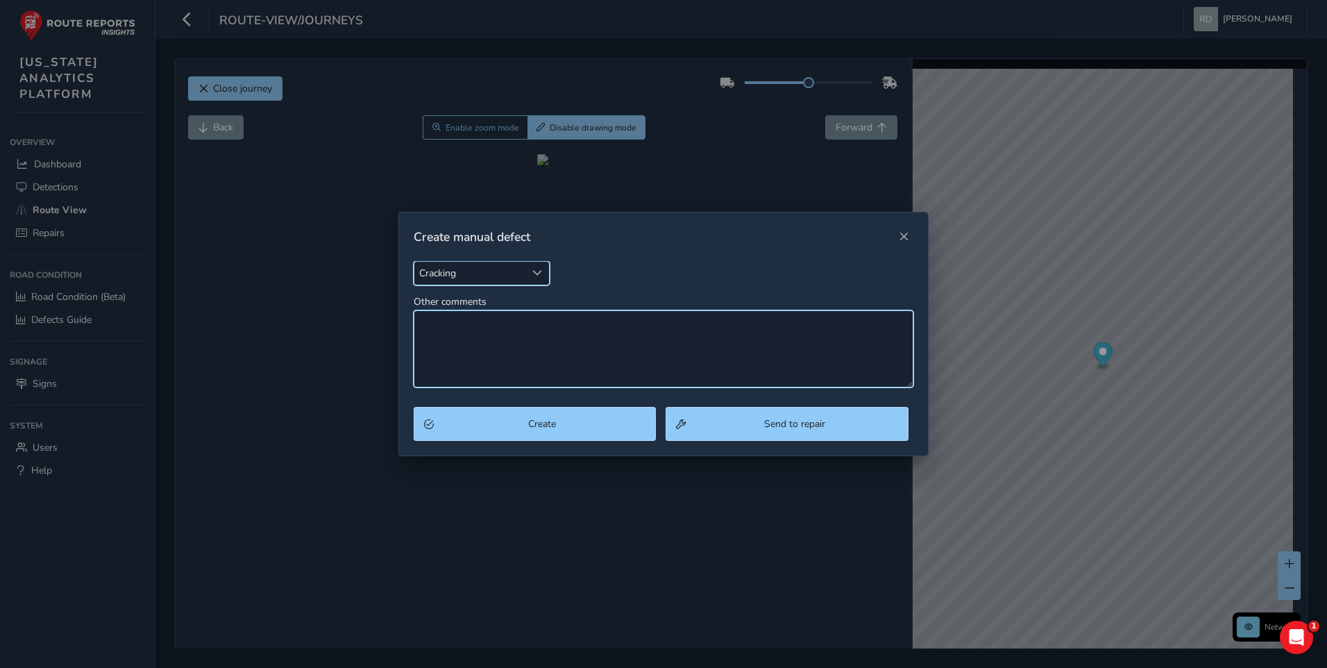
click at [636, 355] on textarea "Other comments" at bounding box center [664, 348] width 500 height 77
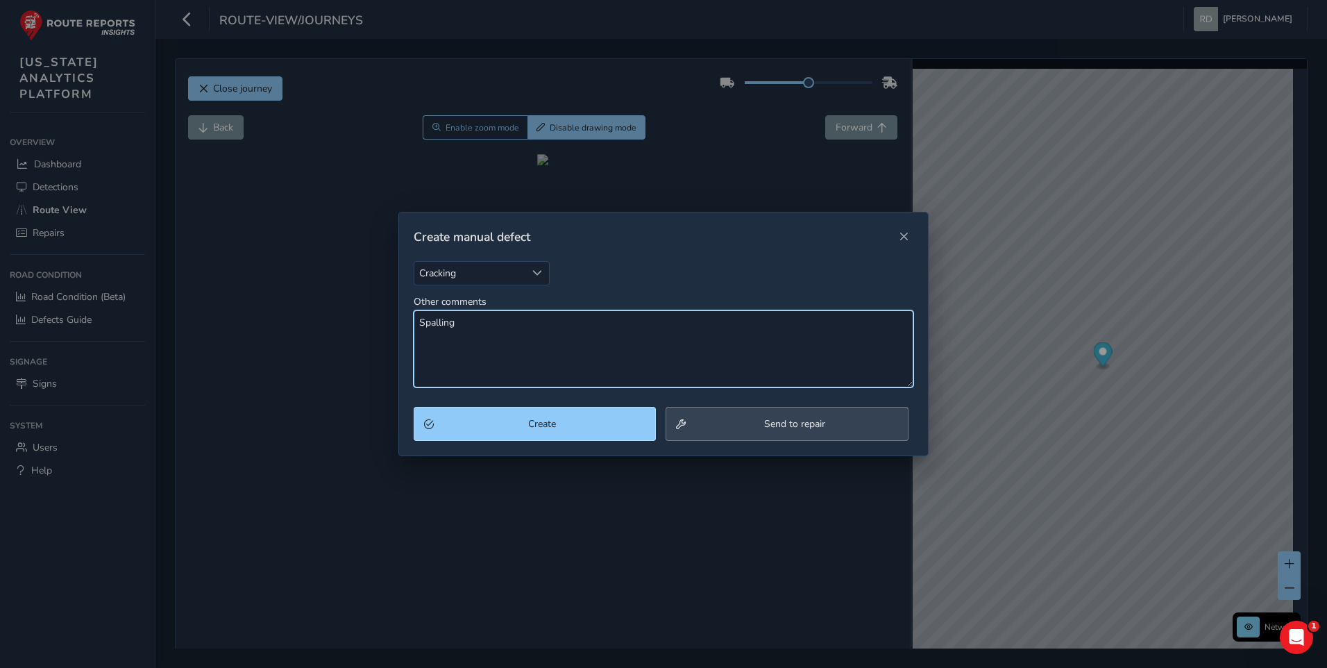
type textarea "Spalling"
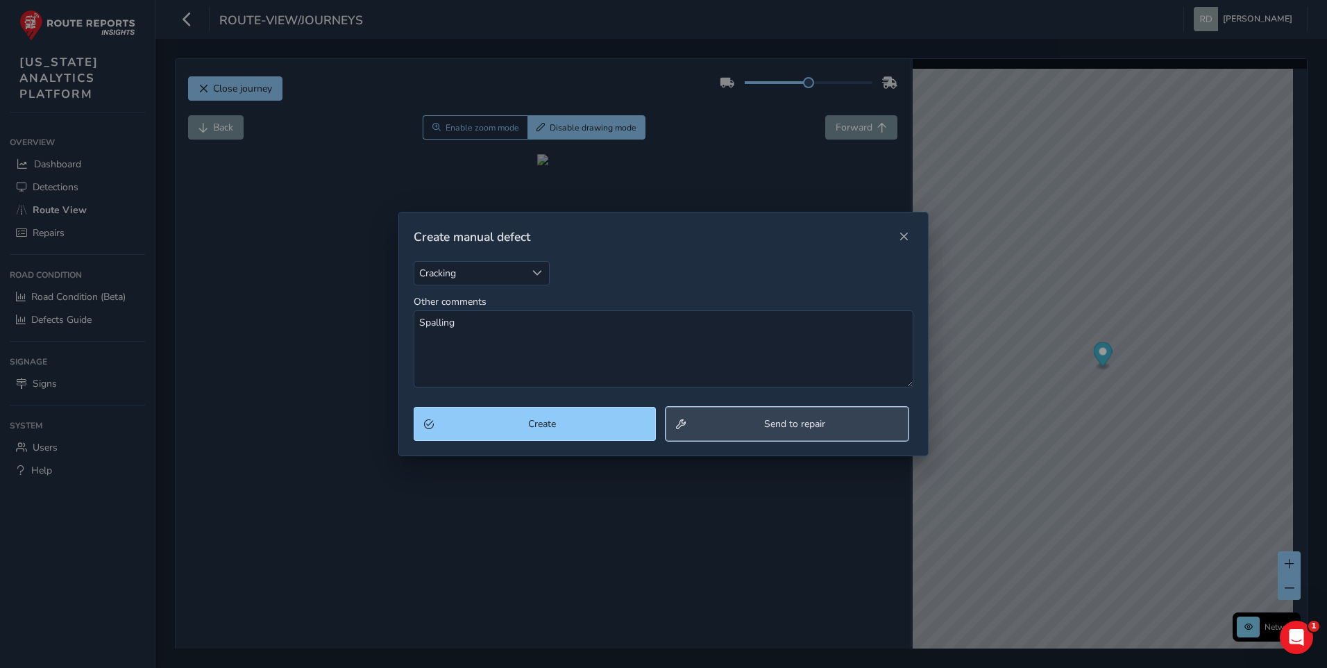
click at [806, 427] on span "Send to repair" at bounding box center [795, 423] width 208 height 13
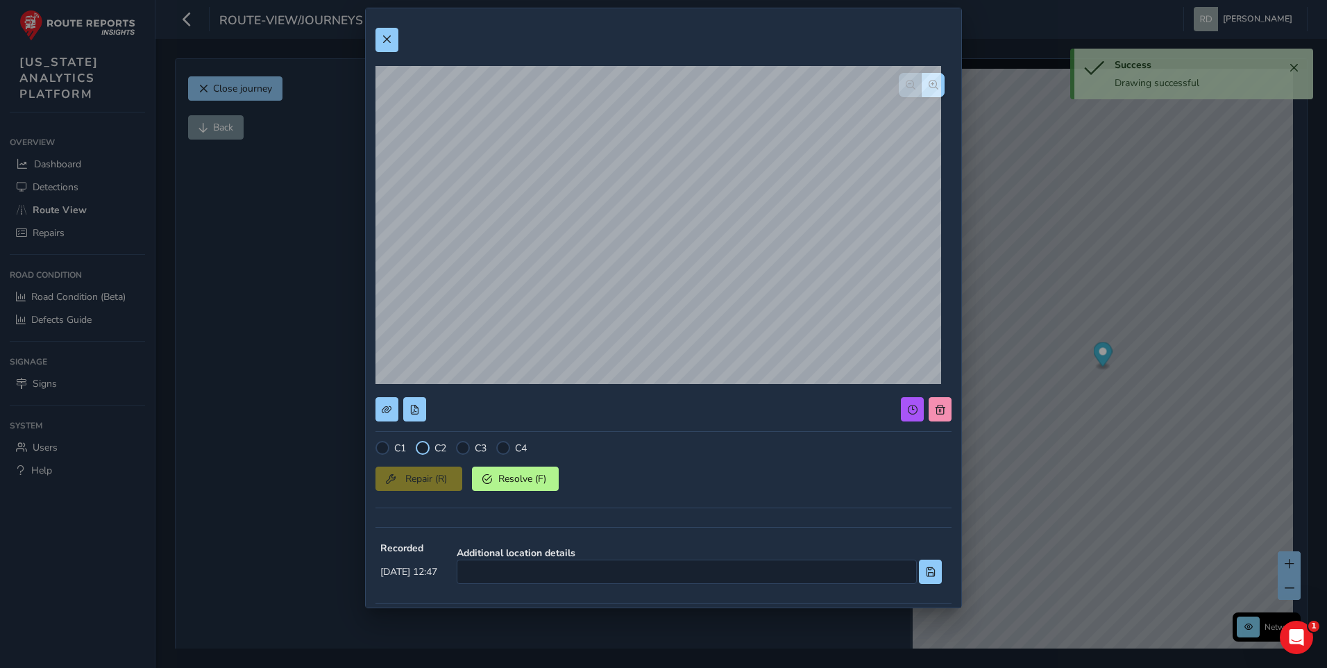
click at [430, 446] on div at bounding box center [423, 448] width 14 height 14
click at [430, 481] on div "Repair (R) Resolve (F)" at bounding box center [663, 476] width 576 height 29
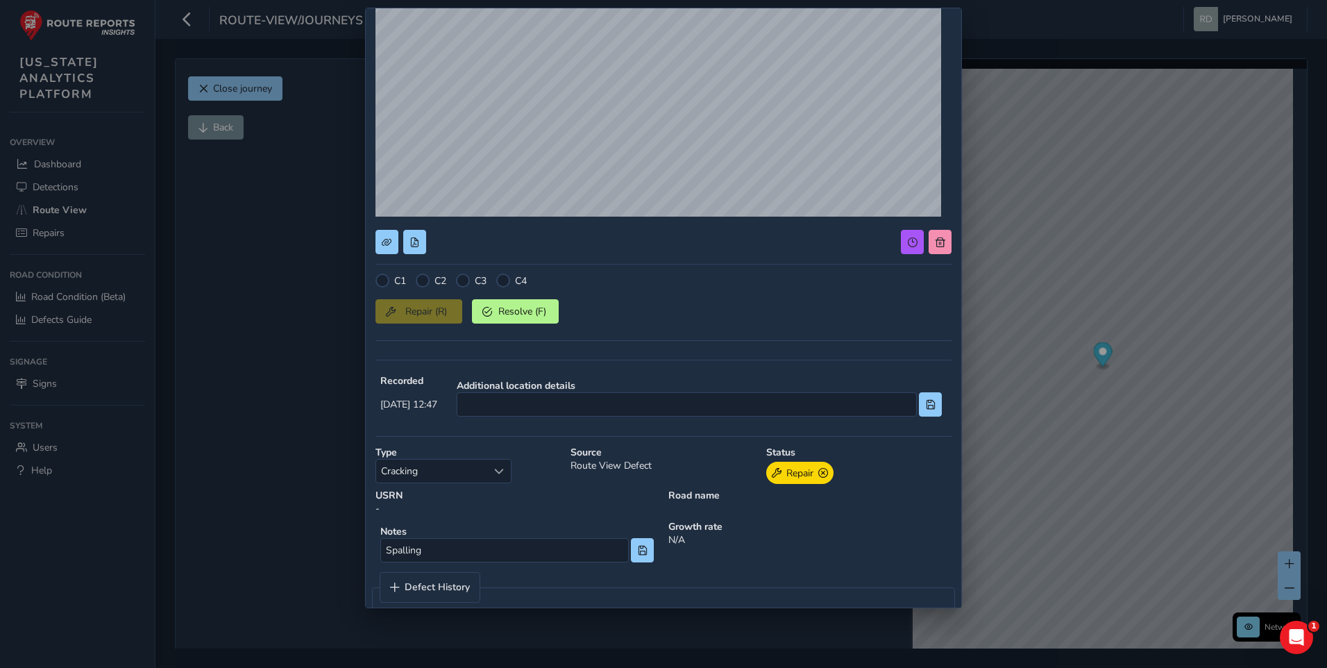
scroll to position [192, 0]
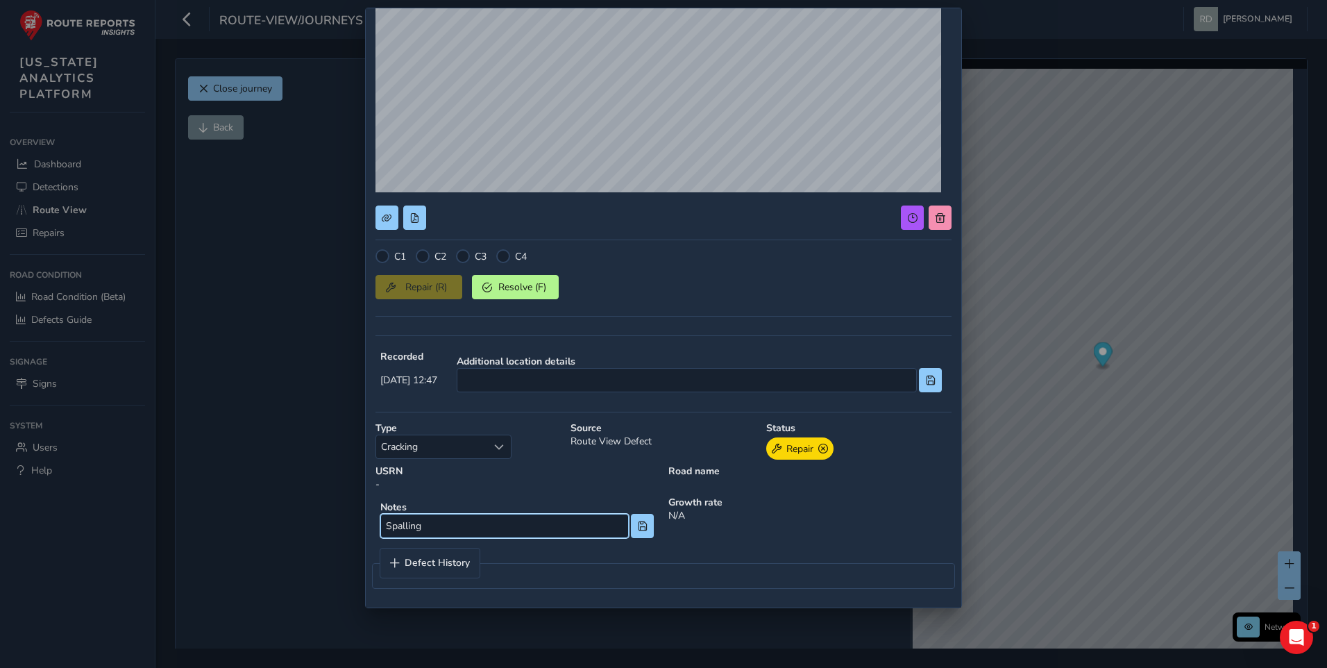
click at [453, 524] on input "Spalling" at bounding box center [504, 526] width 248 height 24
click at [453, 292] on div "Repair (R) Resolve (F)" at bounding box center [663, 284] width 576 height 29
click at [435, 292] on div "Repair (R) Resolve (F)" at bounding box center [663, 284] width 576 height 29
click at [411, 255] on div "C1 C2 C3 C4" at bounding box center [663, 256] width 576 height 14
click at [420, 256] on div at bounding box center [423, 256] width 14 height 14
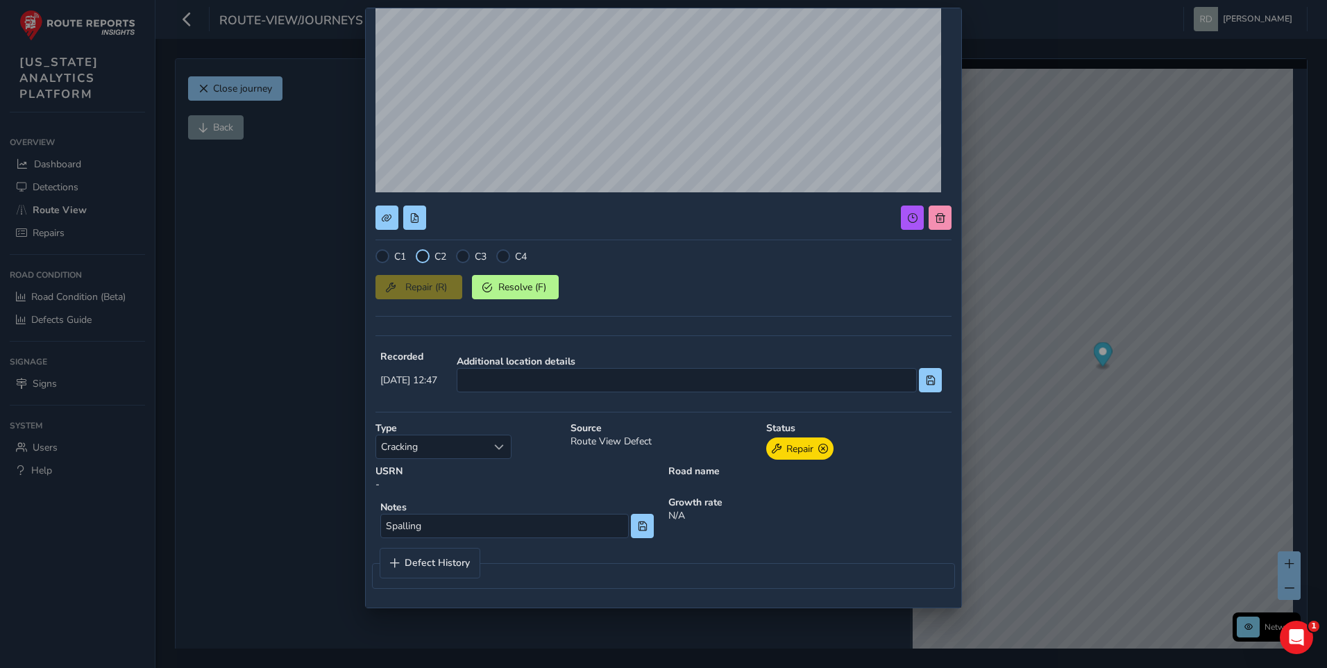
click at [420, 256] on div at bounding box center [423, 256] width 14 height 14
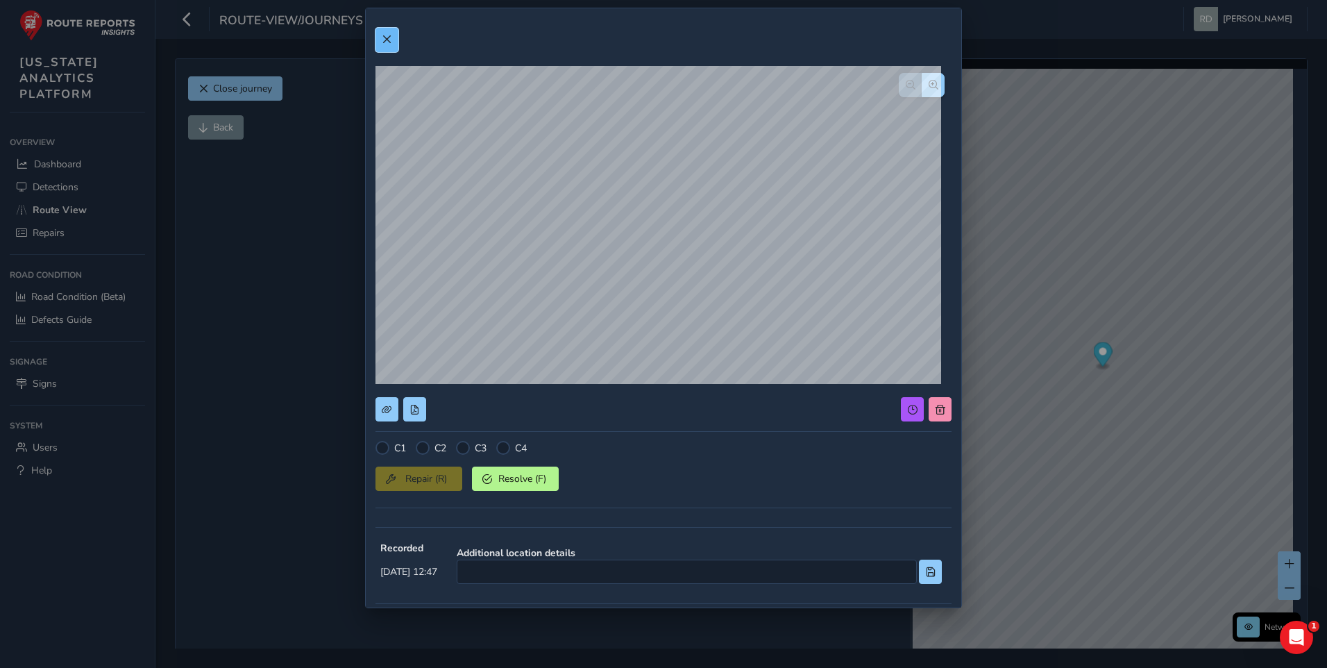
click at [392, 46] on button at bounding box center [386, 40] width 23 height 24
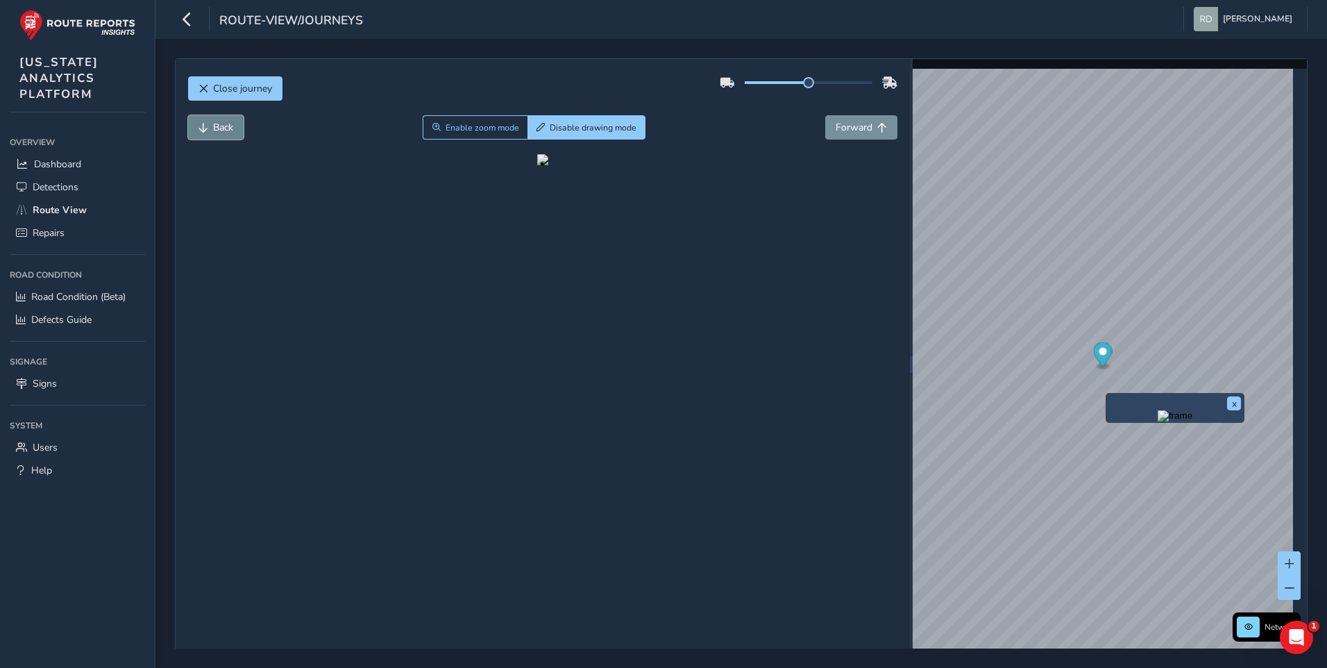
click at [228, 126] on span "Back" at bounding box center [223, 127] width 20 height 13
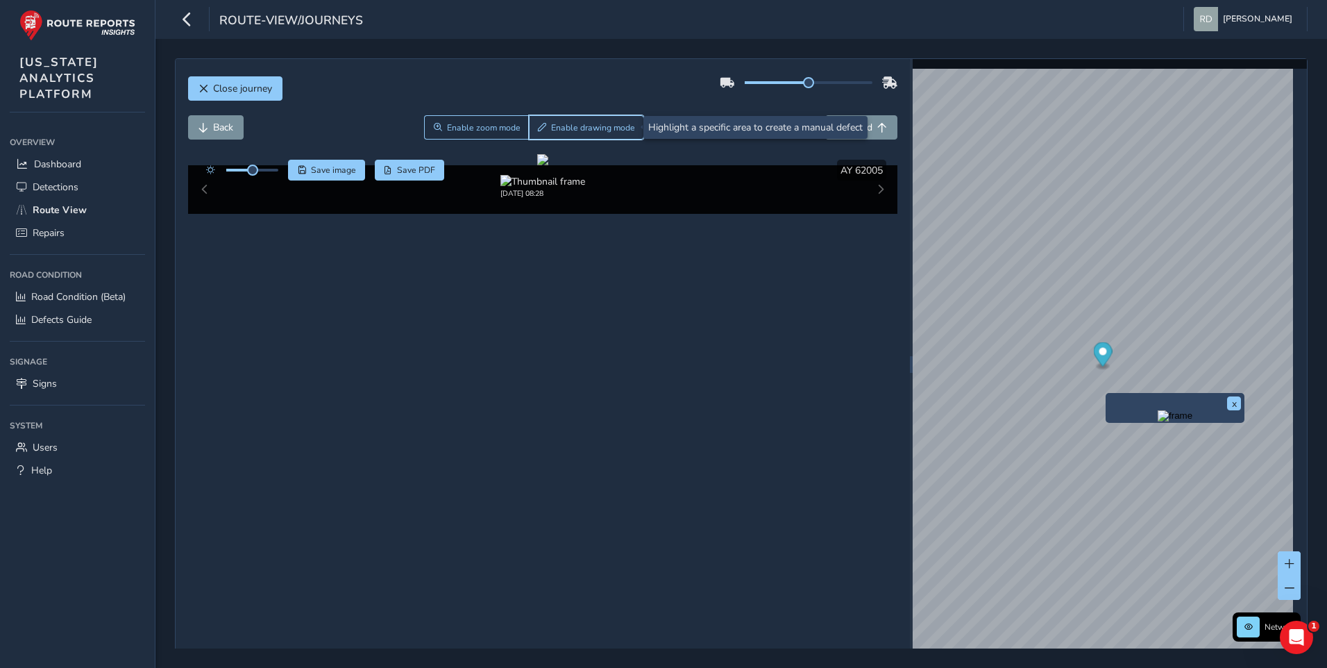
click at [565, 124] on span "Enable drawing mode" at bounding box center [593, 127] width 84 height 11
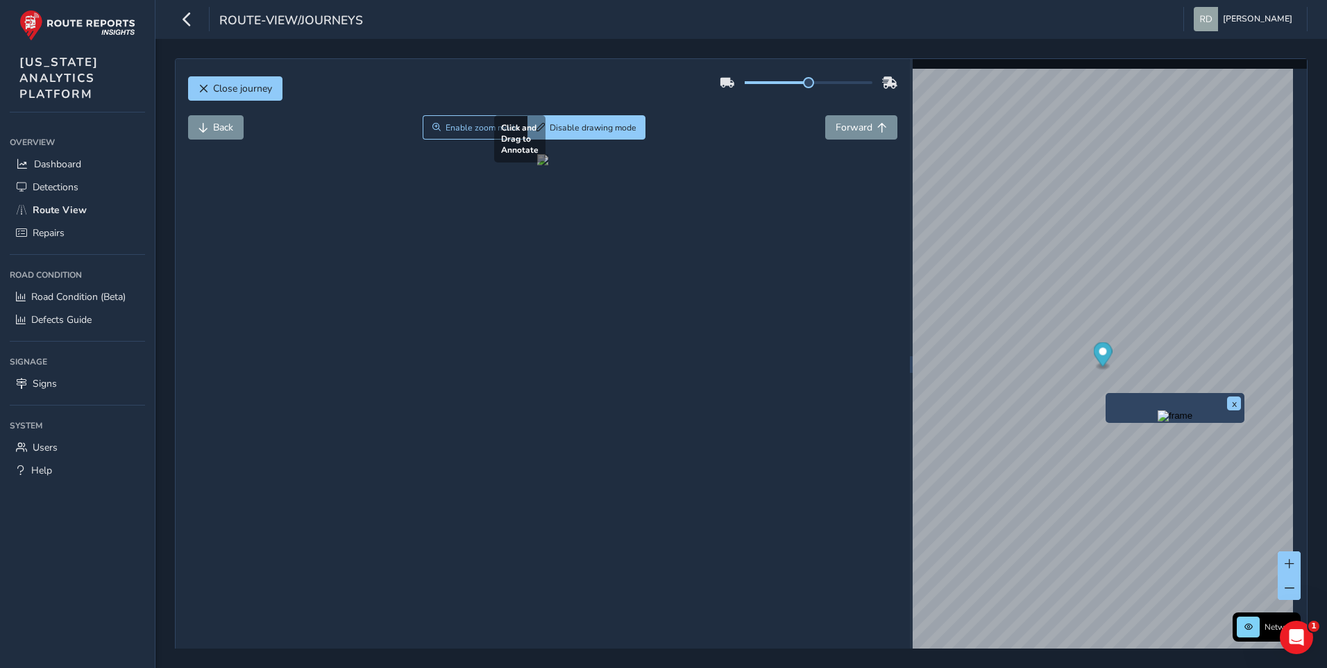
drag, startPoint x: 443, startPoint y: 450, endPoint x: 520, endPoint y: 512, distance: 99.2
click at [537, 165] on div at bounding box center [542, 159] width 11 height 11
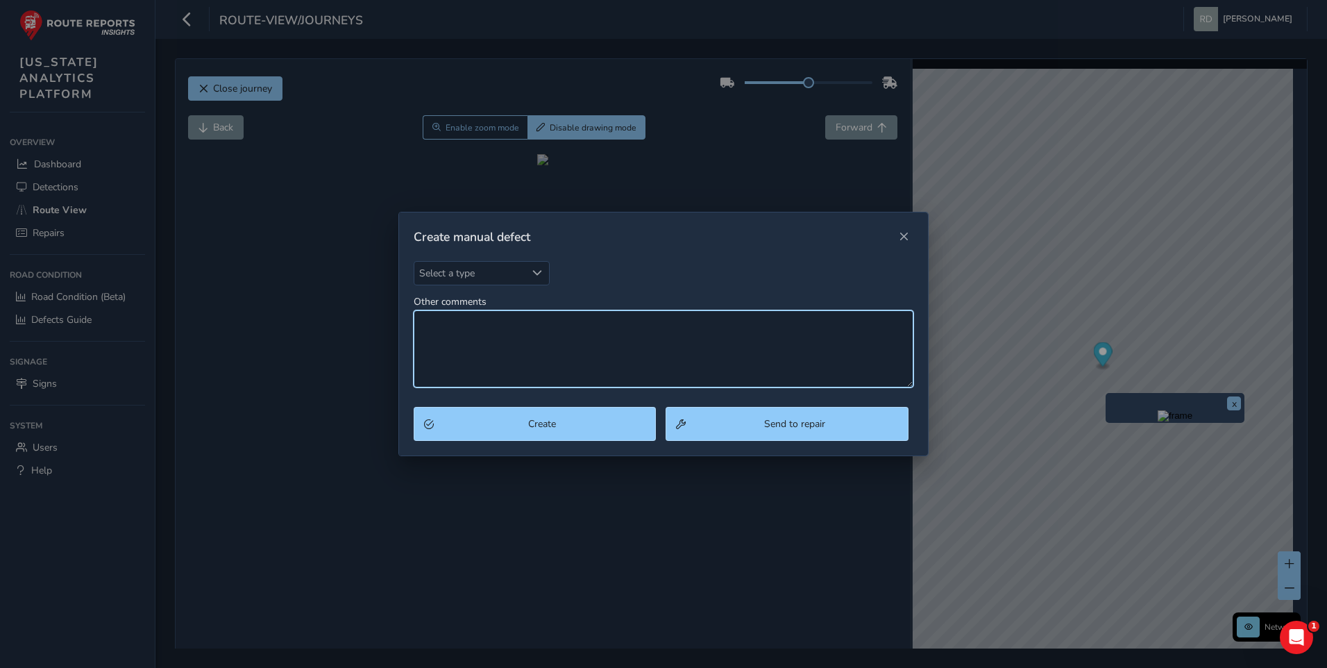
click at [655, 380] on textarea "Other comments" at bounding box center [664, 348] width 500 height 77
type textarea "Spalling"
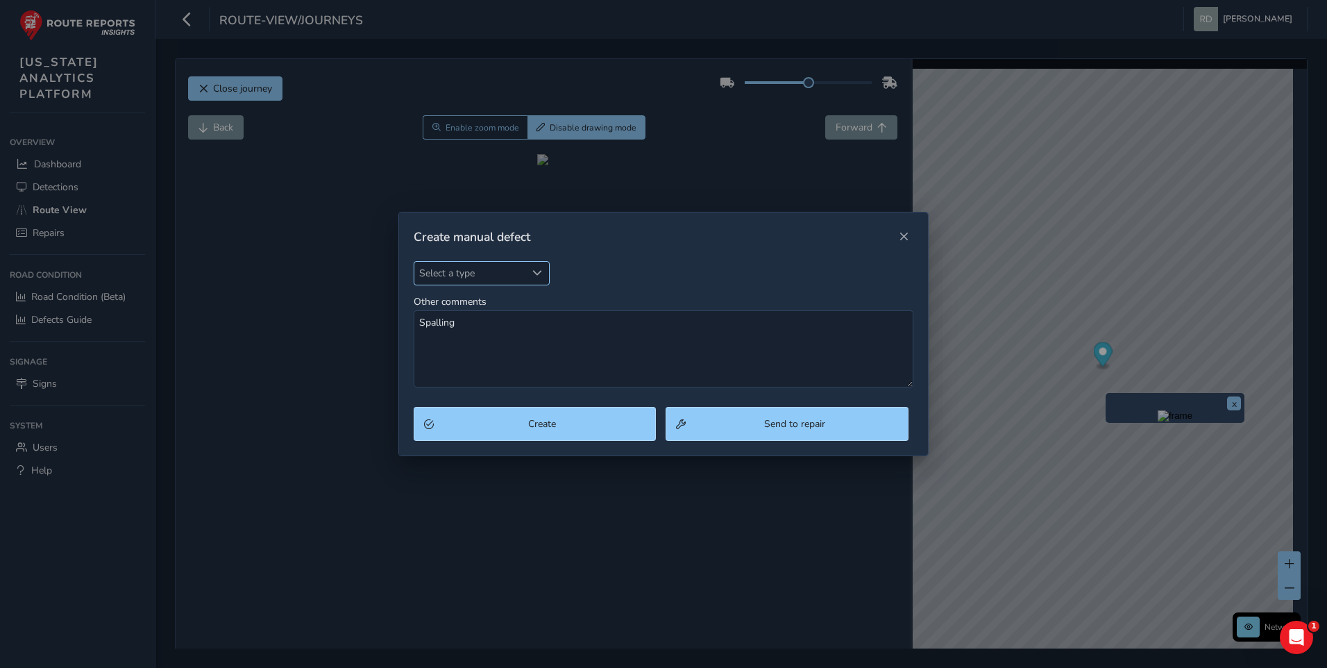
click at [541, 266] on div "Select a type" at bounding box center [537, 273] width 23 height 23
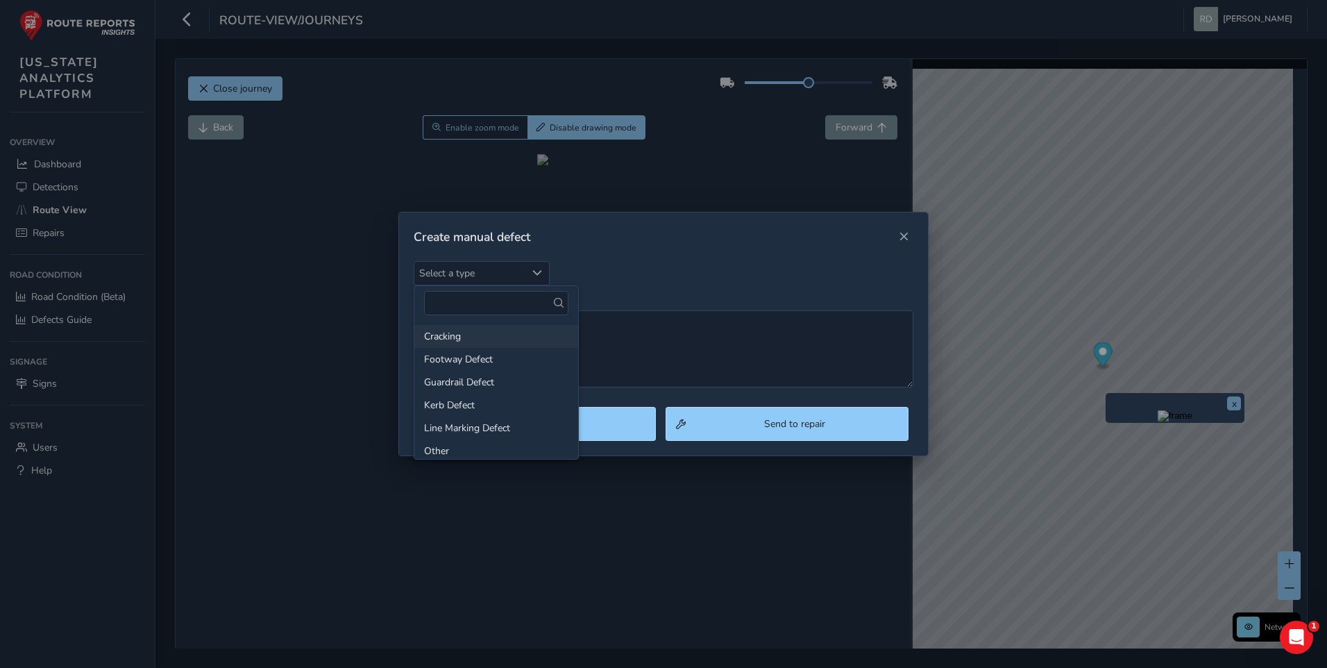
click at [440, 344] on li "Cracking" at bounding box center [496, 336] width 164 height 23
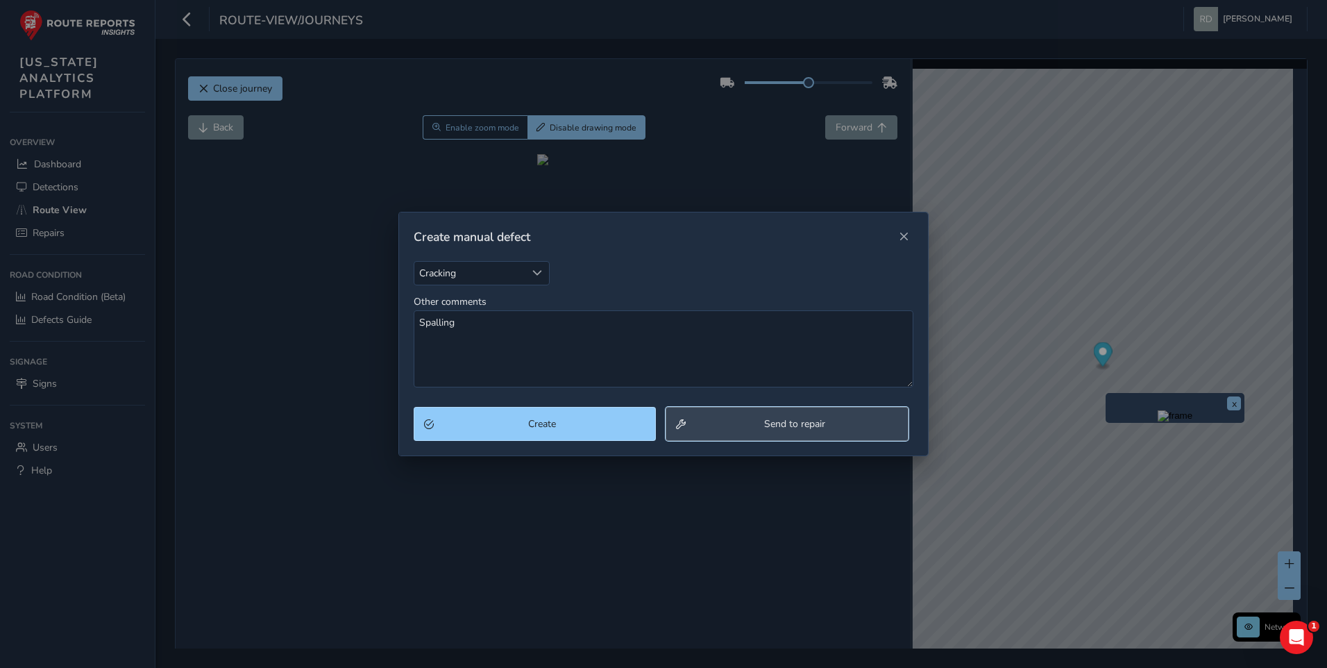
click at [876, 423] on span "Send to repair" at bounding box center [795, 423] width 208 height 13
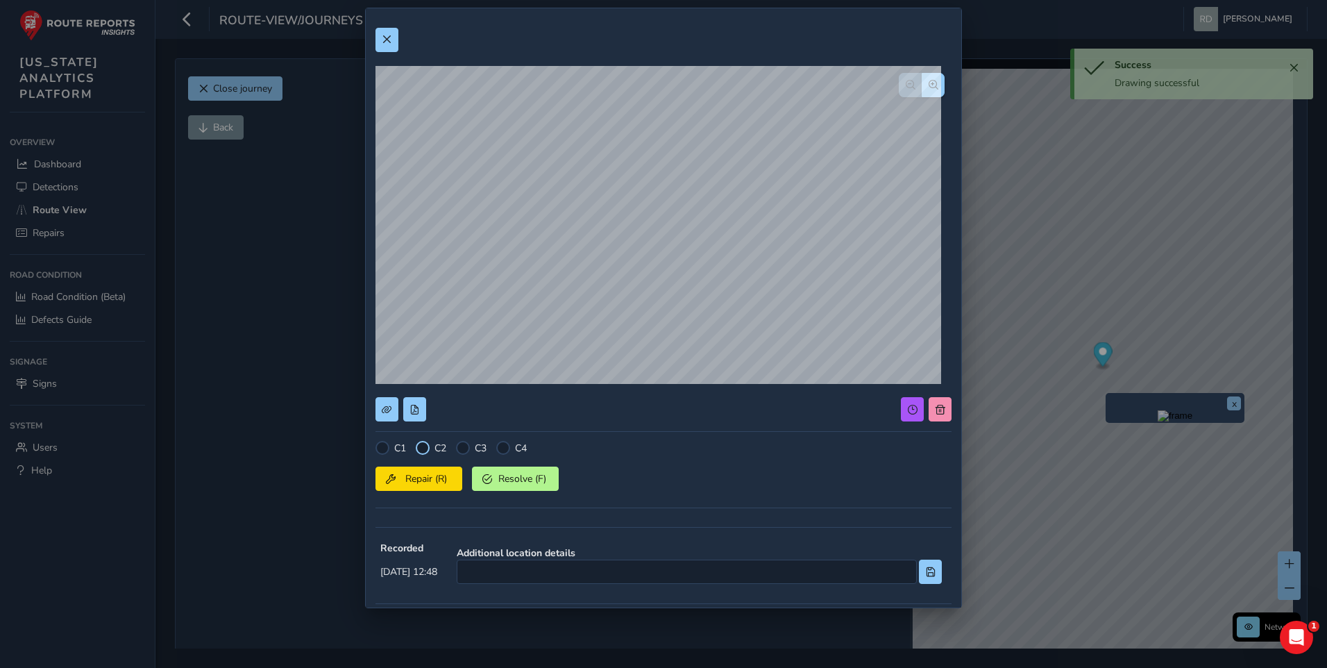
click at [425, 448] on div at bounding box center [423, 448] width 14 height 14
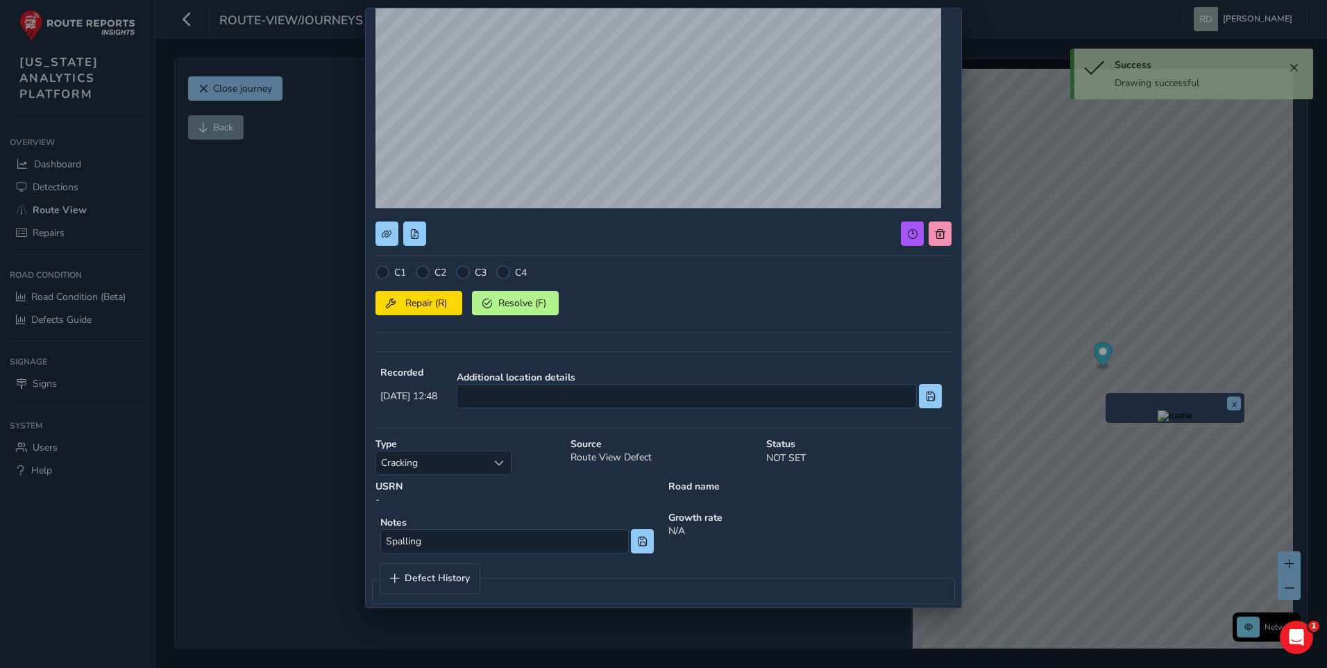
scroll to position [191, 0]
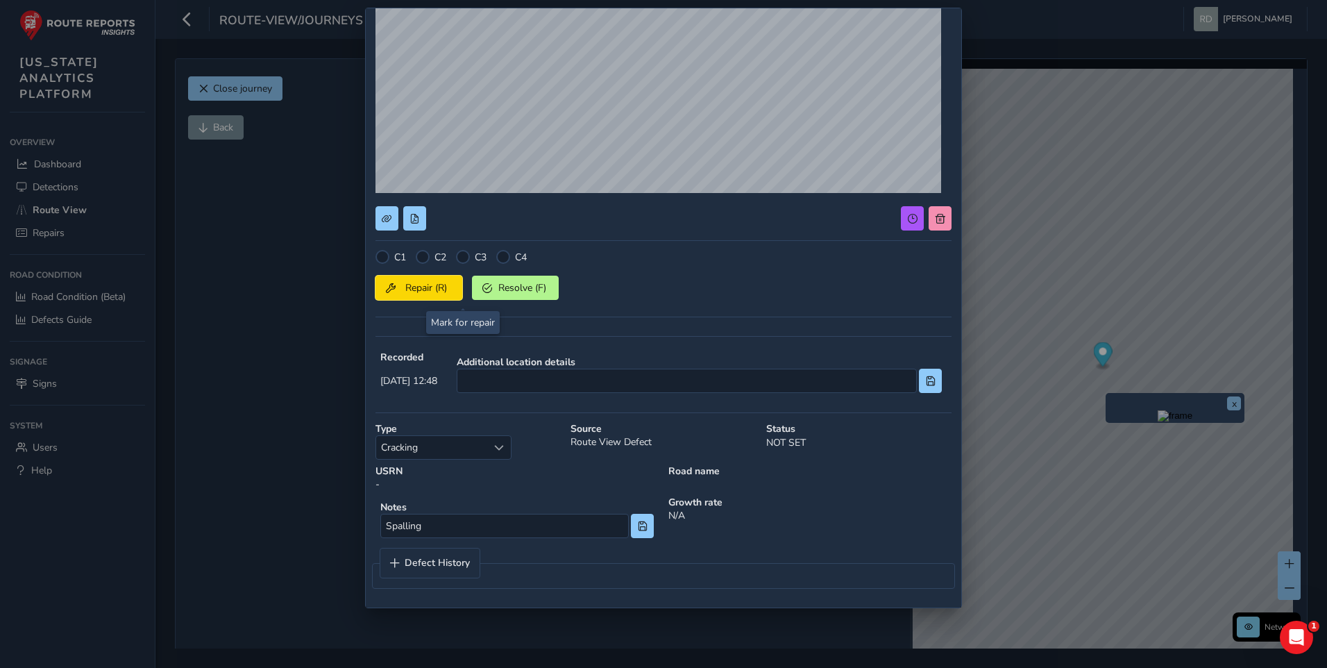
click at [459, 294] on button "Repair (R)" at bounding box center [418, 288] width 87 height 24
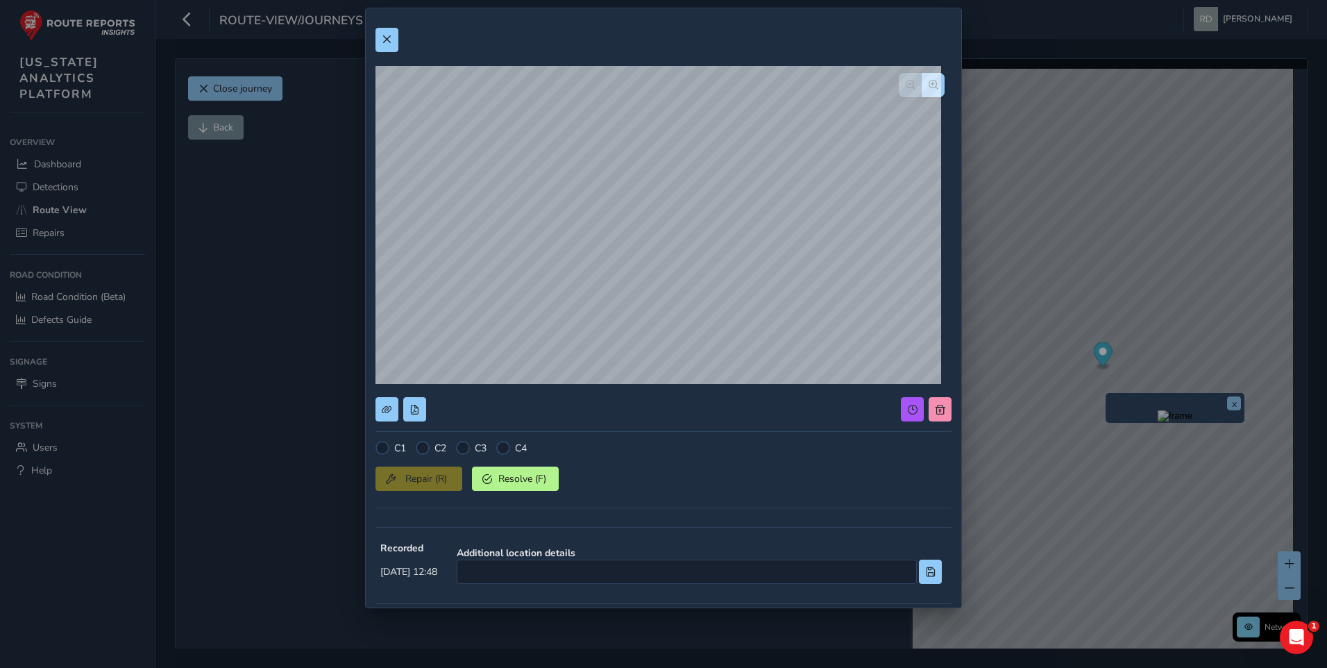
click at [406, 32] on div at bounding box center [663, 40] width 576 height 24
click at [398, 39] on div at bounding box center [663, 40] width 576 height 24
click at [387, 39] on span at bounding box center [387, 40] width 10 height 10
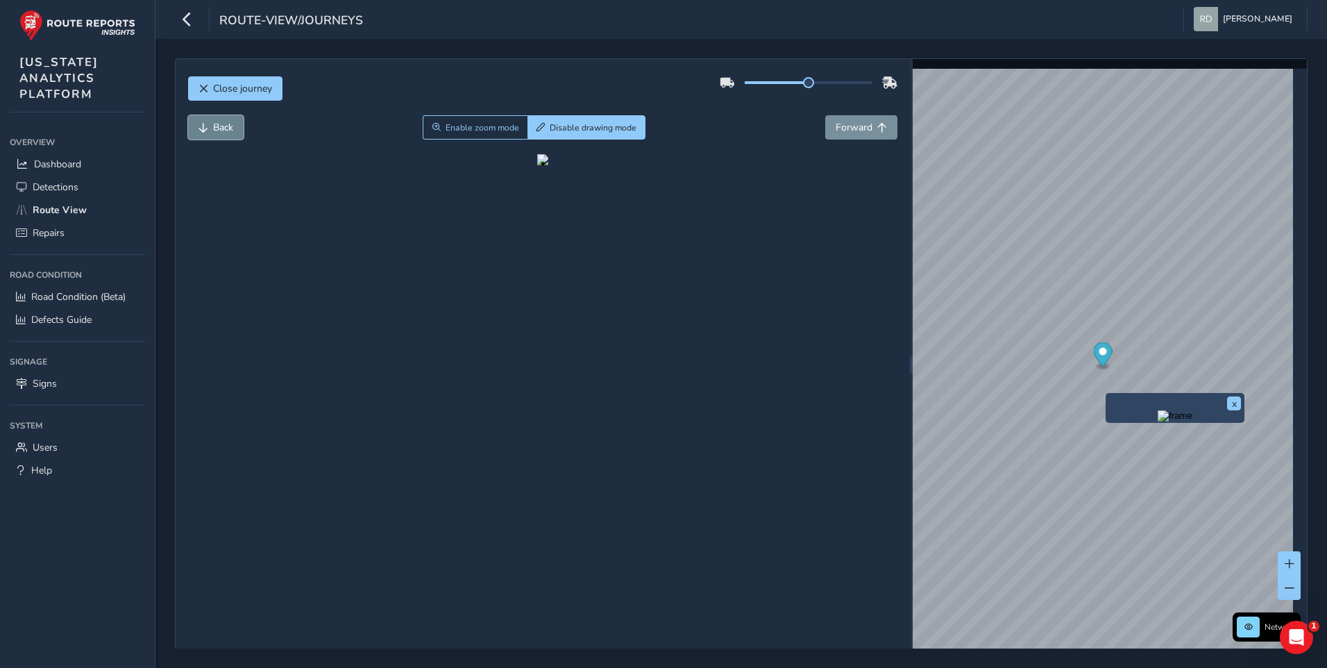
click at [214, 118] on button "Back" at bounding box center [216, 127] width 56 height 24
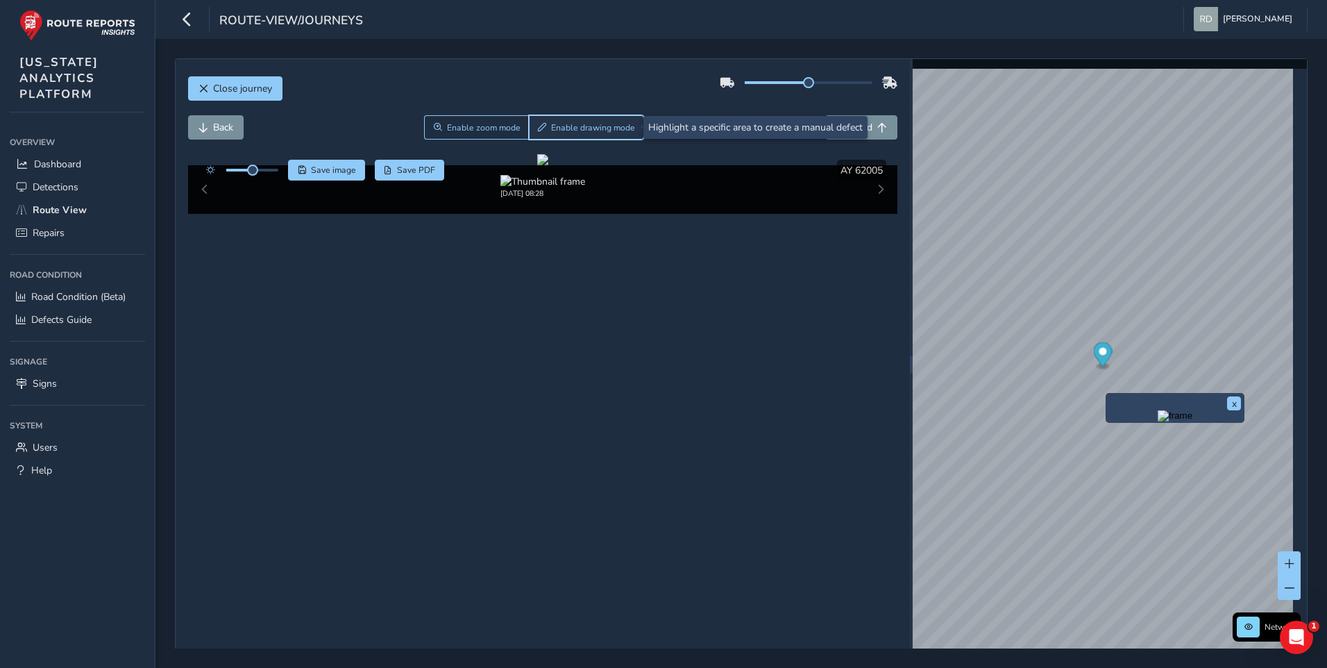
click at [575, 118] on button "Enable drawing mode" at bounding box center [587, 127] width 116 height 24
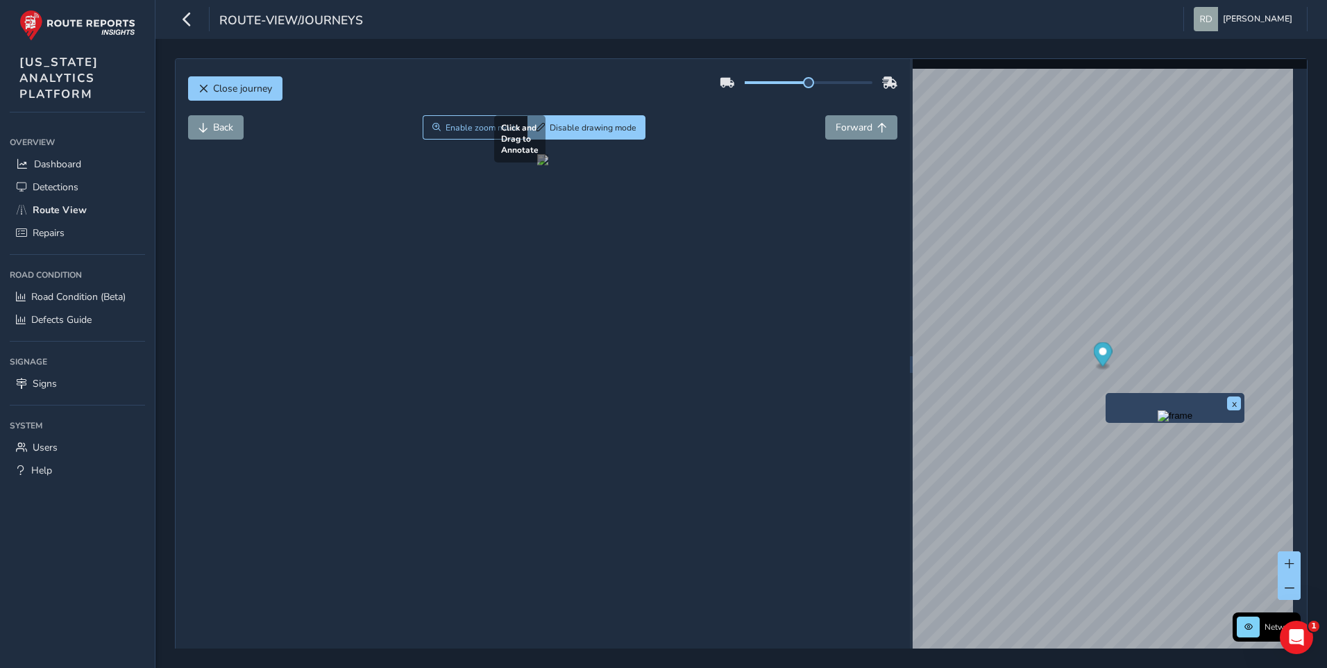
drag, startPoint x: 443, startPoint y: 414, endPoint x: 541, endPoint y: 530, distance: 152.7
click at [541, 165] on div at bounding box center [542, 159] width 11 height 11
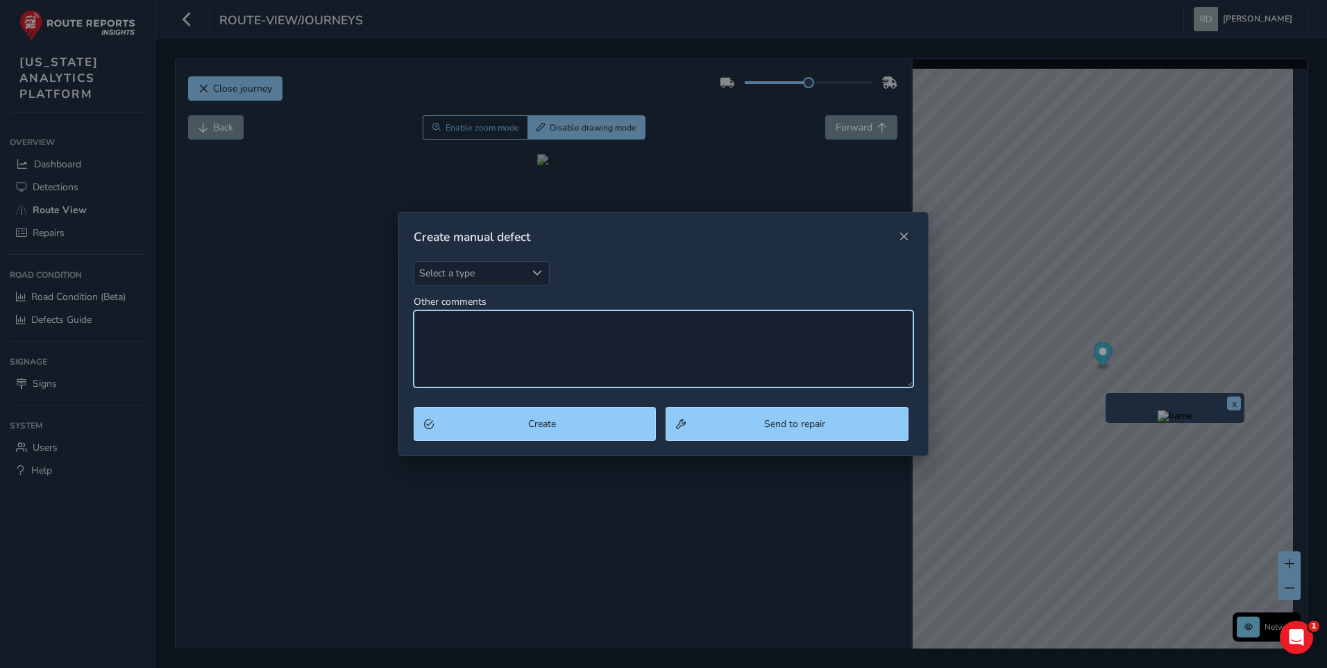
click at [539, 337] on textarea "Other comments" at bounding box center [664, 348] width 500 height 77
type textarea "U"
type textarea "Shoulder joint deterioration"
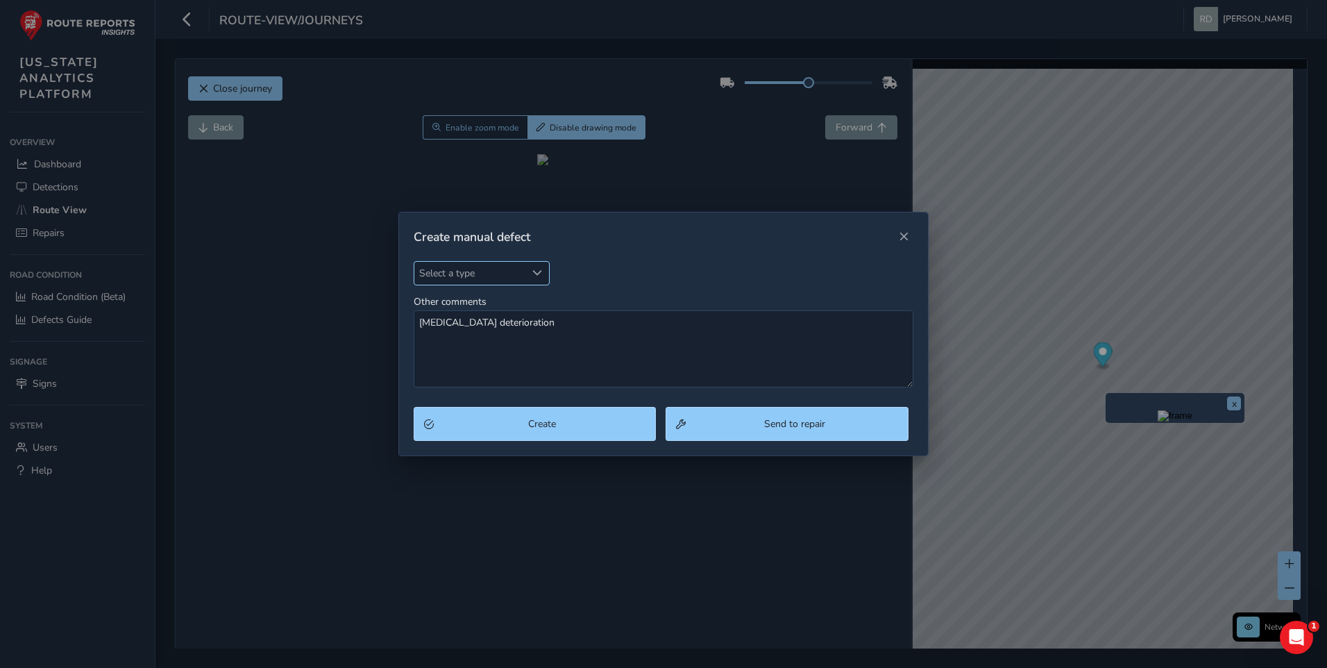
click at [532, 263] on div "Select a type" at bounding box center [537, 273] width 23 height 23
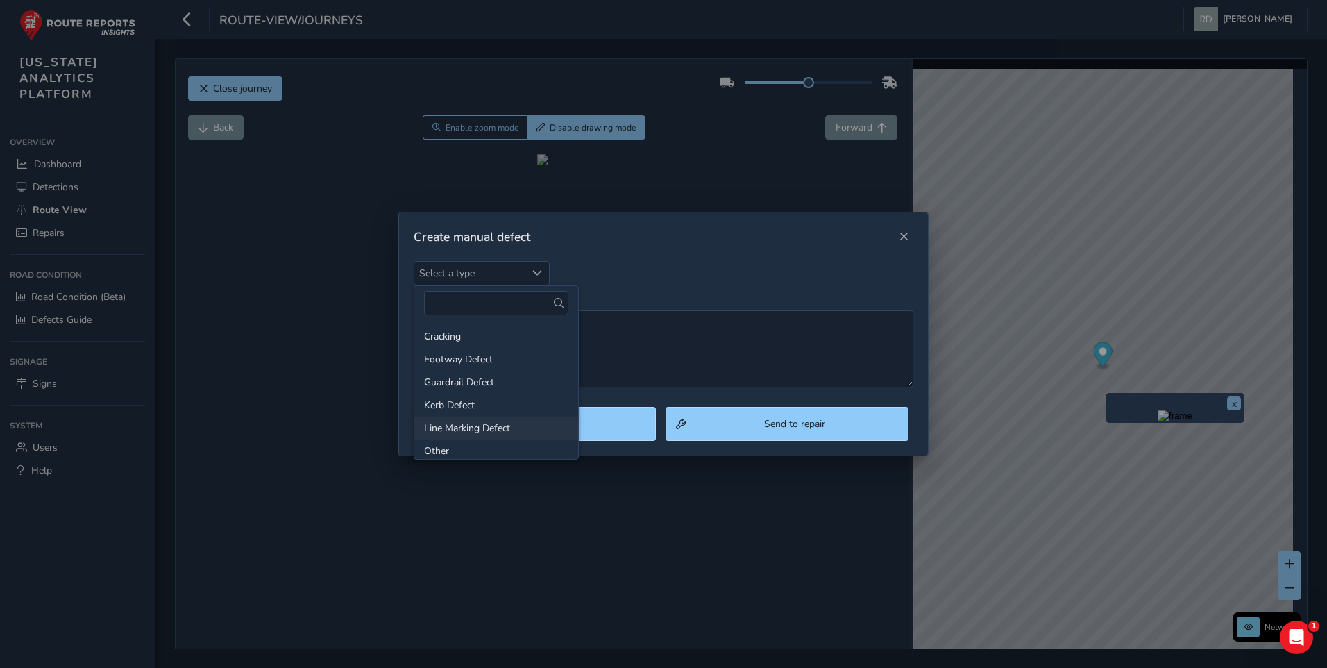
scroll to position [214, 0]
drag, startPoint x: 480, startPoint y: 331, endPoint x: 550, endPoint y: 344, distance: 71.3
click at [481, 331] on li "Shoulder Rutting" at bounding box center [496, 327] width 164 height 23
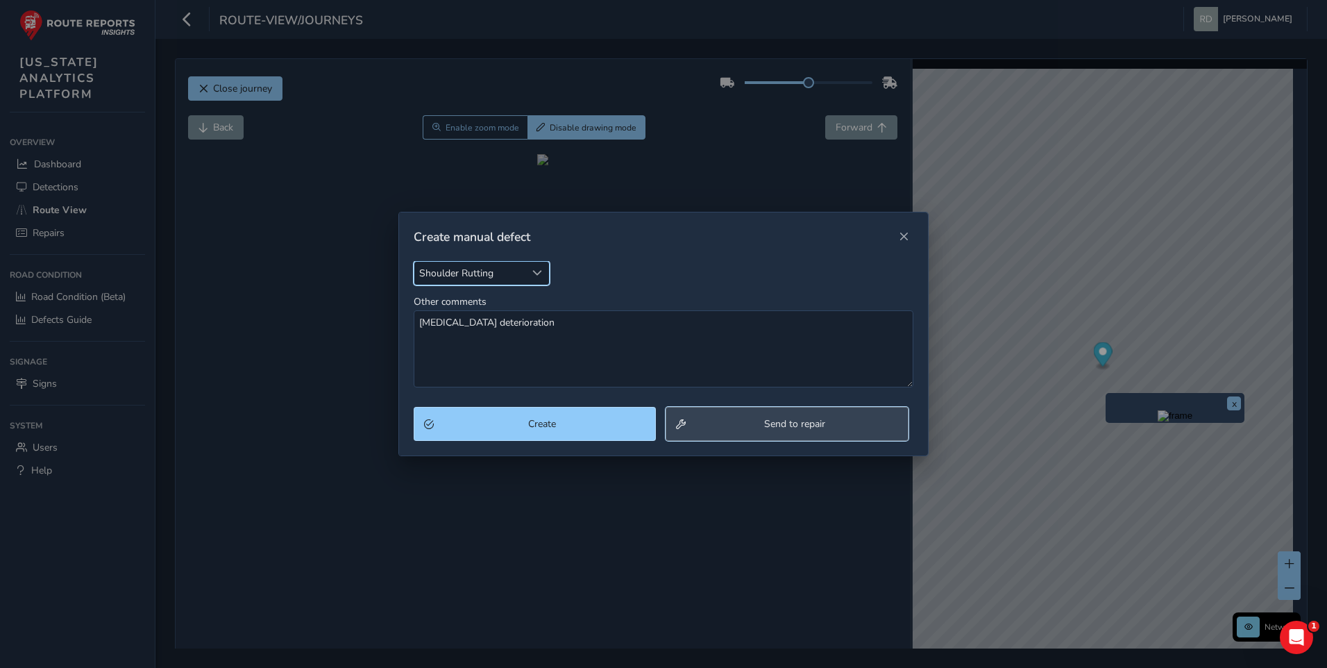
click at [795, 417] on span "Send to repair" at bounding box center [795, 423] width 208 height 13
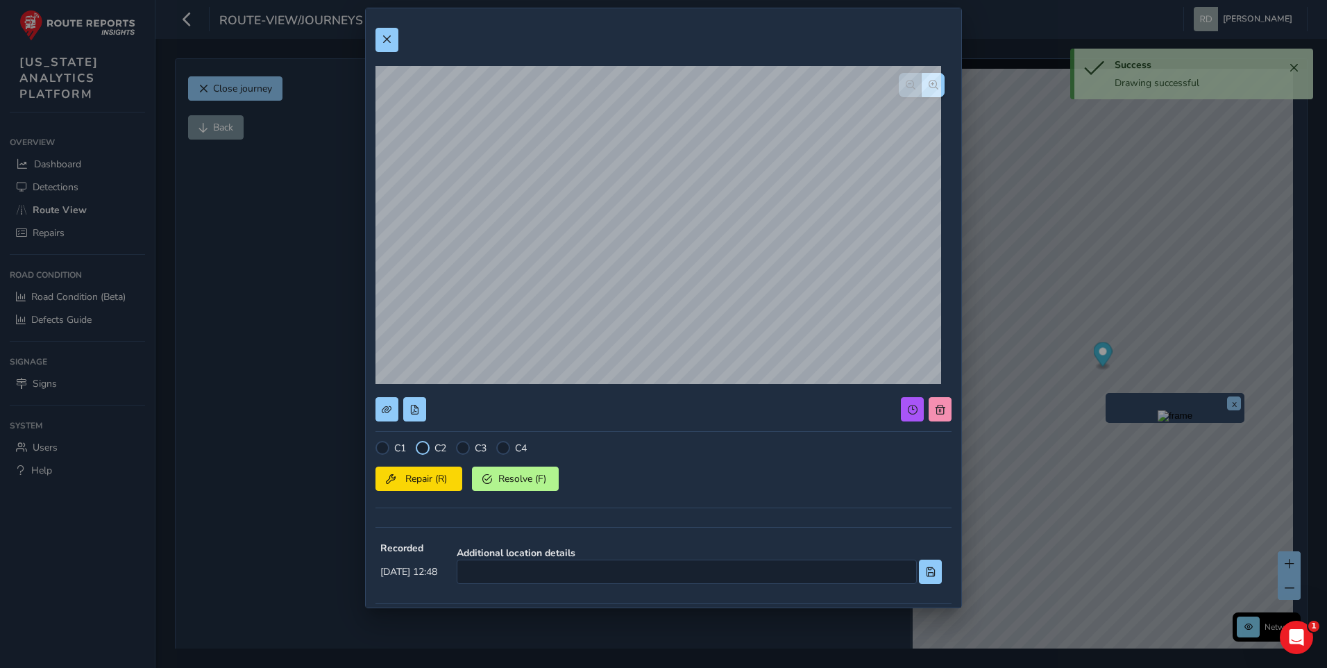
click at [425, 444] on div at bounding box center [423, 448] width 14 height 14
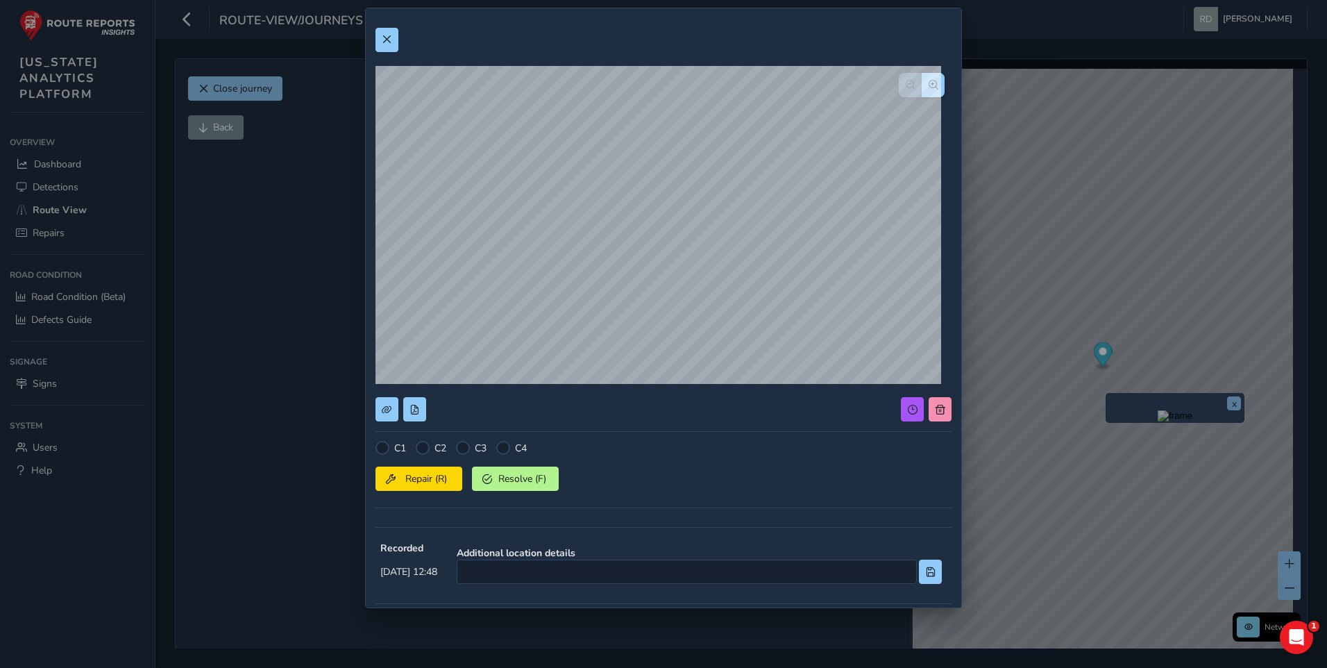
scroll to position [191, 0]
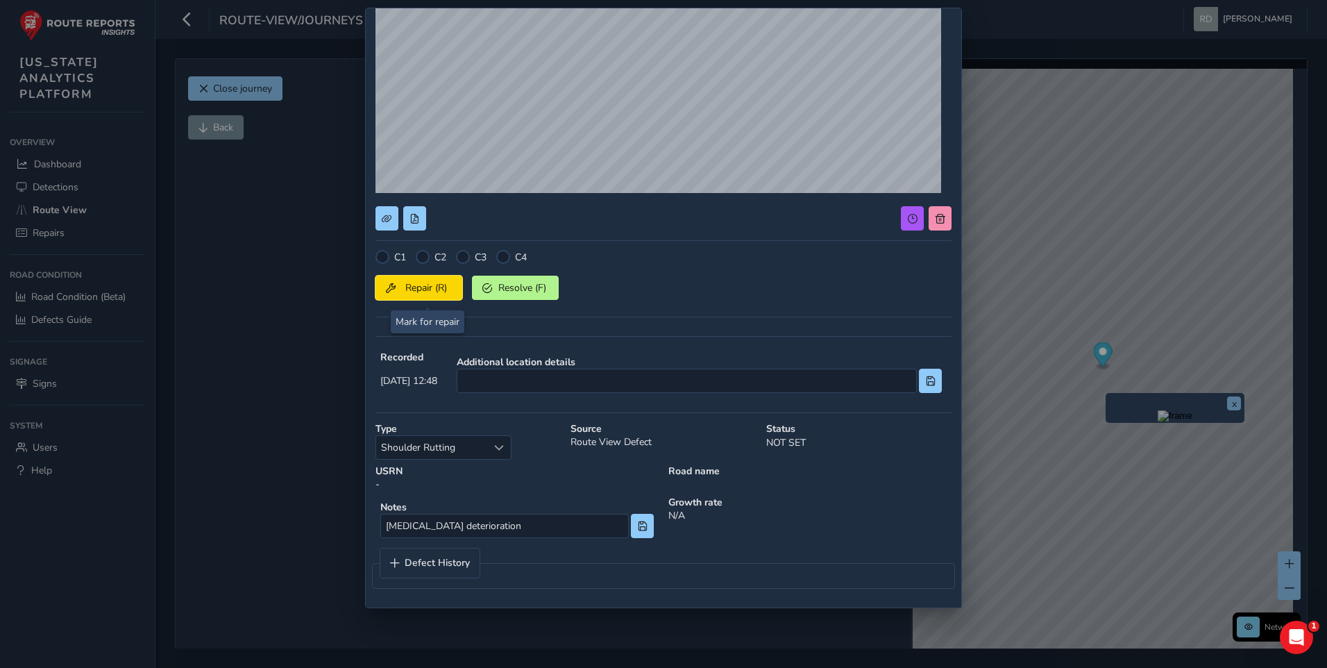
click at [422, 293] on span "Repair (R)" at bounding box center [425, 287] width 51 height 13
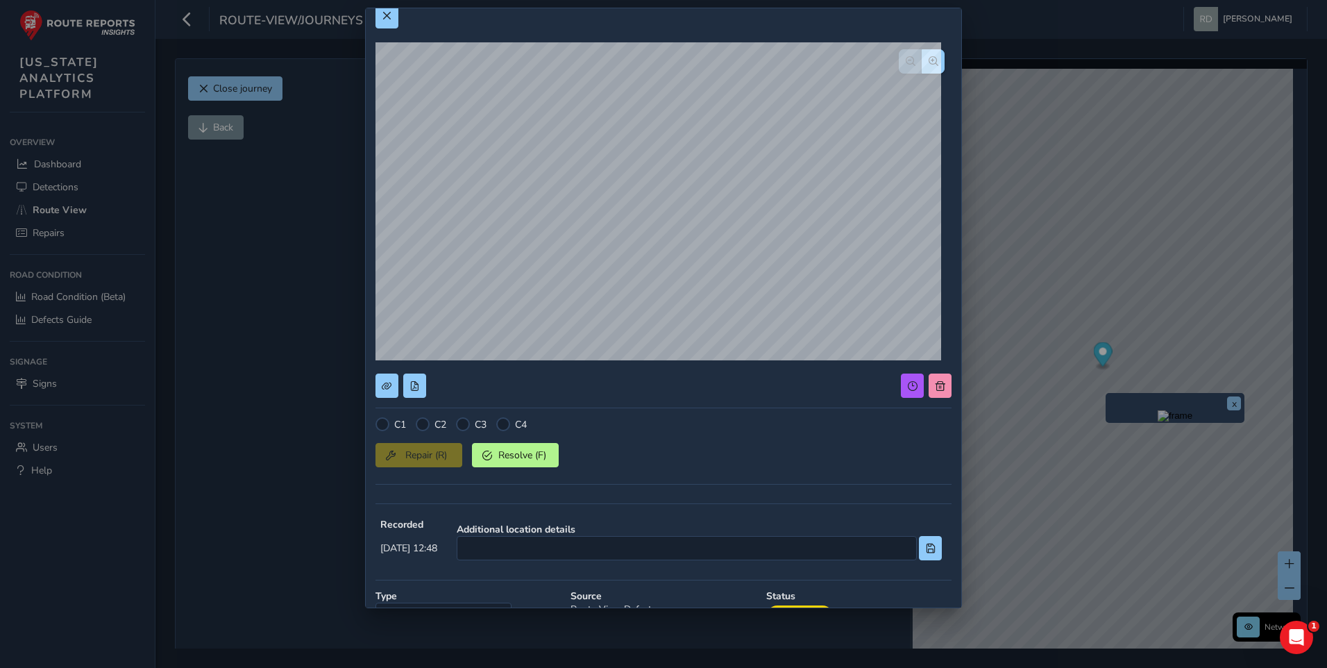
scroll to position [0, 0]
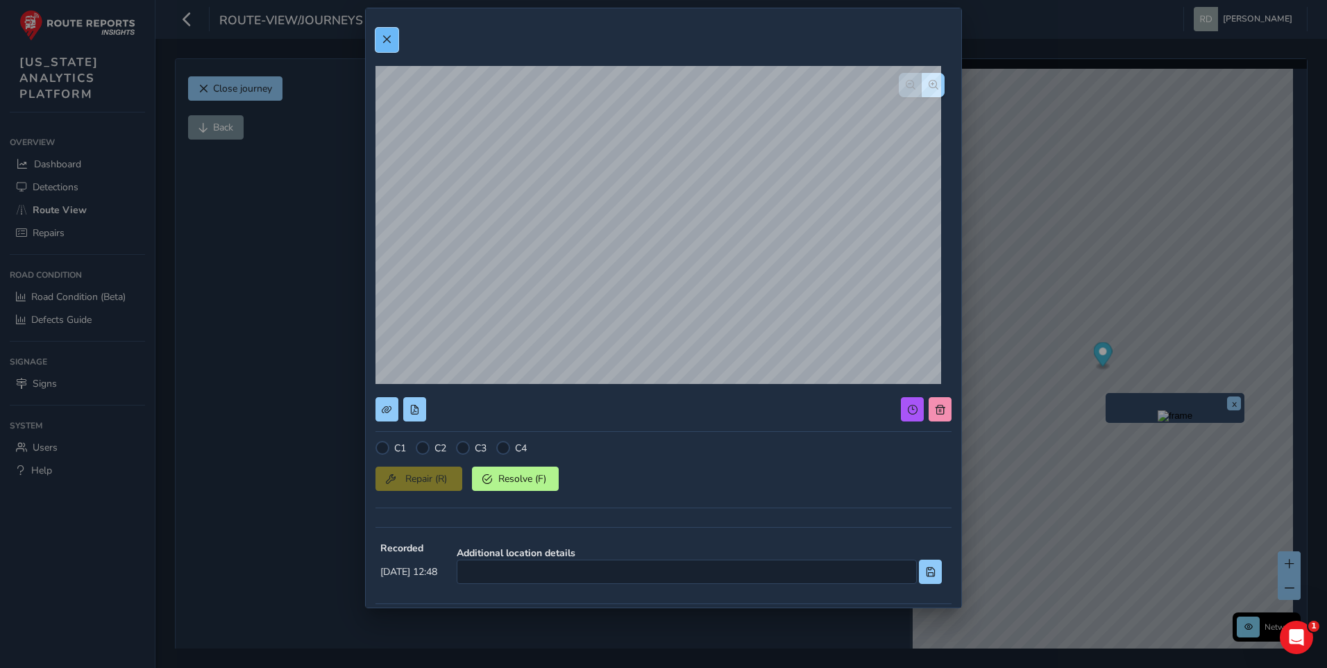
click at [396, 38] on button at bounding box center [386, 40] width 23 height 24
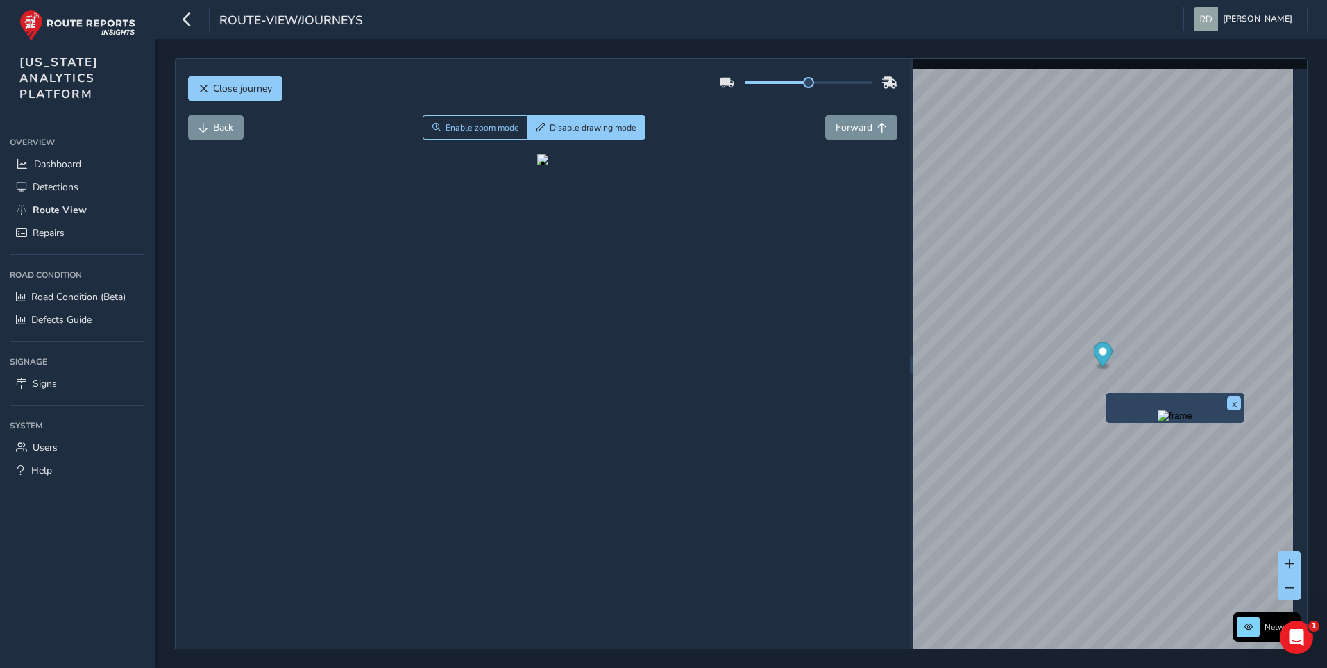
click at [552, 76] on div "Close journey" at bounding box center [543, 93] width 710 height 44
click at [197, 126] on button "Back" at bounding box center [216, 127] width 56 height 24
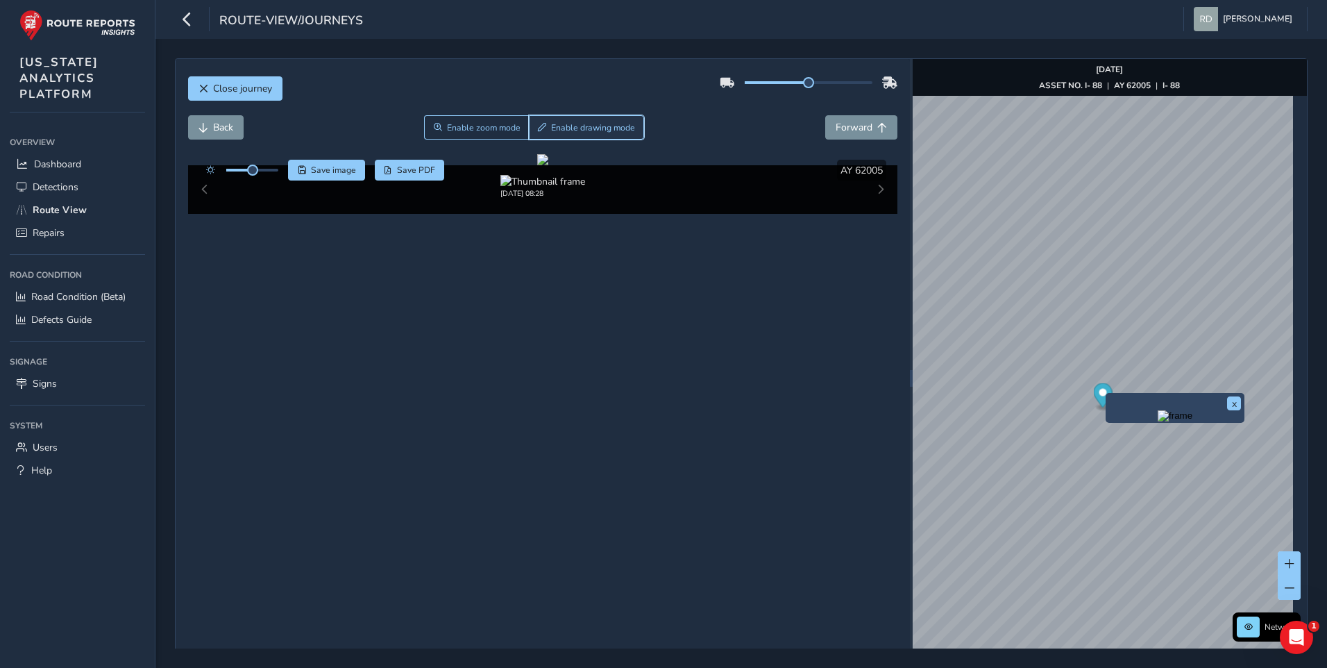
click at [551, 130] on span "Enable drawing mode" at bounding box center [593, 127] width 84 height 11
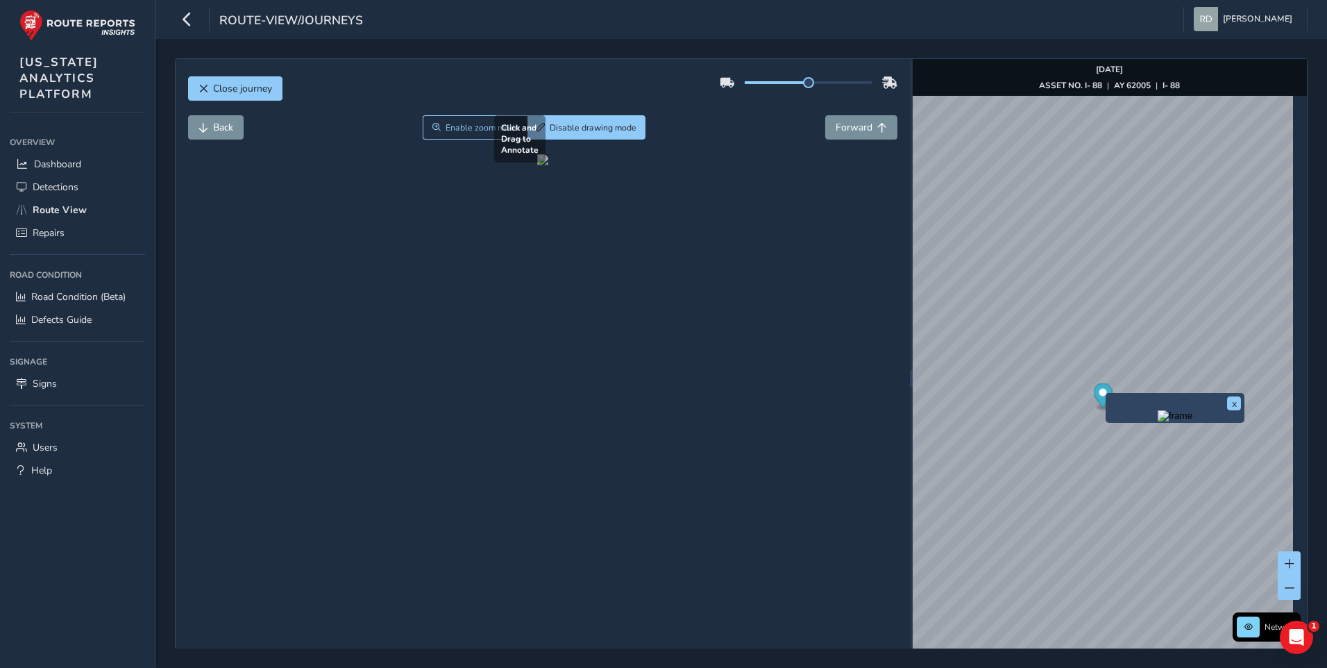
drag, startPoint x: 560, startPoint y: 455, endPoint x: 779, endPoint y: 532, distance: 232.4
click at [548, 165] on div at bounding box center [542, 159] width 11 height 11
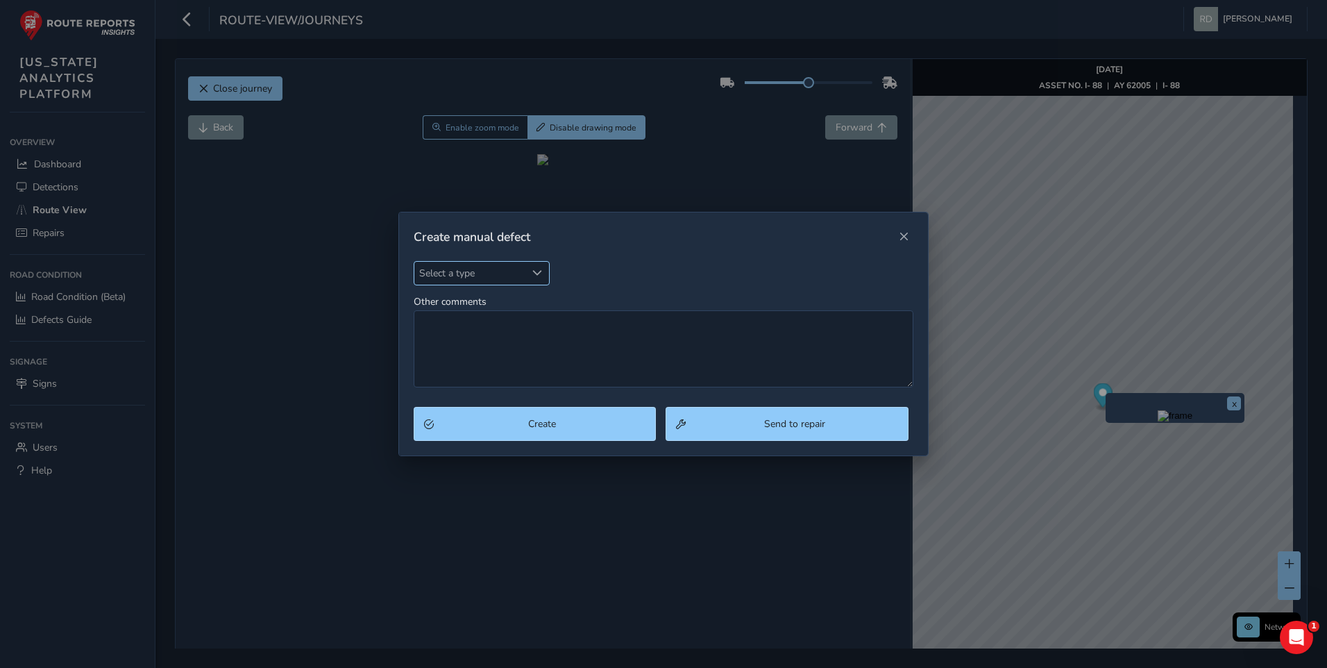
click at [461, 280] on span "Select a type" at bounding box center [470, 273] width 112 height 23
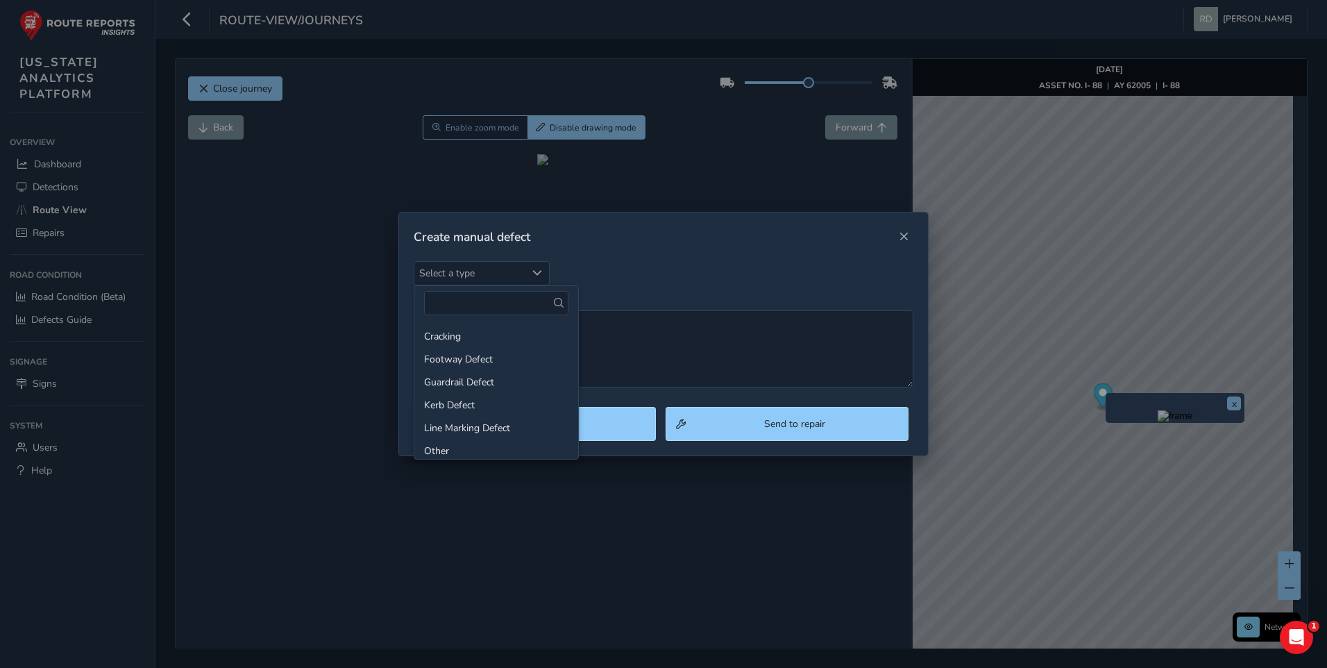
click at [477, 323] on ul "Cracking Footway Defect Guardrail Defect Kerb Defect Line Marking Defect Other …" at bounding box center [496, 496] width 164 height 353
click at [471, 332] on li "Cracking" at bounding box center [496, 336] width 164 height 23
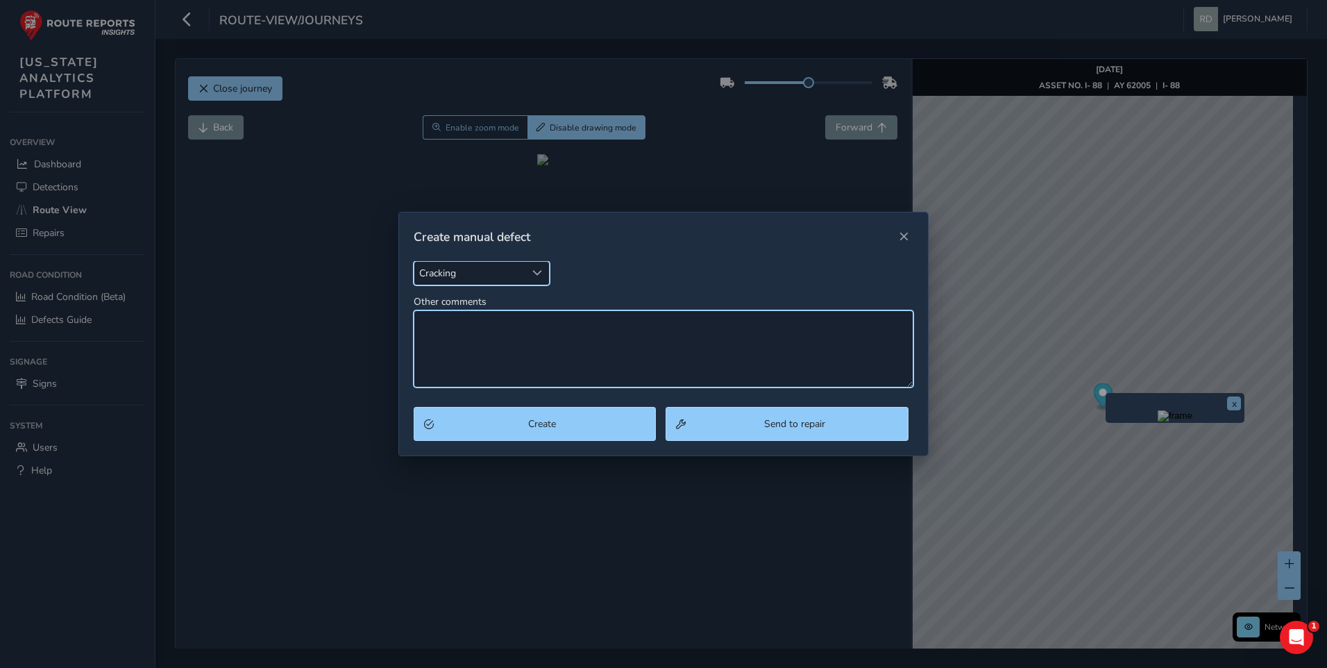
click at [538, 341] on textarea "Other comments" at bounding box center [664, 348] width 500 height 77
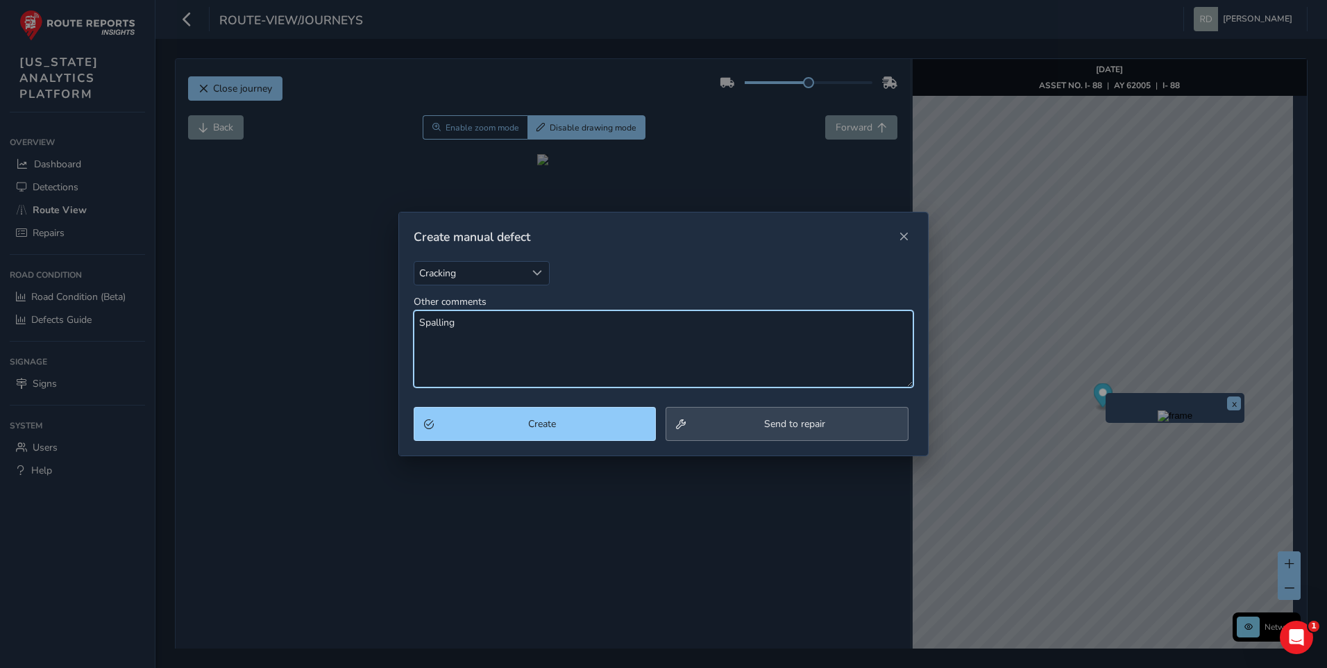
type textarea "Spalling"
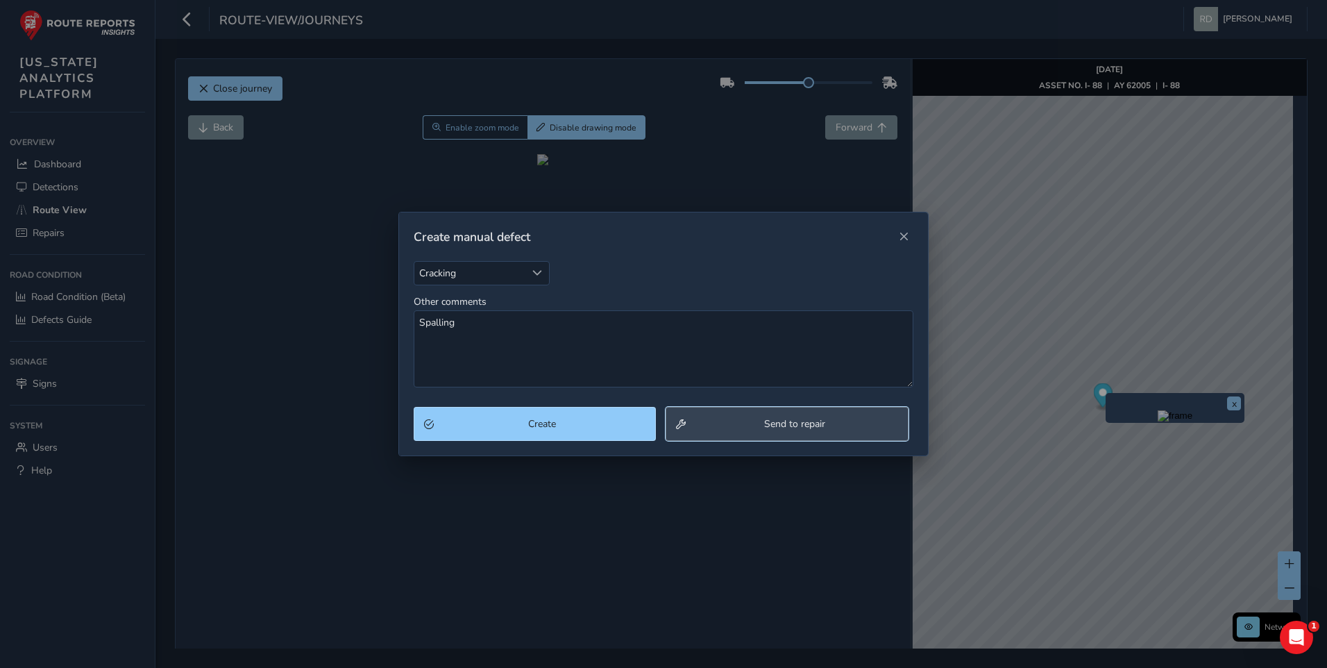
click at [801, 414] on button "Send to repair" at bounding box center [787, 424] width 243 height 34
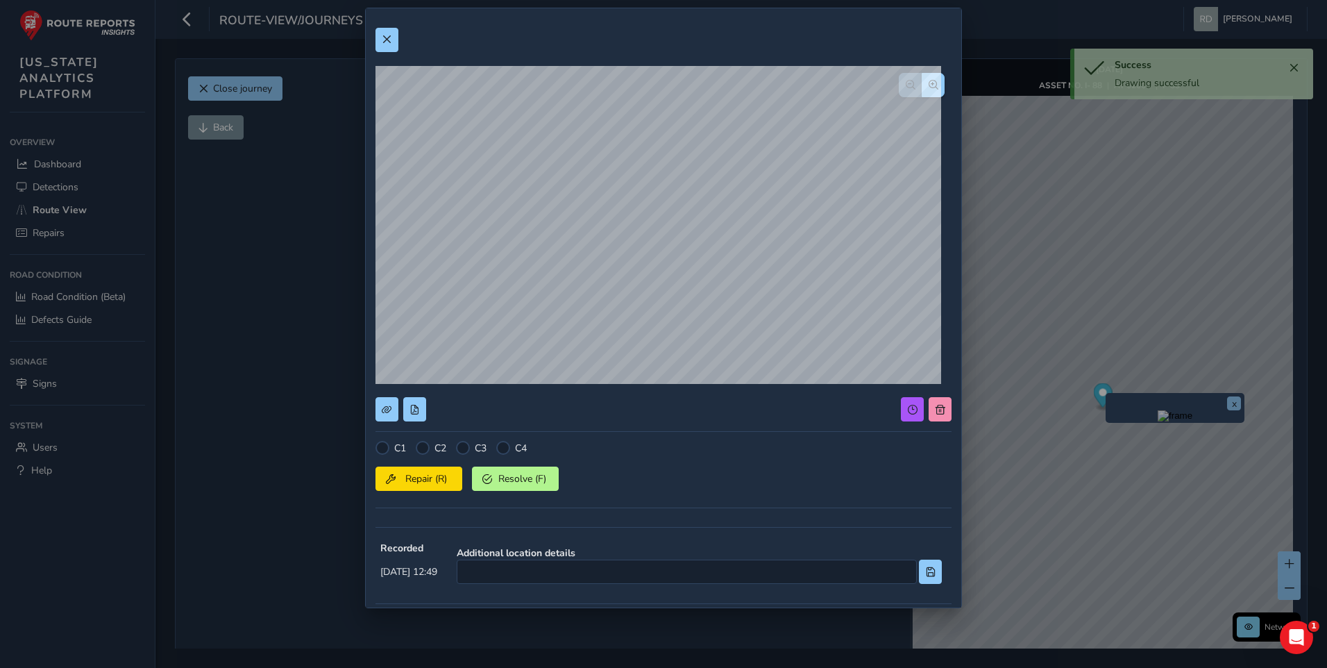
click at [430, 443] on div at bounding box center [423, 448] width 14 height 14
click at [426, 450] on div at bounding box center [423, 448] width 14 height 14
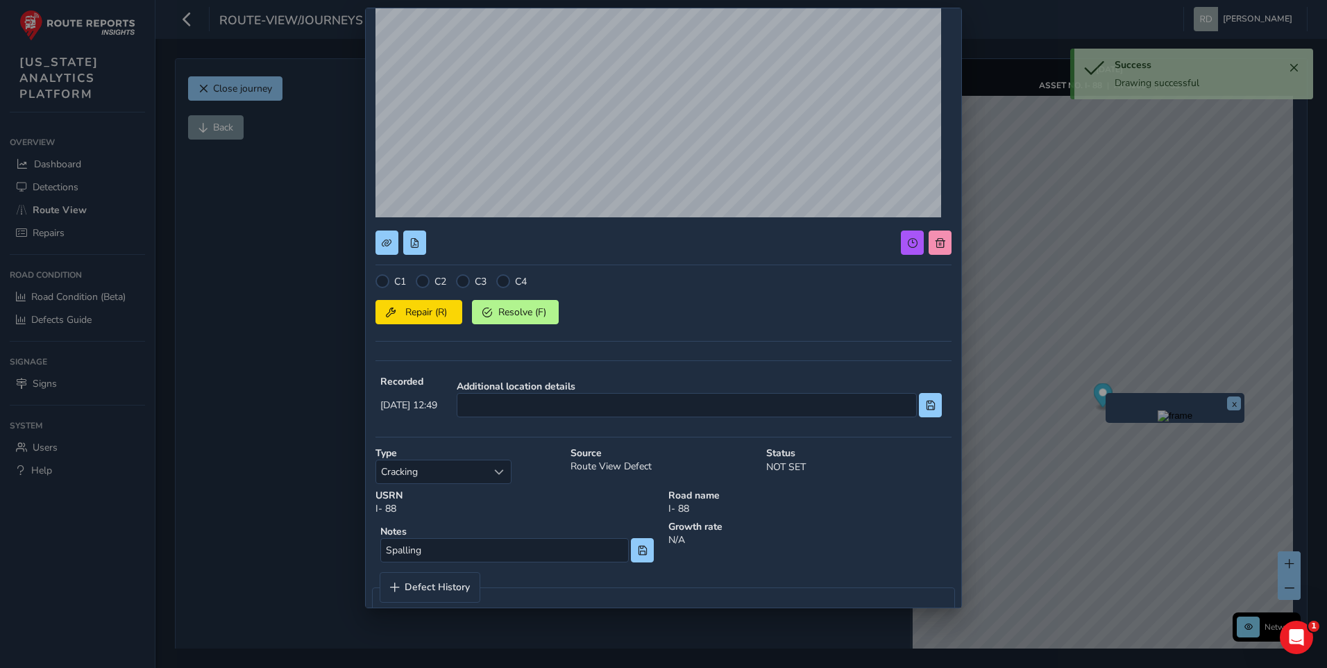
scroll to position [191, 0]
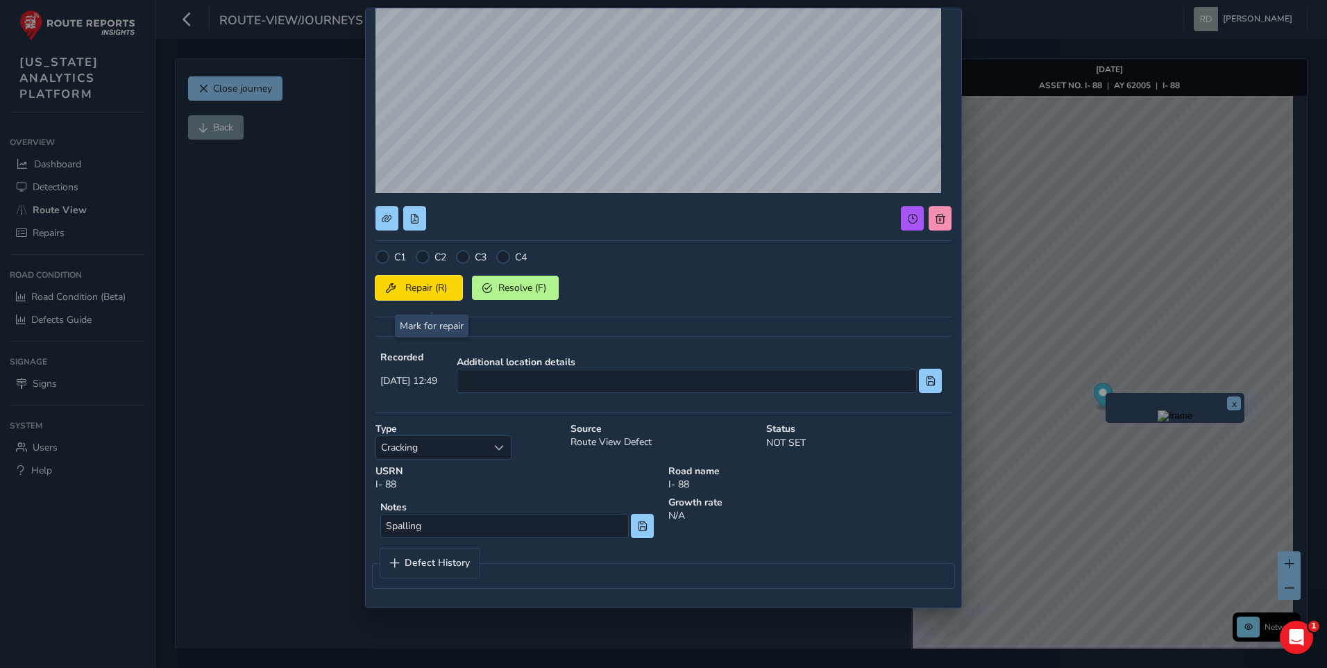
click at [428, 298] on button "Repair (R)" at bounding box center [418, 288] width 87 height 24
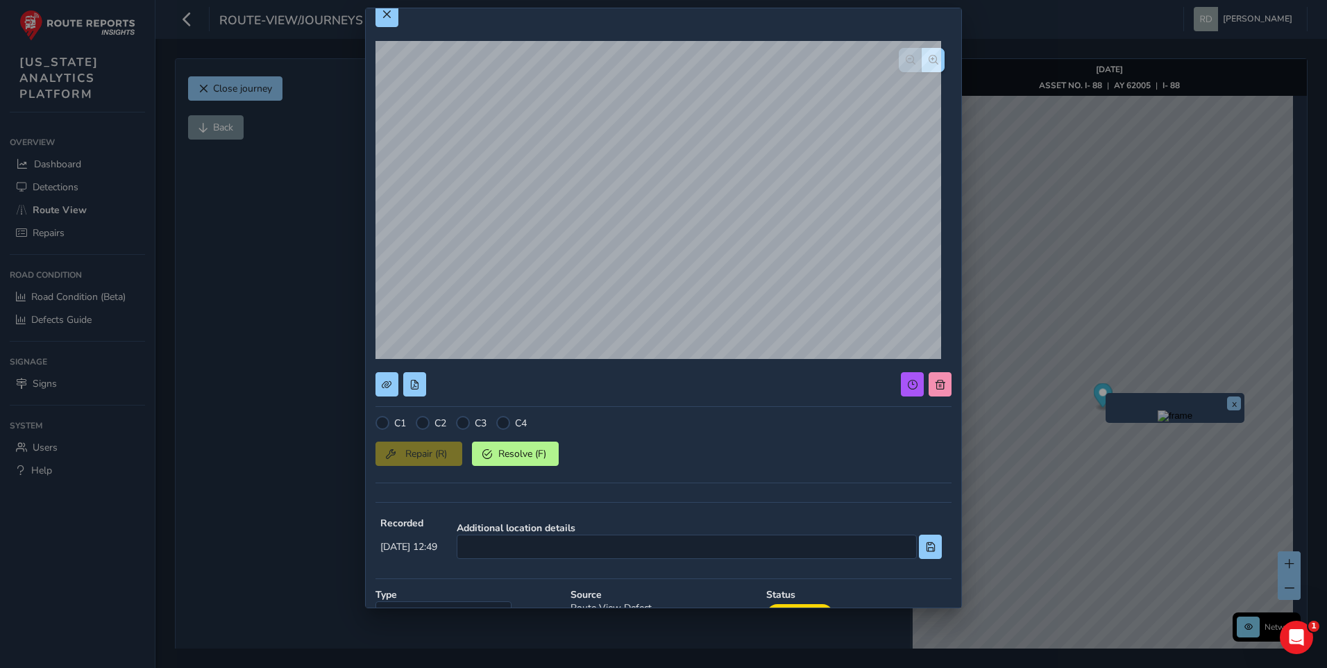
scroll to position [0, 0]
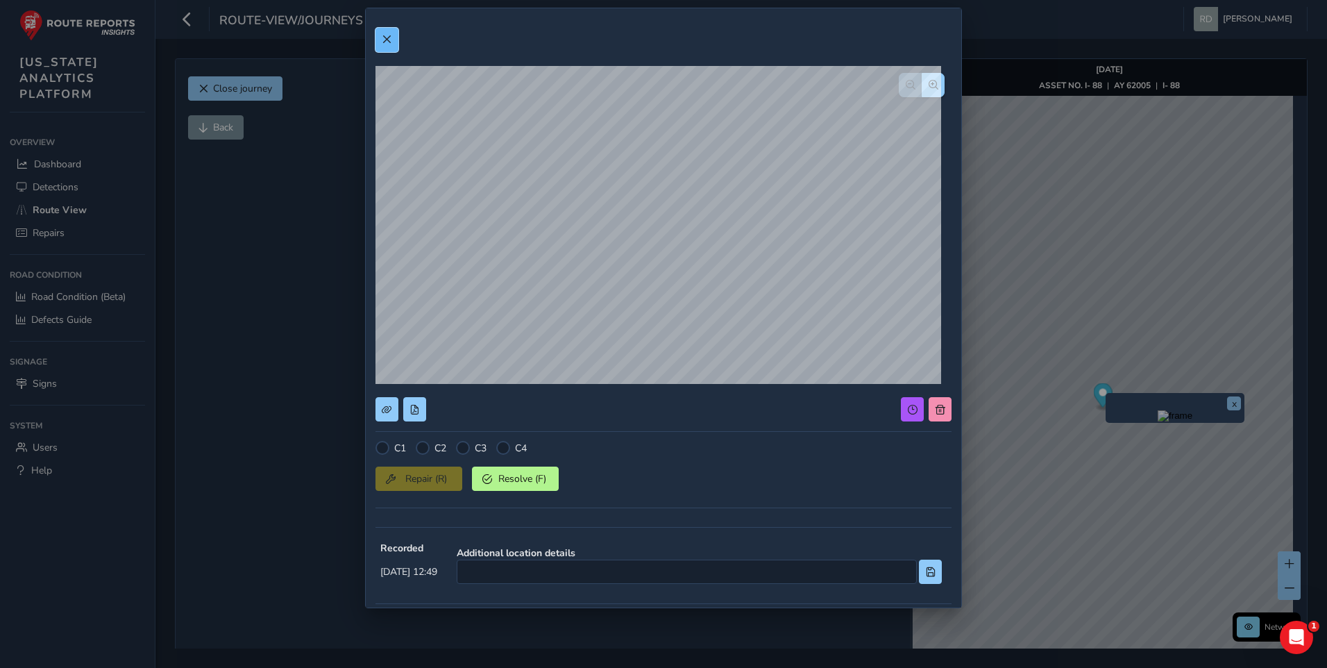
click at [388, 47] on button at bounding box center [386, 40] width 23 height 24
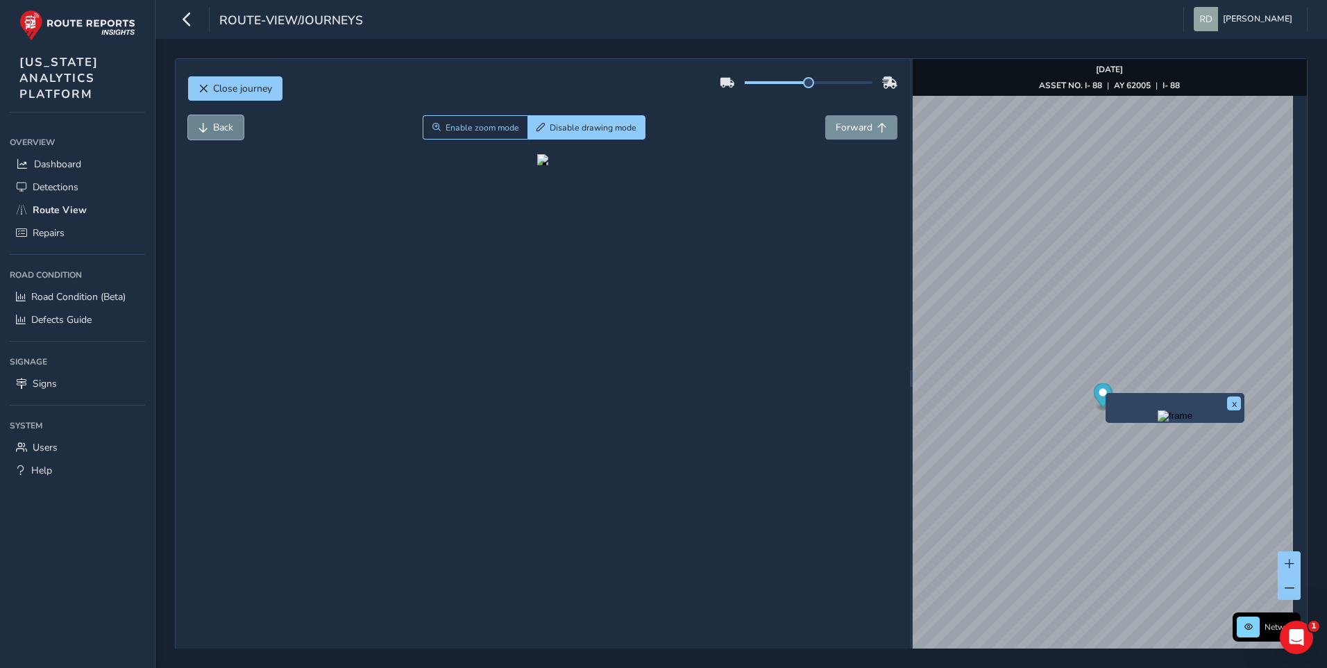
click at [228, 135] on button "Back" at bounding box center [216, 127] width 56 height 24
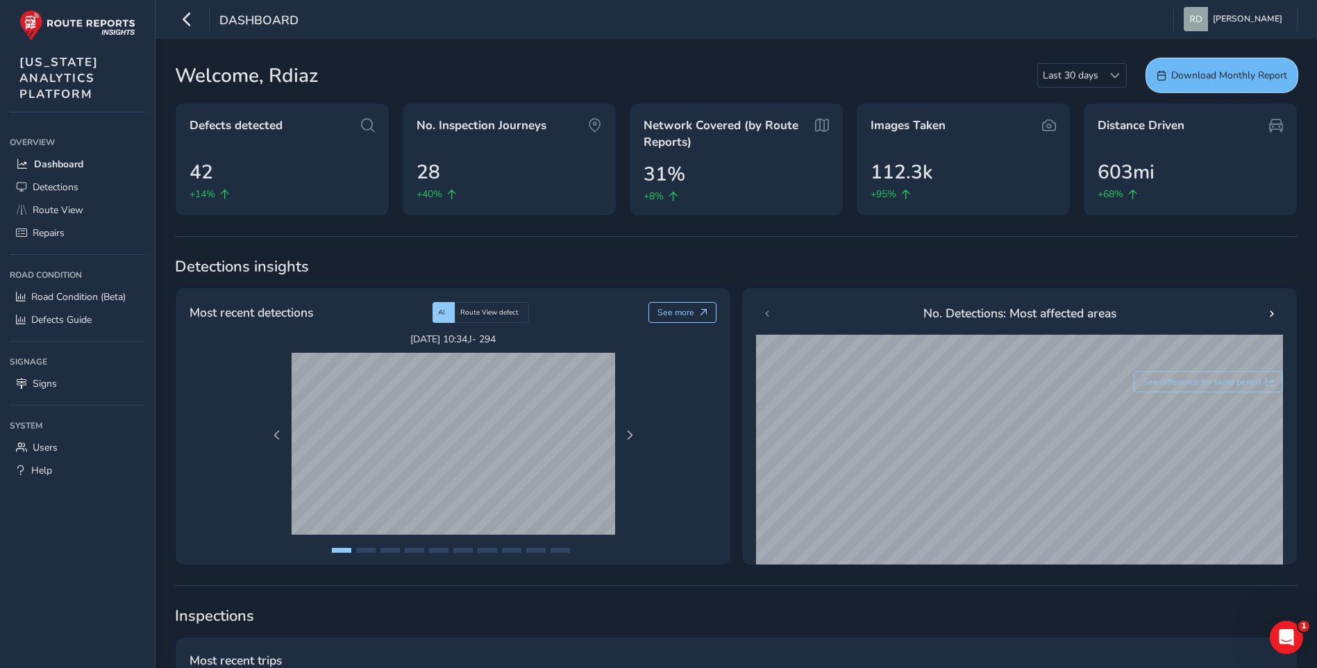
click at [1191, 81] on span "Download Monthly Report" at bounding box center [1229, 75] width 116 height 13
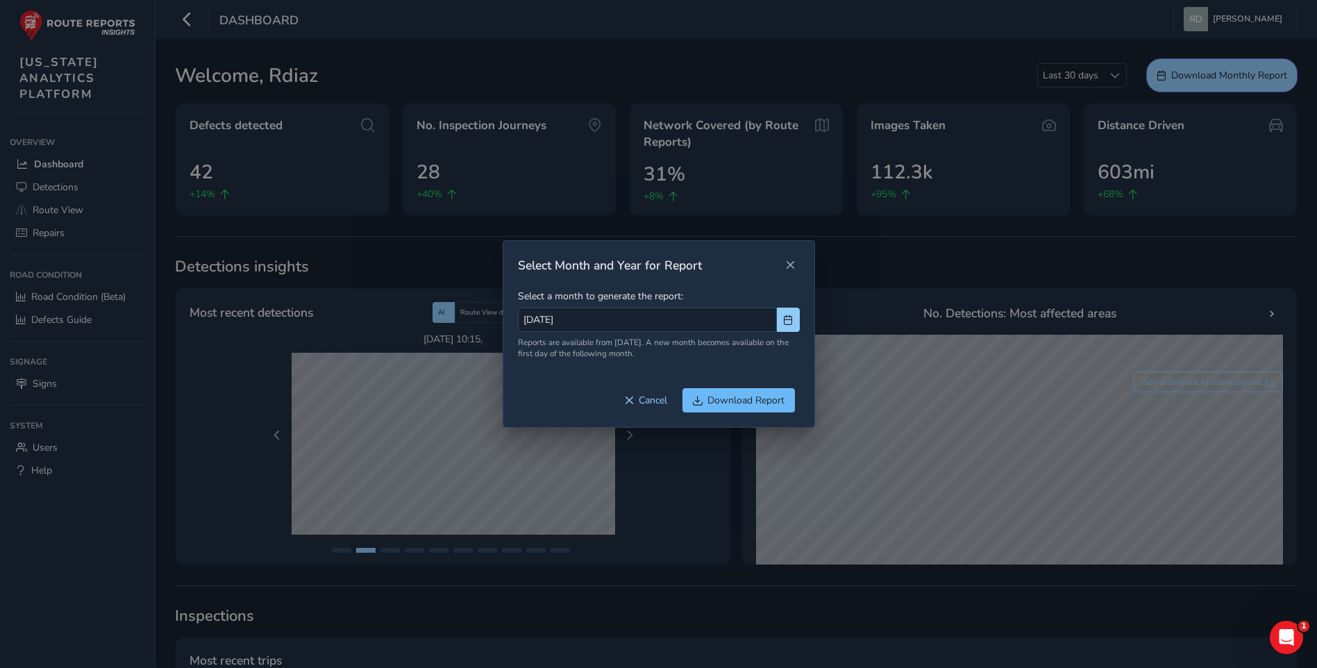
click at [755, 405] on span "Download Report" at bounding box center [745, 400] width 77 height 13
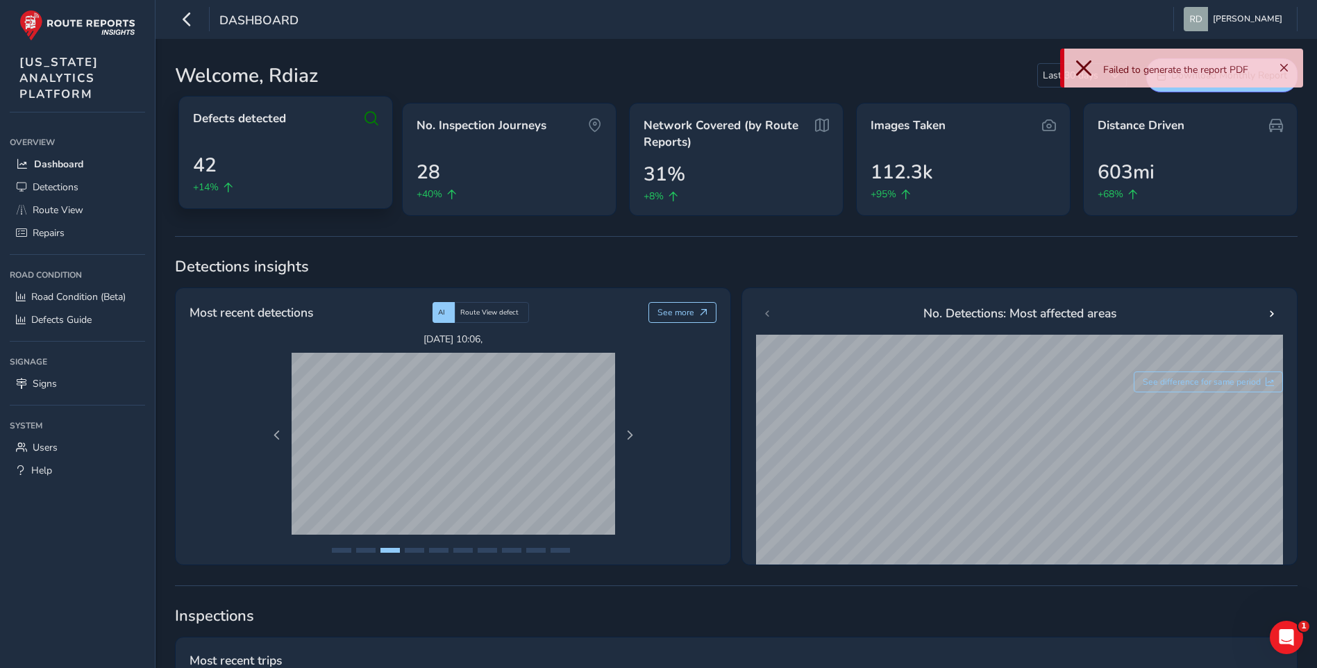
click at [382, 133] on div "Defects detected 42 +14%" at bounding box center [285, 152] width 214 height 113
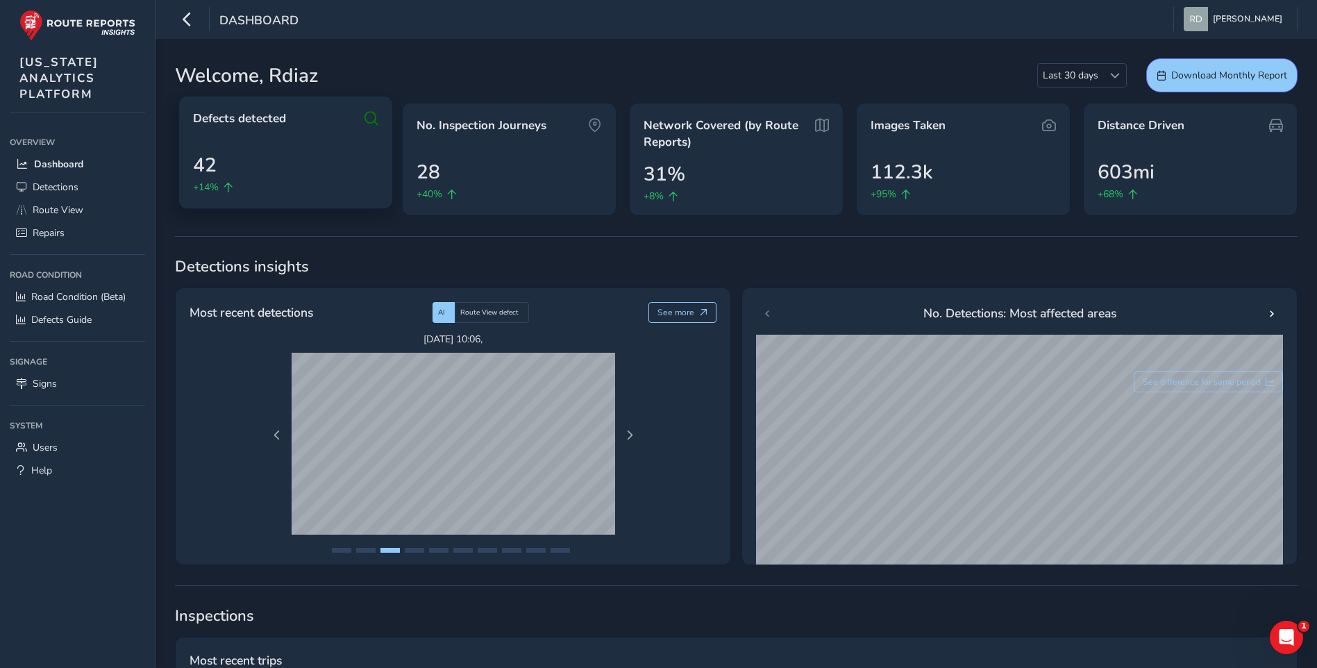
click at [372, 130] on div "Defects detected 42 +14%" at bounding box center [285, 152] width 214 height 113
click at [261, 179] on div "42 +14%" at bounding box center [285, 173] width 185 height 44
click at [201, 178] on span "42" at bounding box center [205, 165] width 24 height 29
